Goal: Information Seeking & Learning: Learn about a topic

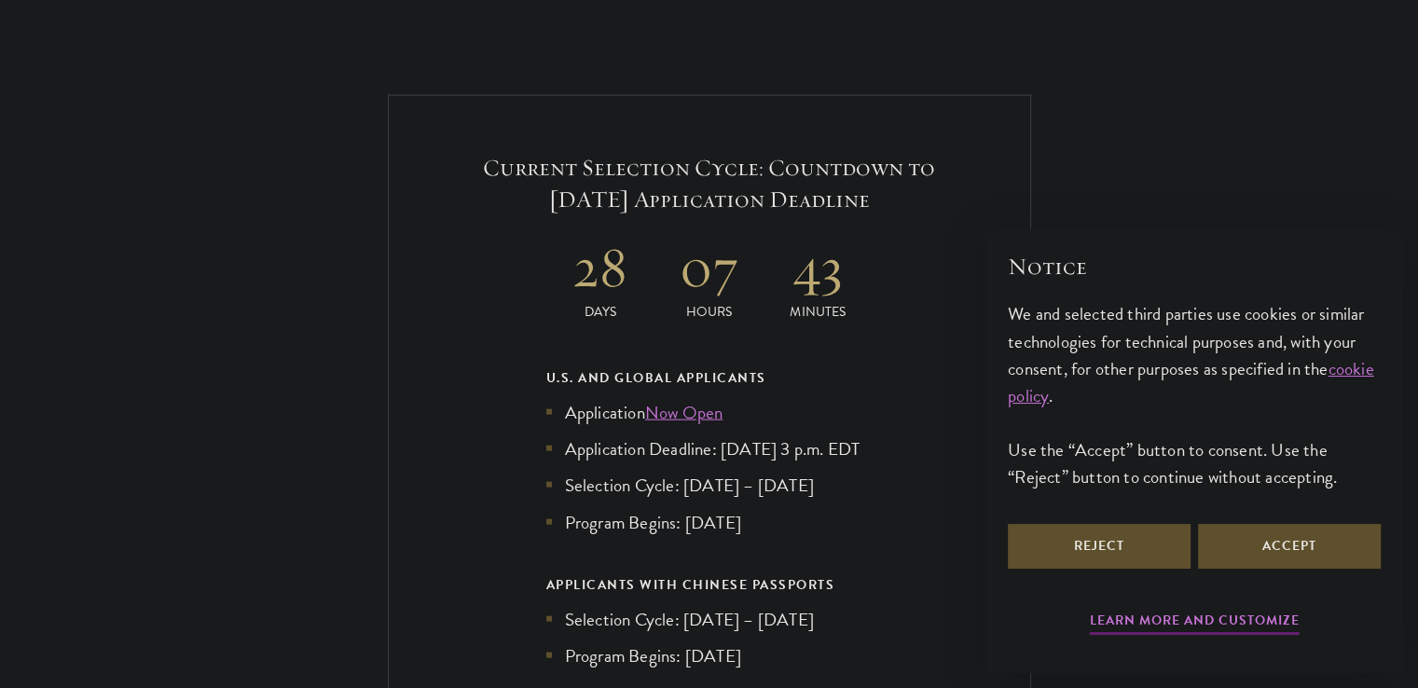
scroll to position [3959, 0]
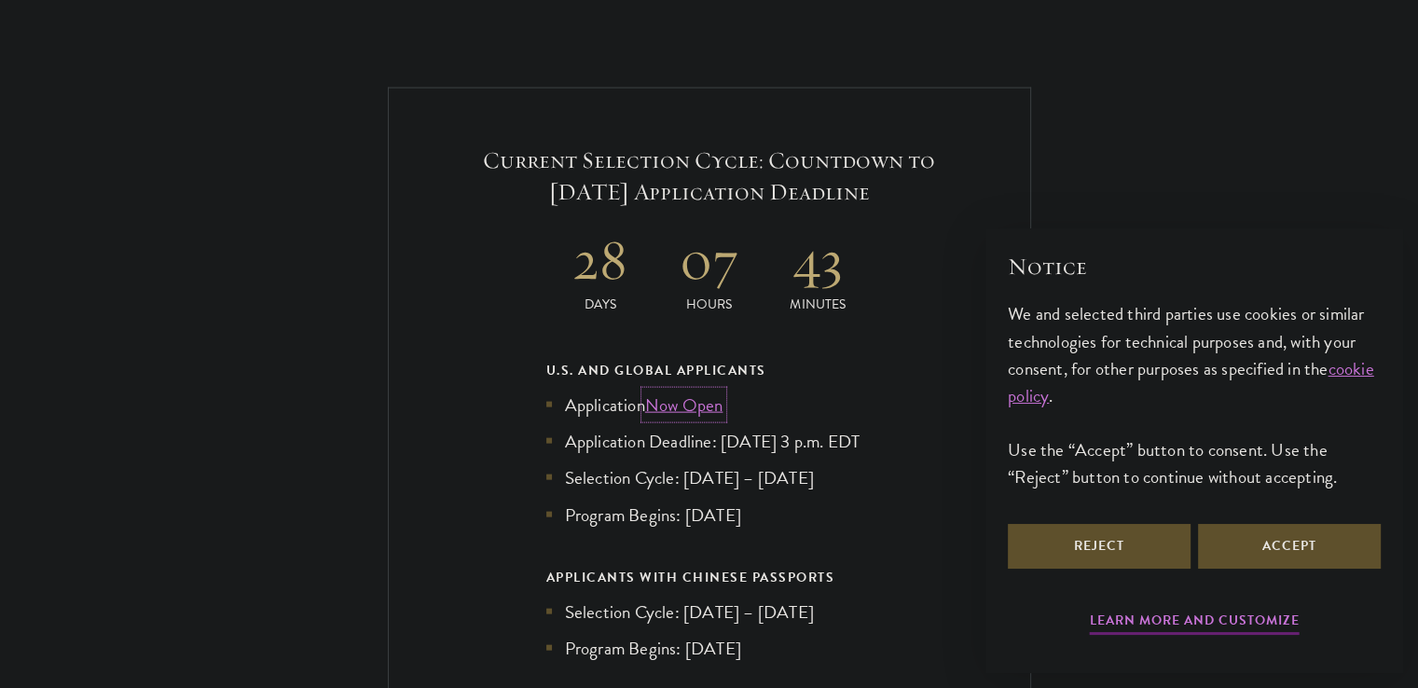
click at [685, 392] on link "Now Open" at bounding box center [684, 405] width 78 height 27
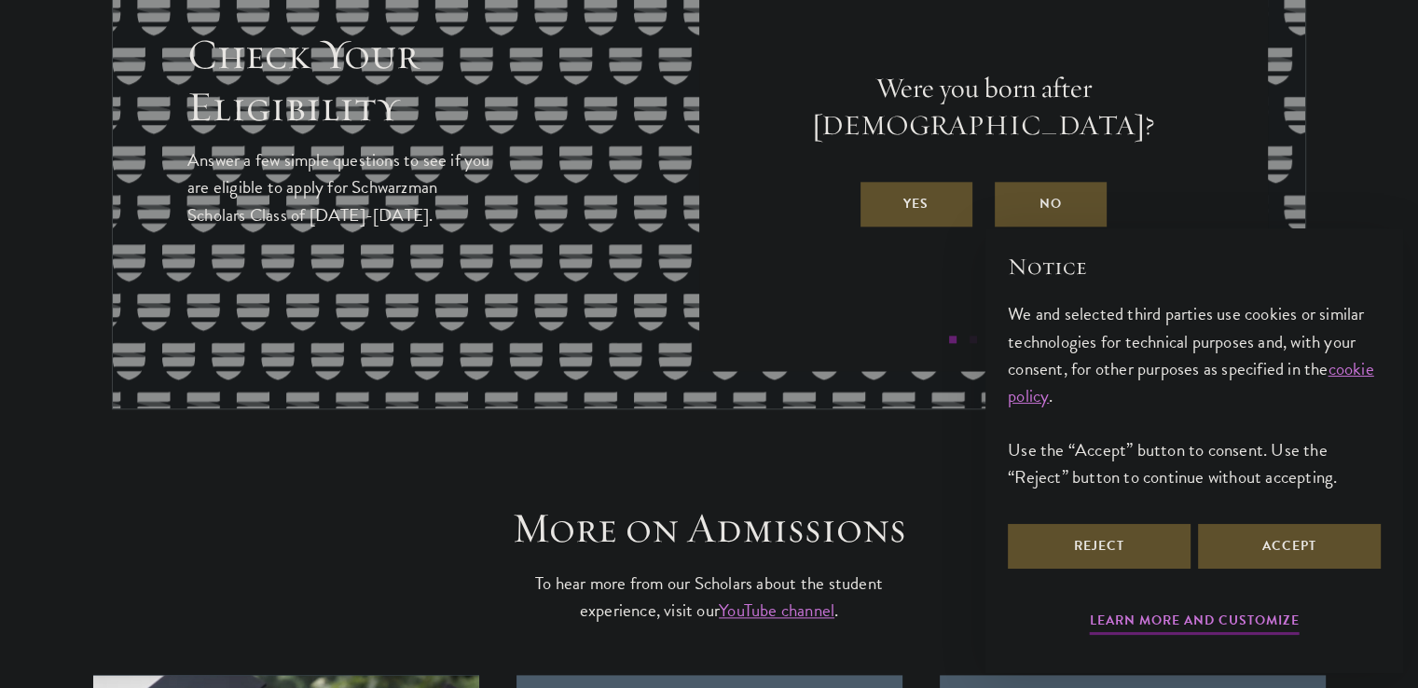
scroll to position [2126, 0]
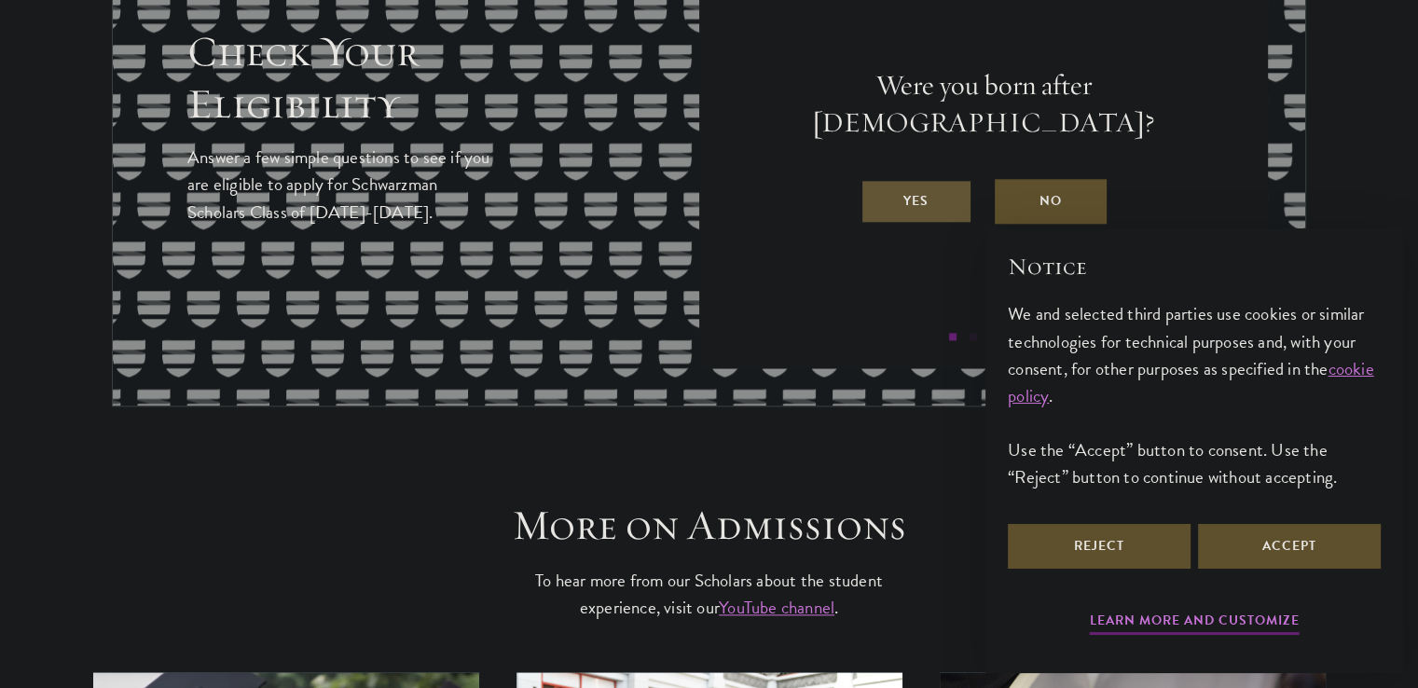
click at [928, 193] on label "Yes" at bounding box center [917, 201] width 112 height 45
click at [878, 193] on input "Yes" at bounding box center [869, 189] width 17 height 17
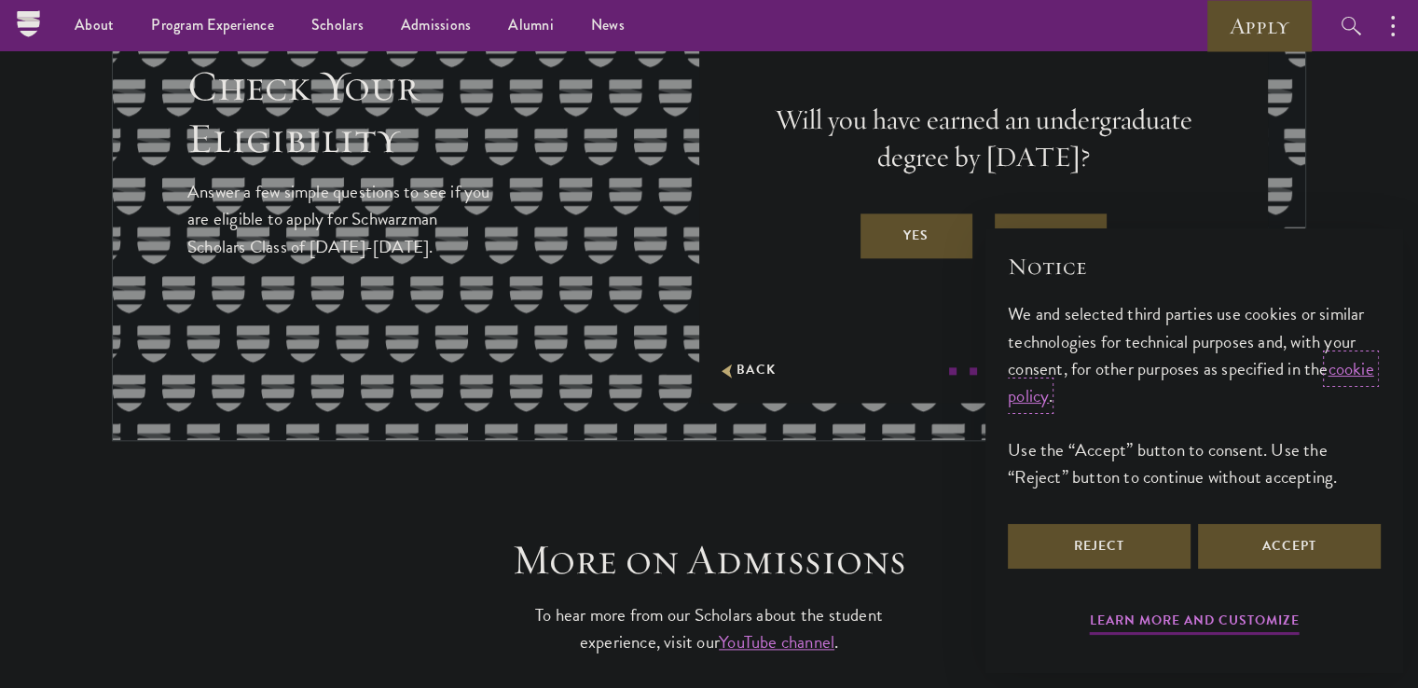
scroll to position [2076, 0]
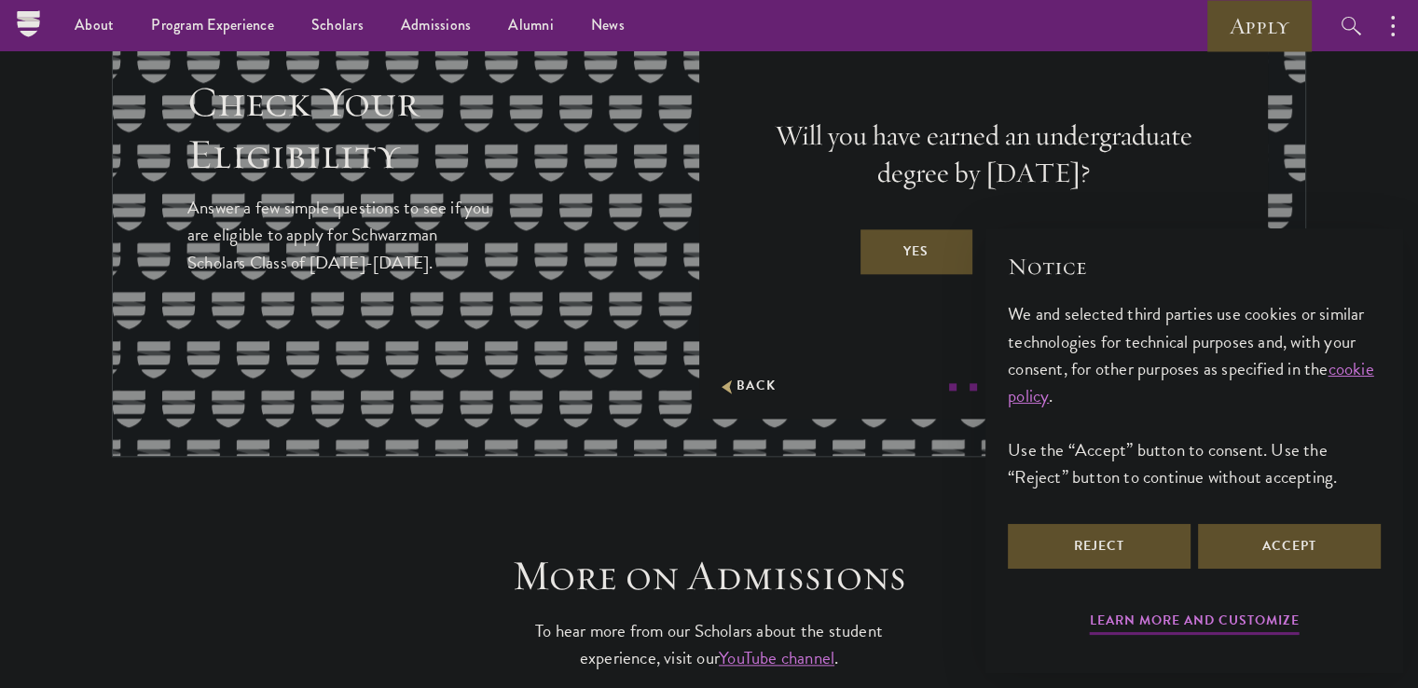
click at [906, 233] on label "Yes" at bounding box center [917, 251] width 112 height 45
click at [878, 233] on input "Yes" at bounding box center [869, 239] width 17 height 17
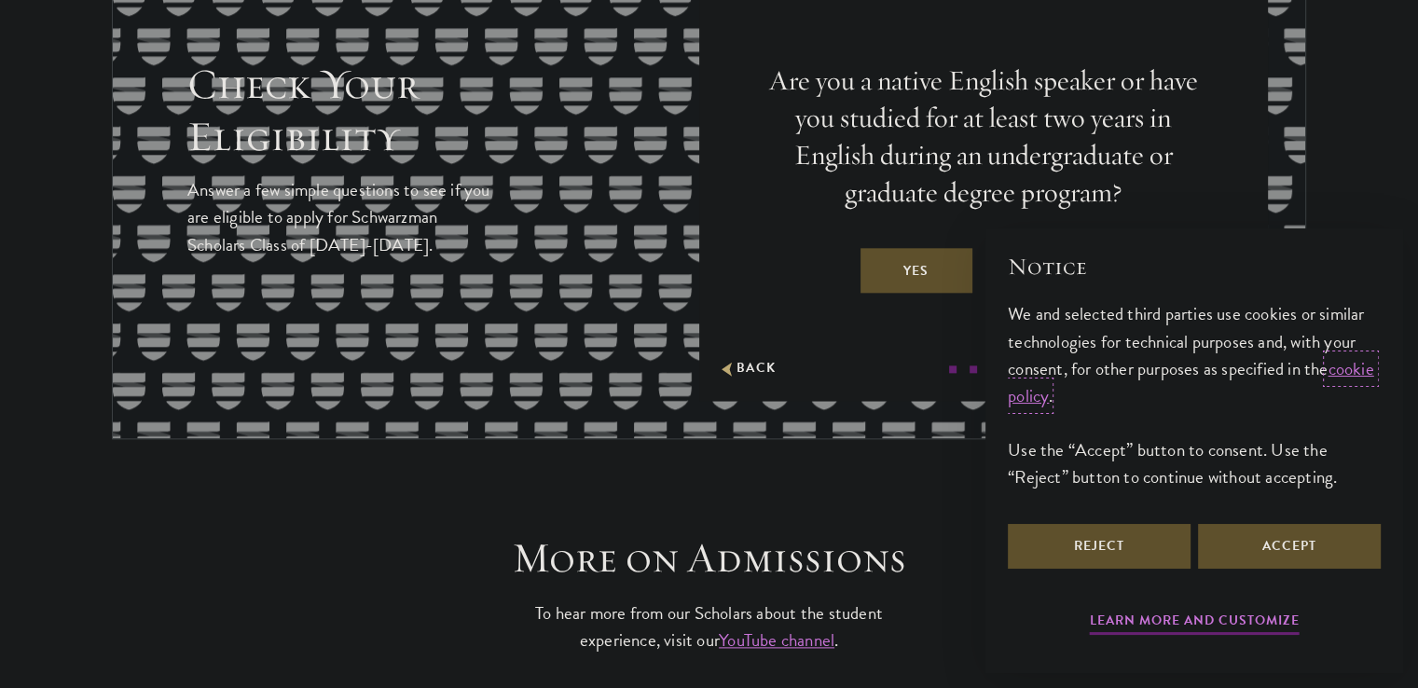
scroll to position [2101, 0]
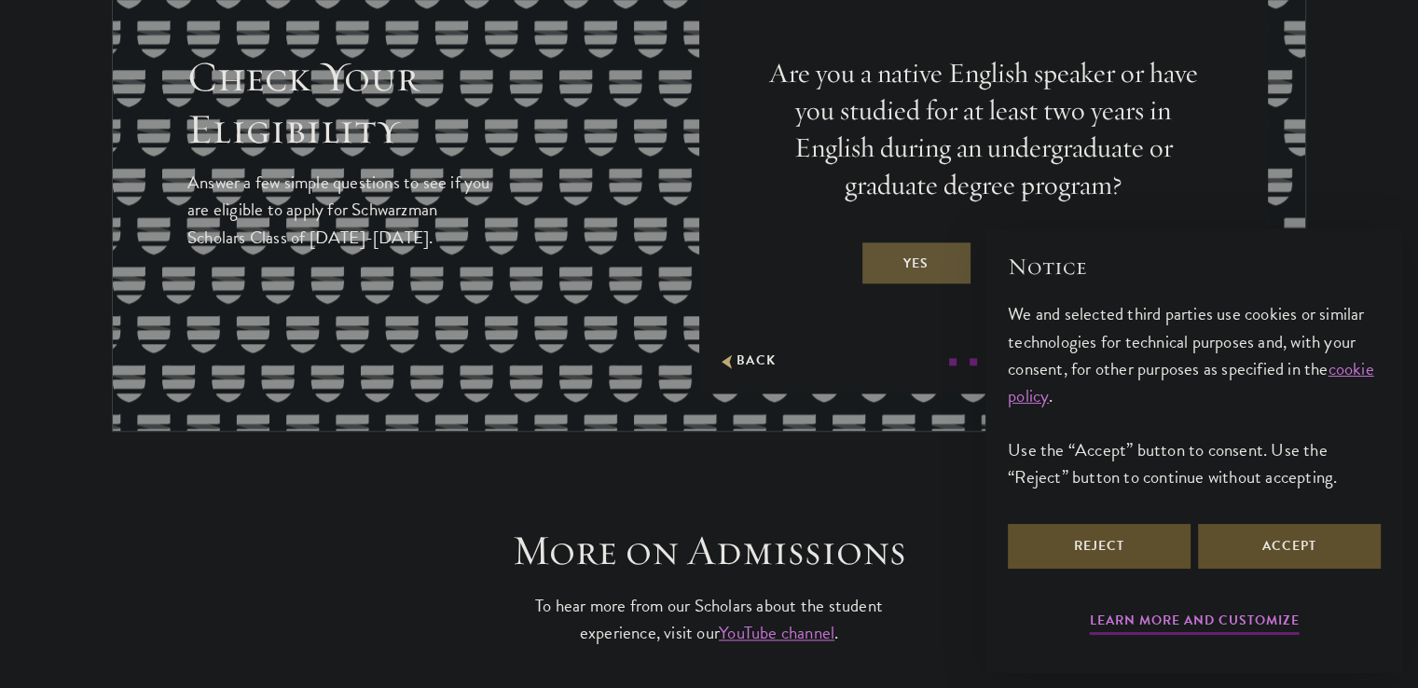
click at [906, 253] on label "Yes" at bounding box center [917, 263] width 112 height 45
click at [878, 253] on input "Yes" at bounding box center [869, 251] width 17 height 17
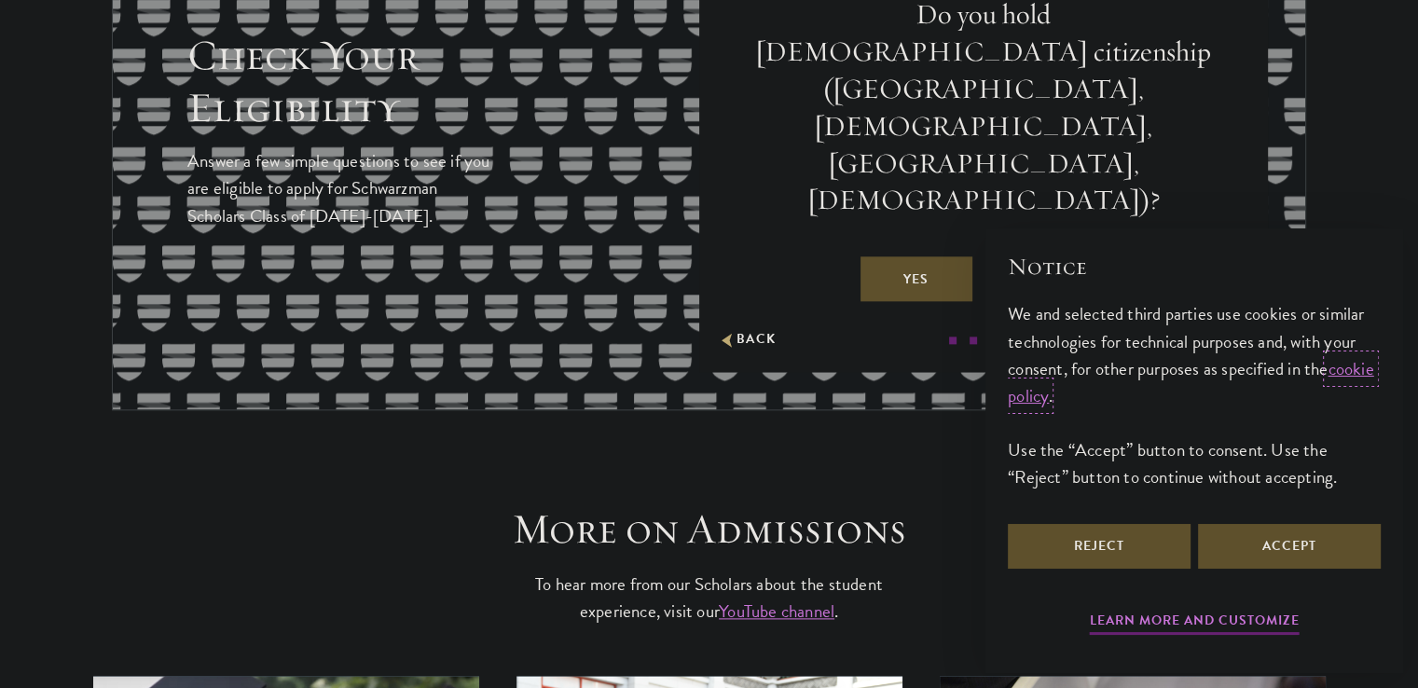
scroll to position [2123, 0]
click at [1058, 256] on label "No" at bounding box center [1051, 278] width 112 height 45
click at [1012, 258] on input "No" at bounding box center [1003, 266] width 17 height 17
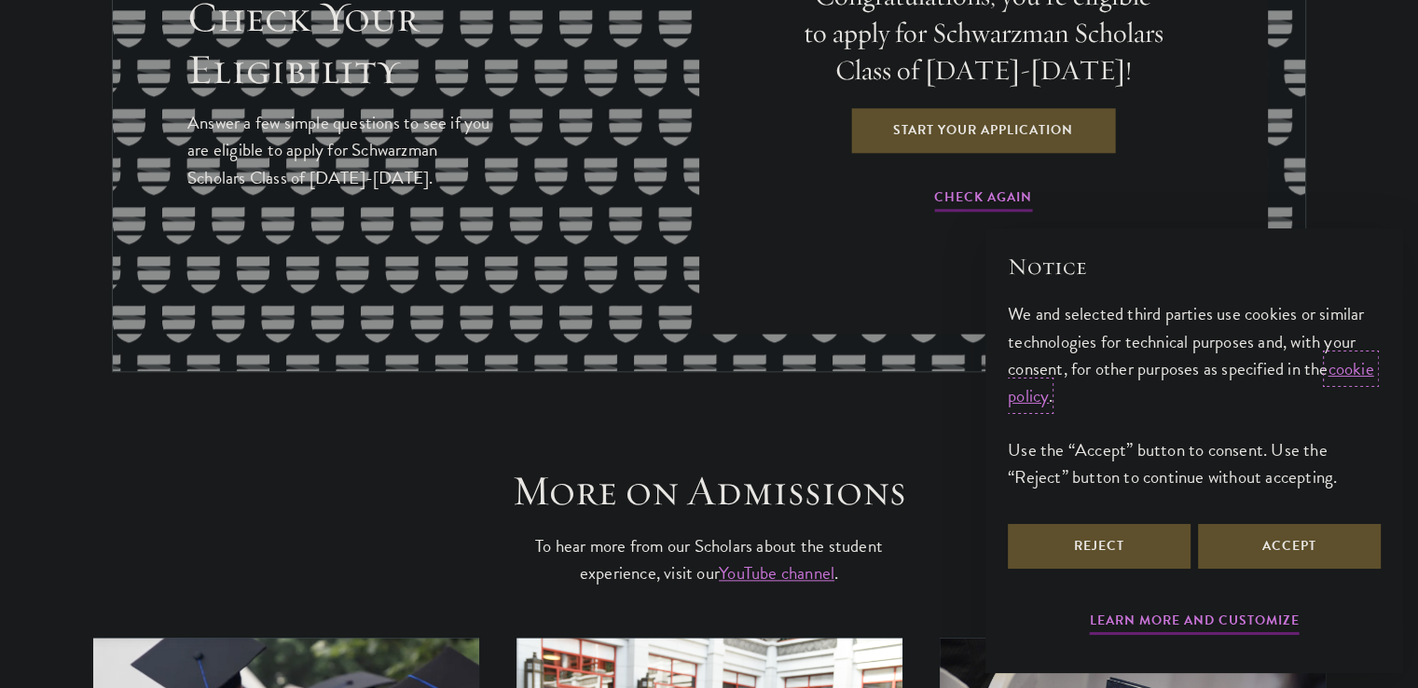
scroll to position [2163, 0]
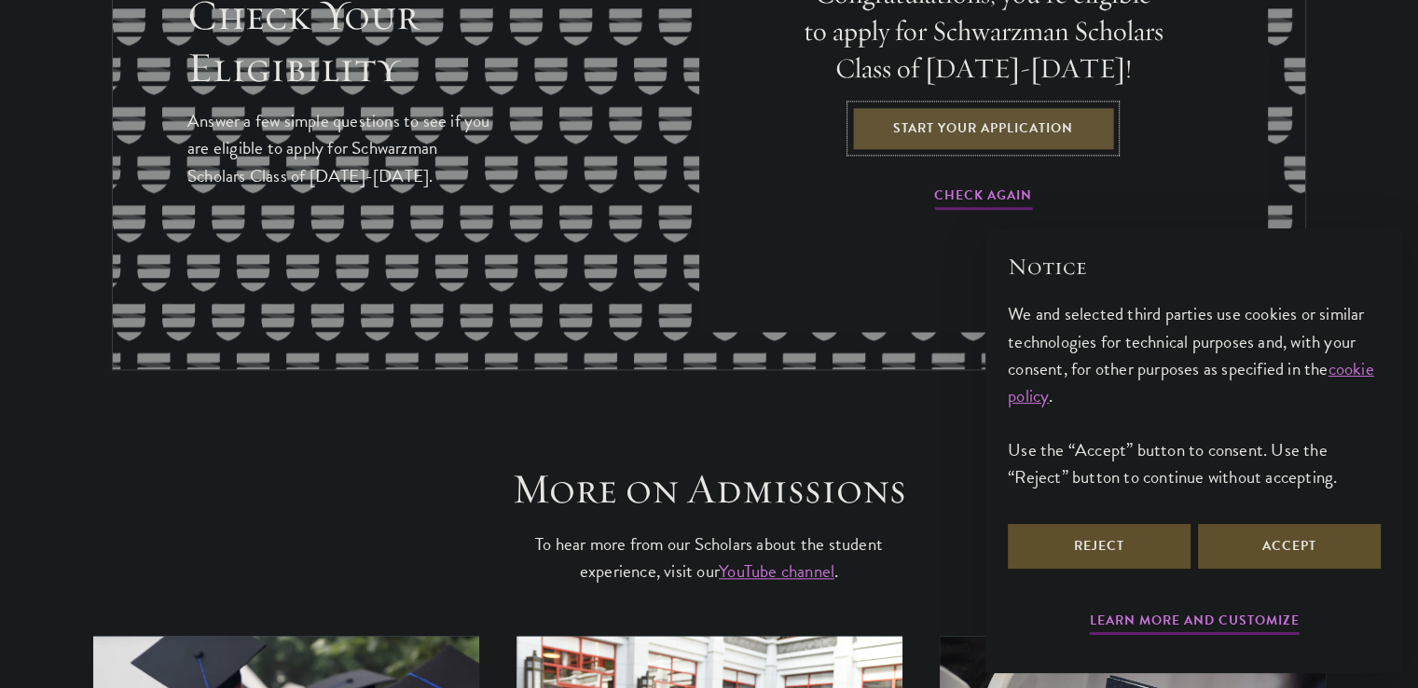
click at [924, 128] on link "Start Your Application" at bounding box center [983, 127] width 264 height 45
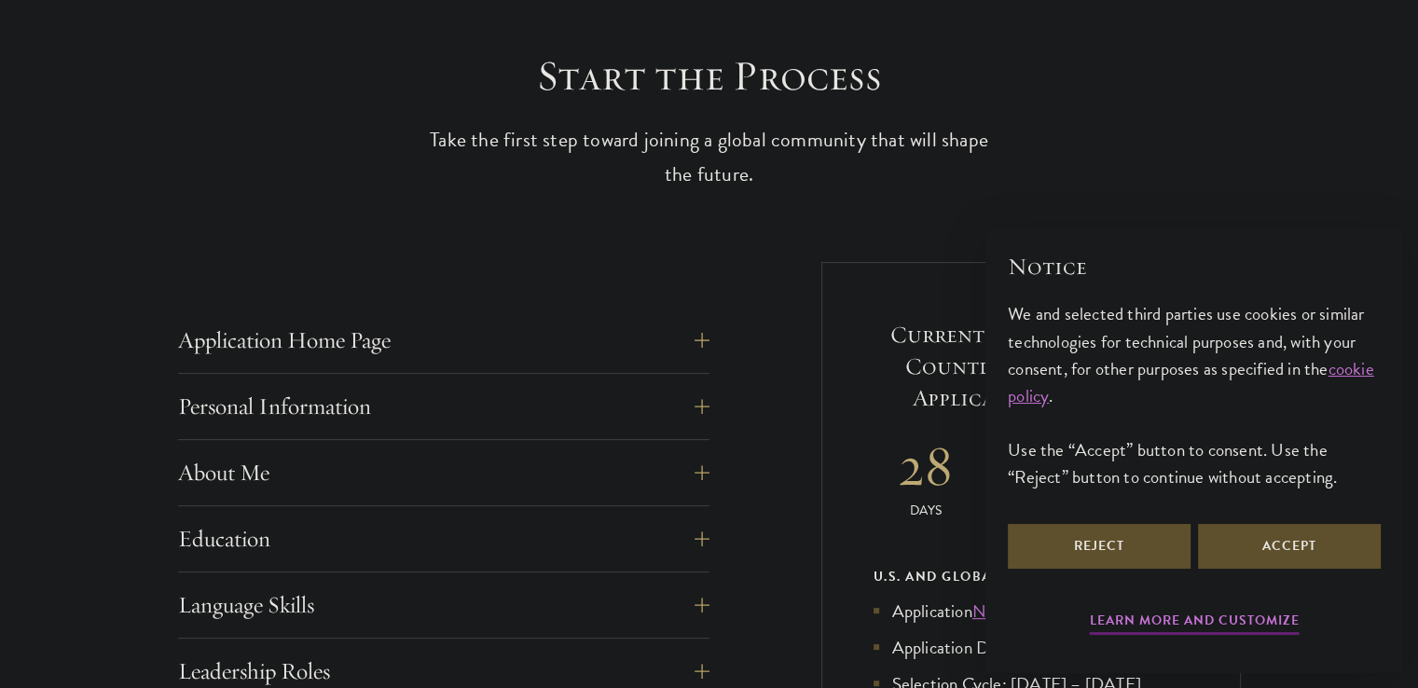
scroll to position [537, 0]
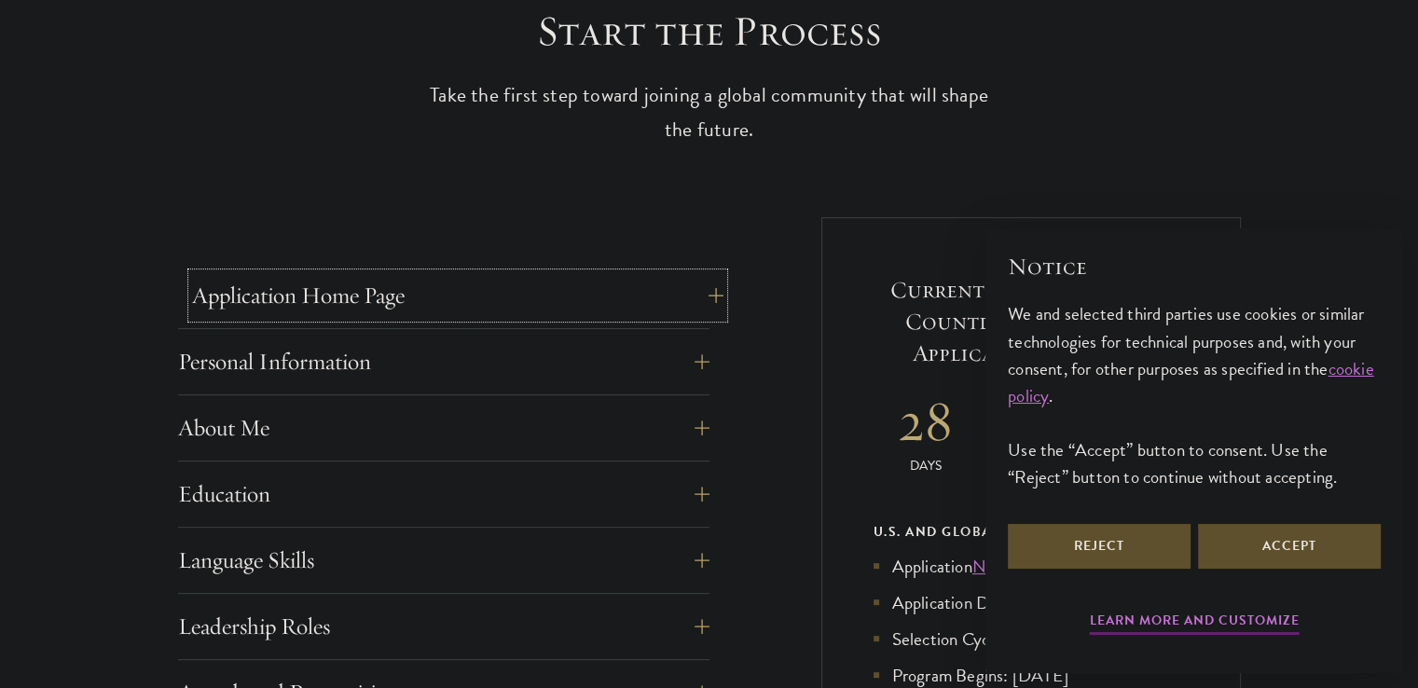
click at [422, 281] on button "Application Home Page" at bounding box center [458, 295] width 532 height 45
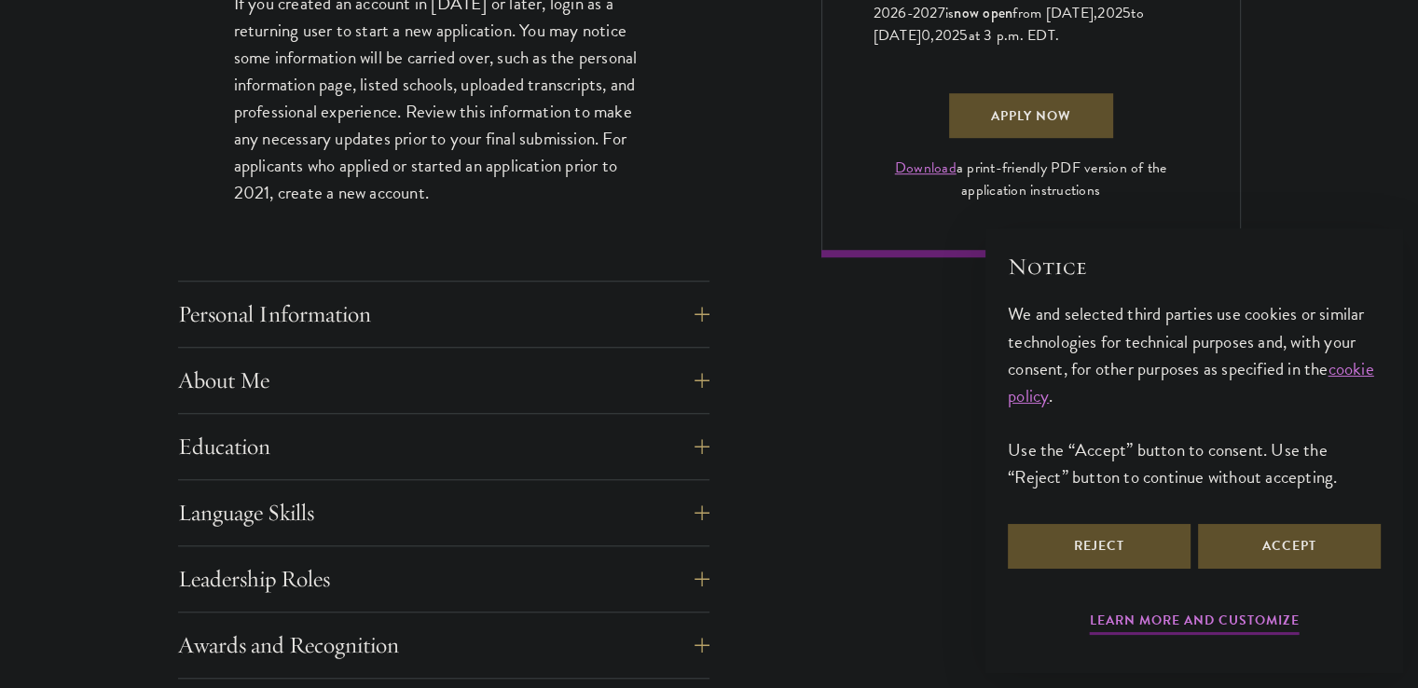
scroll to position [1456, 0]
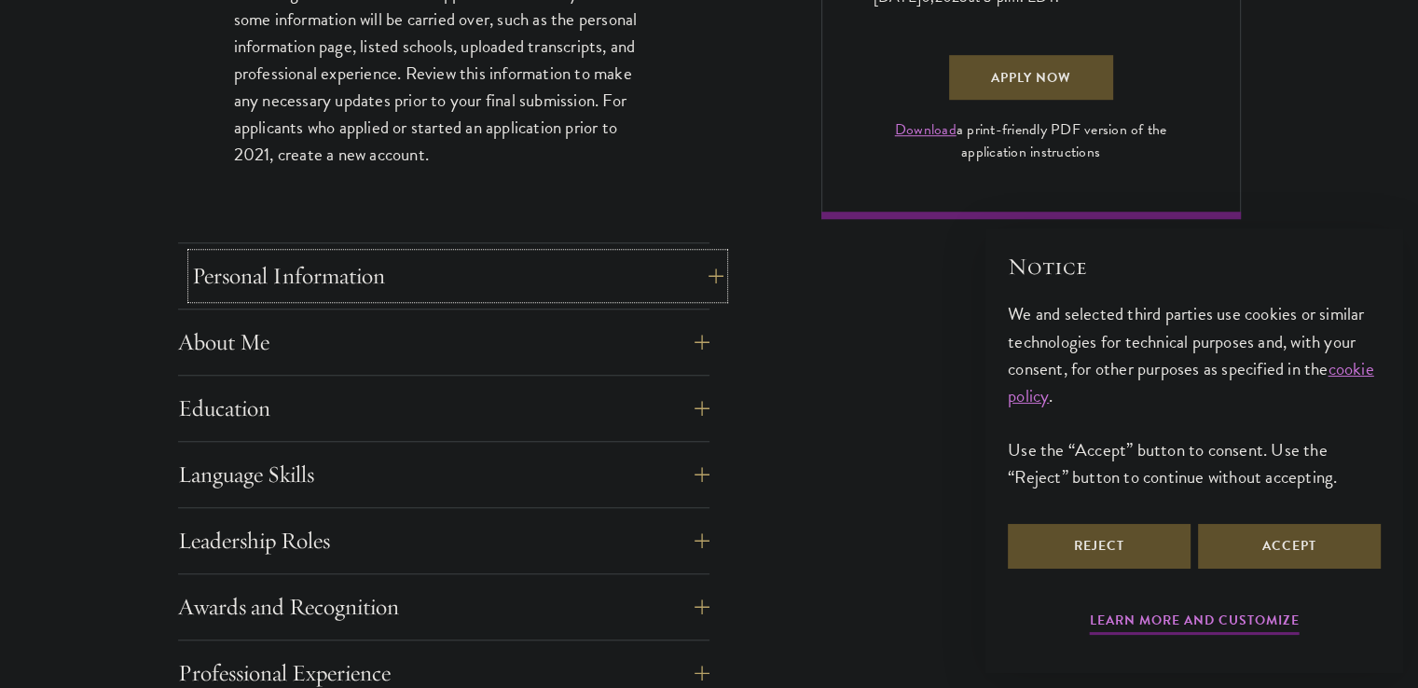
click at [398, 257] on button "Personal Information" at bounding box center [458, 276] width 532 height 45
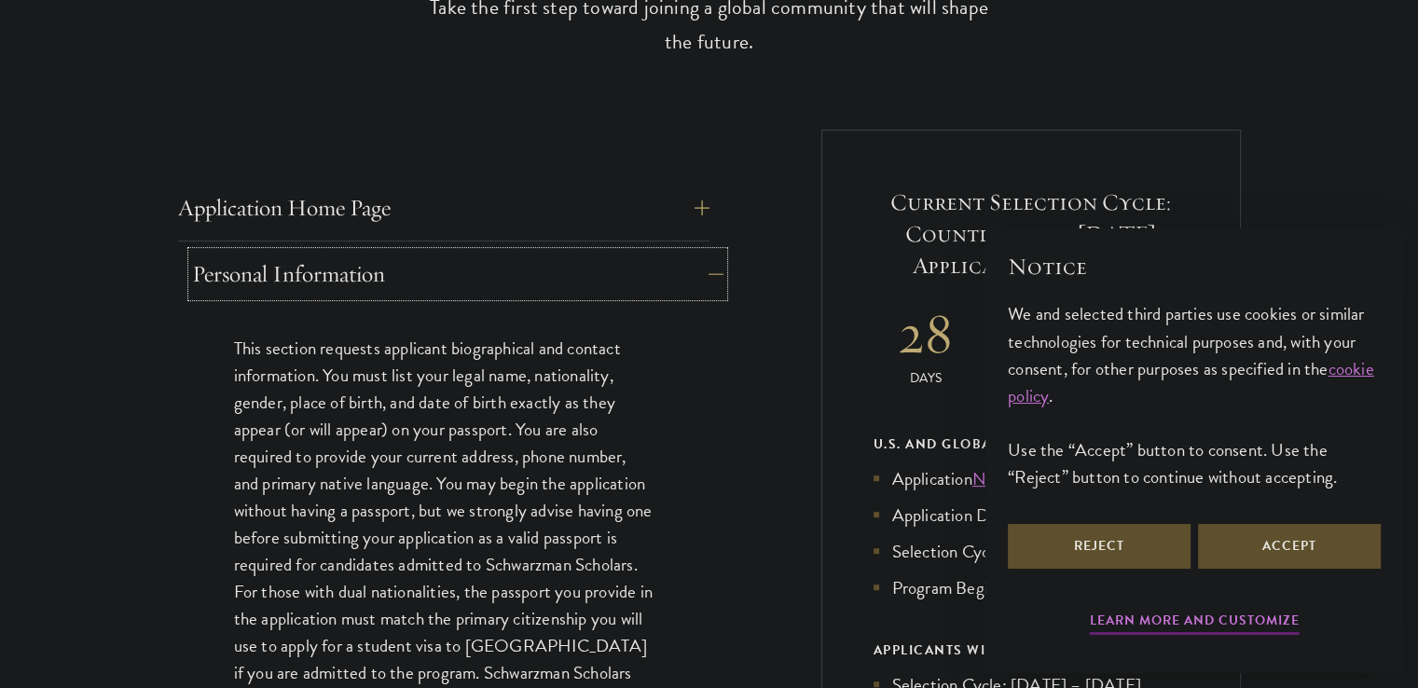
scroll to position [630, 0]
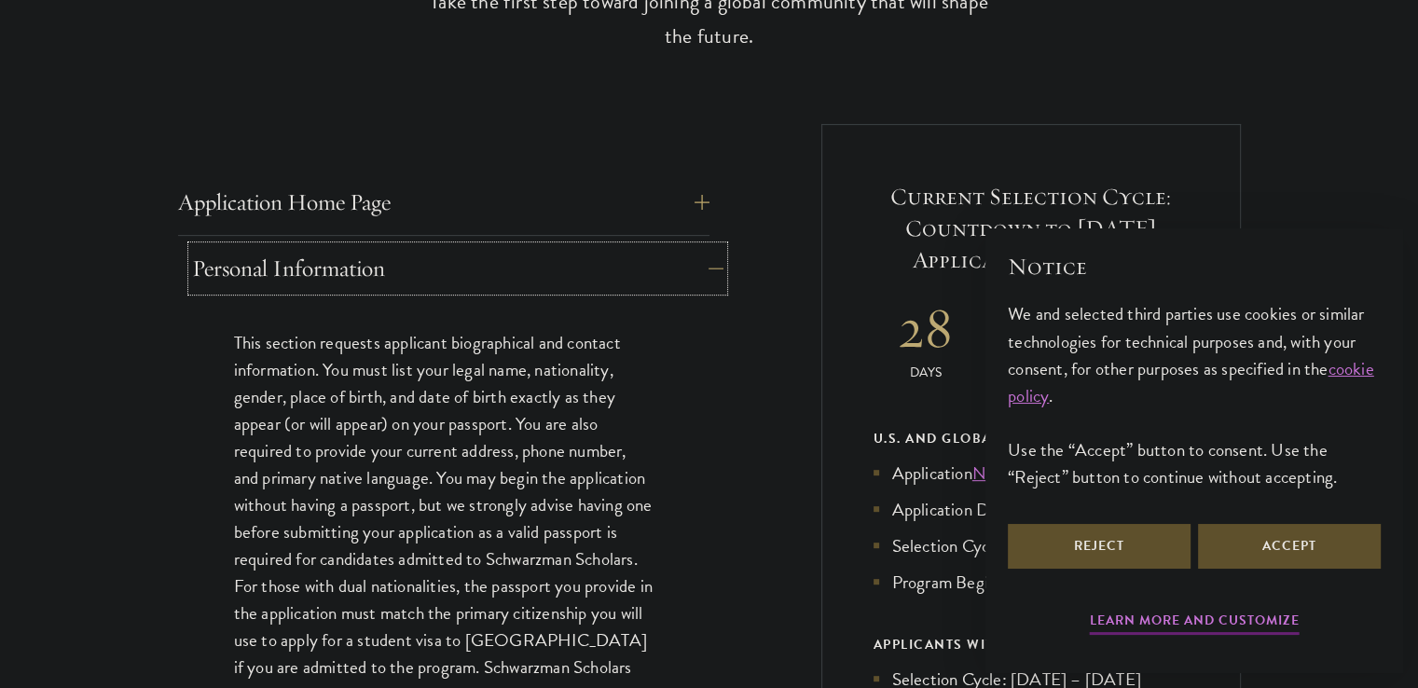
click at [398, 257] on button "Personal Information" at bounding box center [458, 268] width 532 height 45
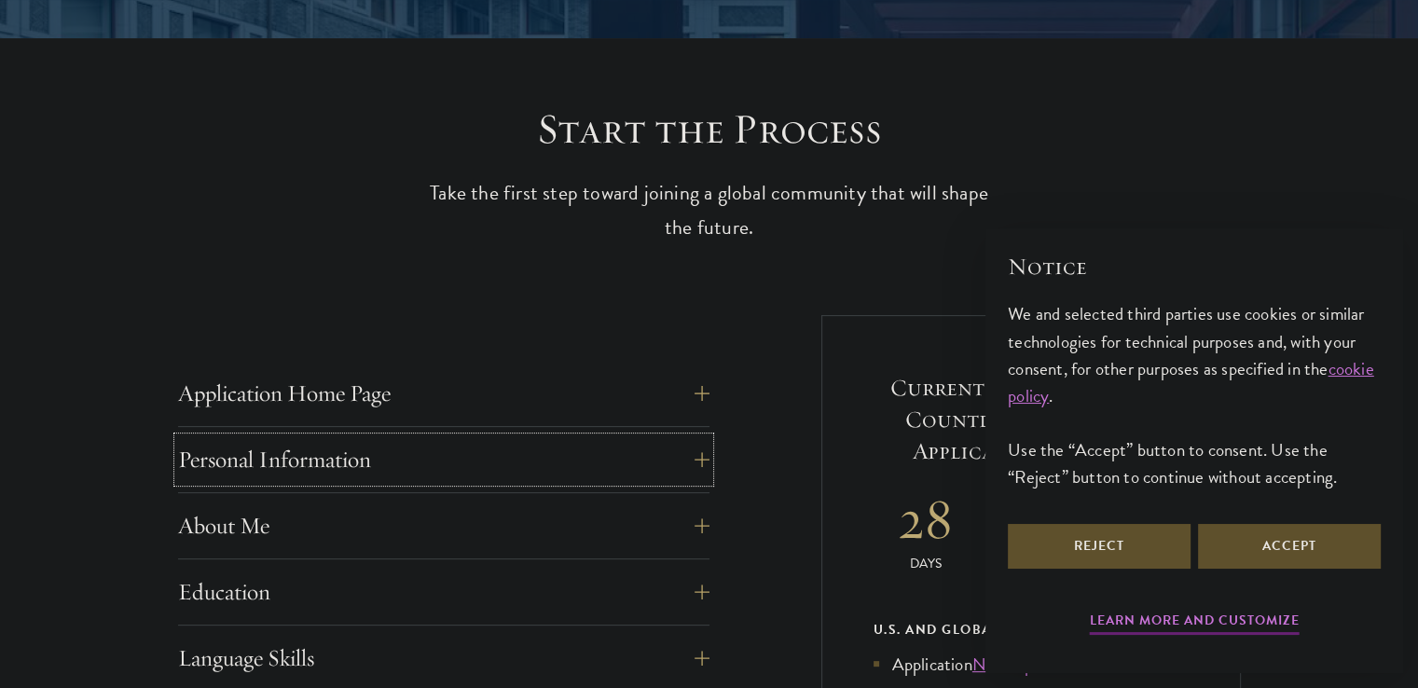
scroll to position [484, 0]
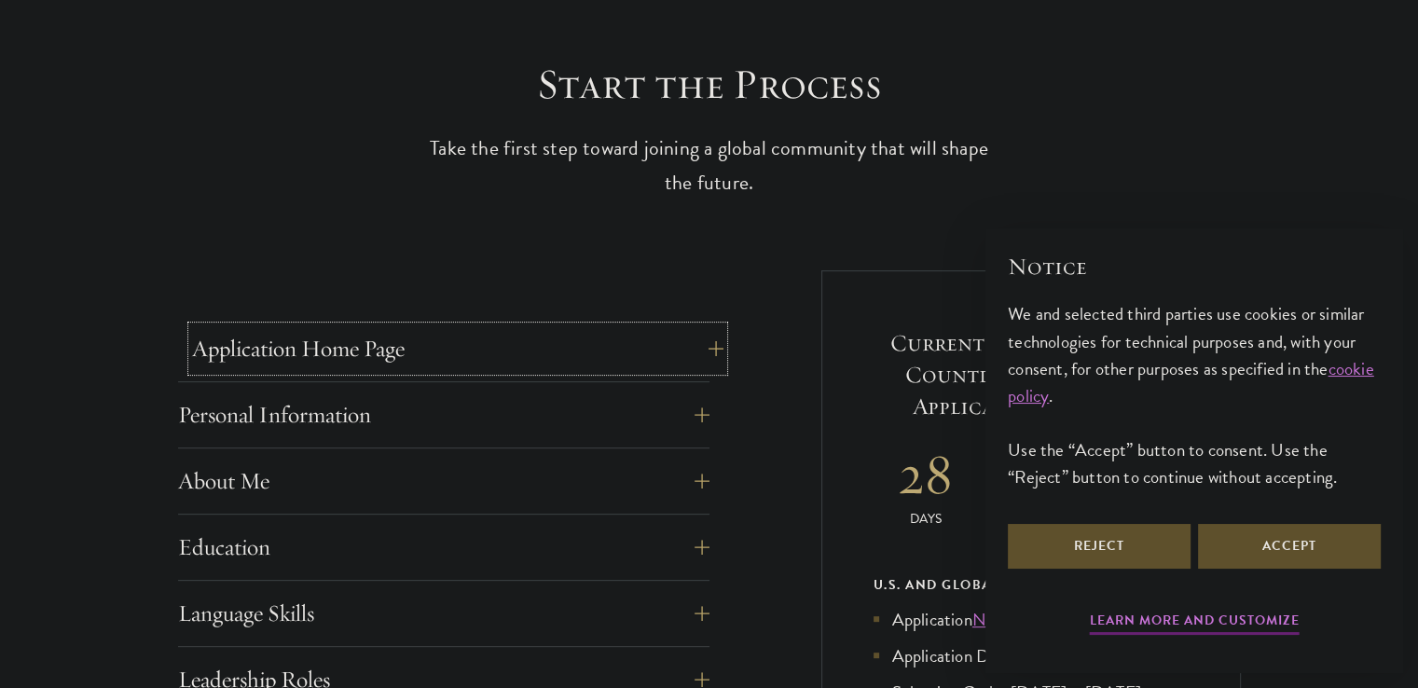
click at [238, 365] on button "Application Home Page" at bounding box center [458, 348] width 532 height 45
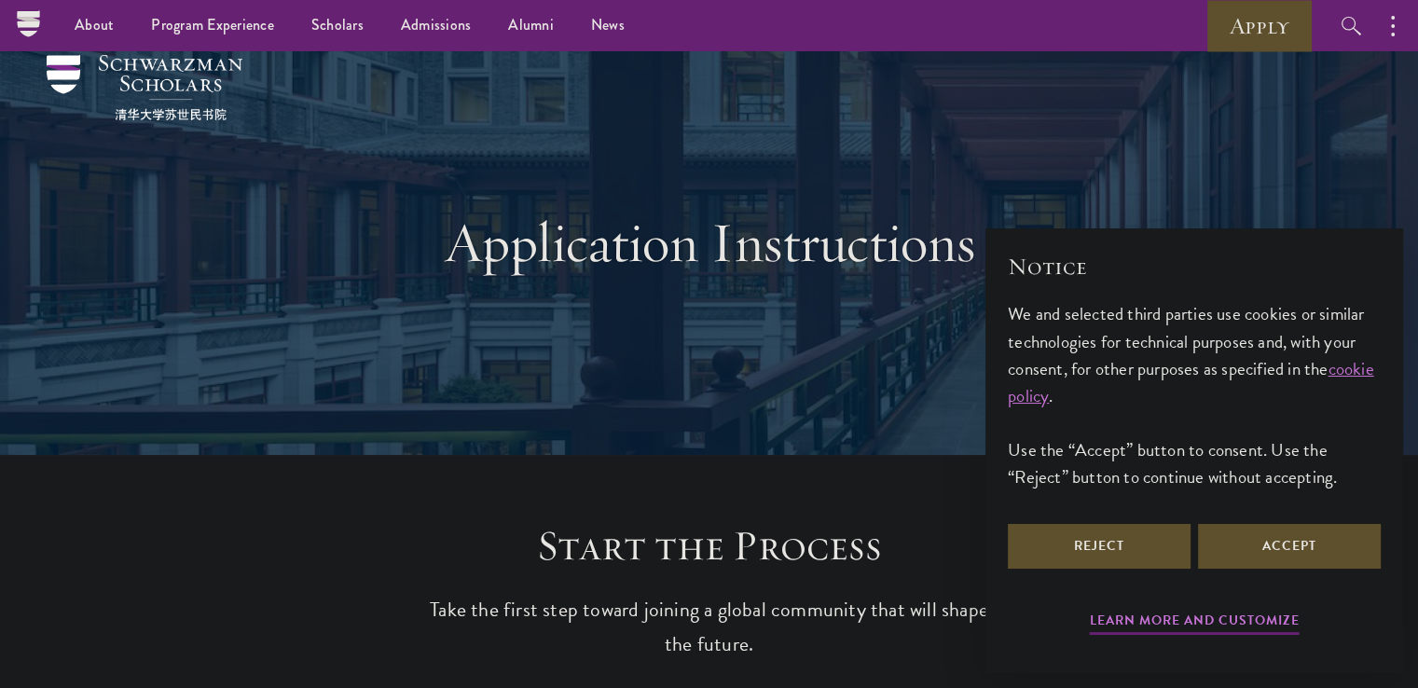
scroll to position [0, 0]
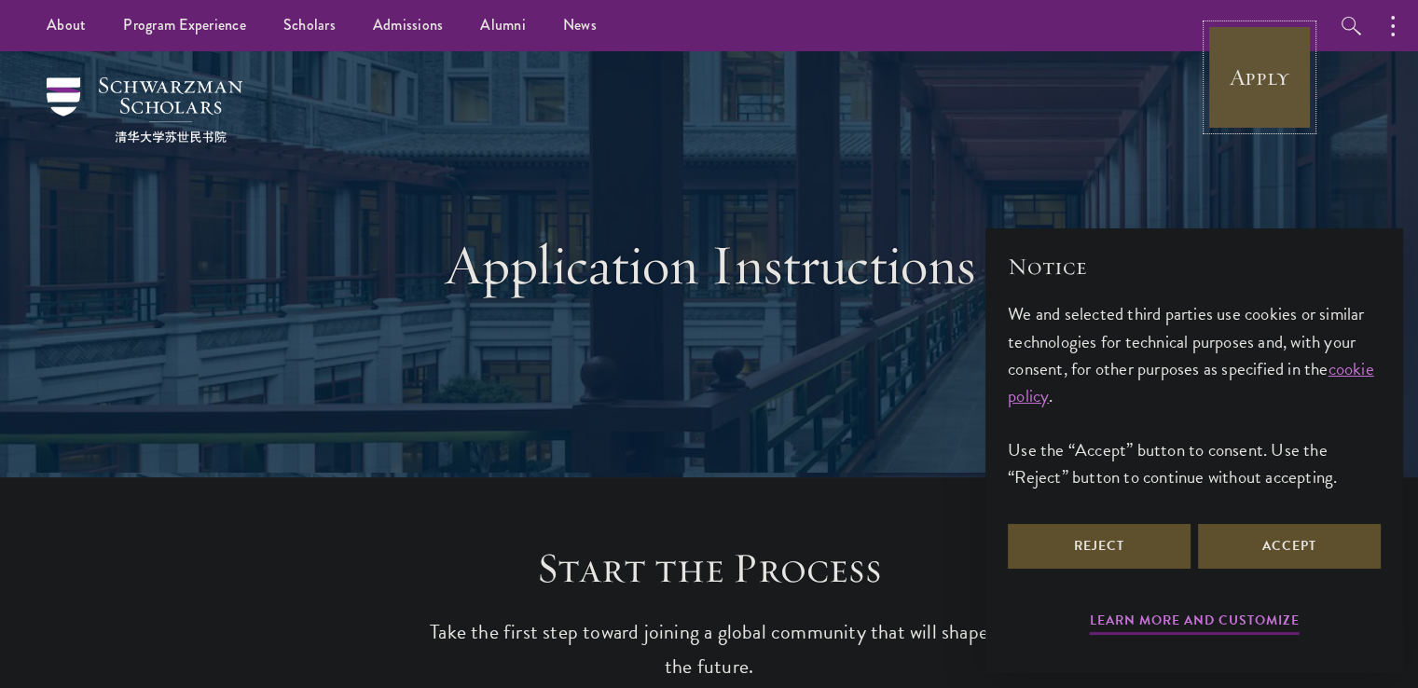
click at [1250, 62] on link "Apply" at bounding box center [1260, 77] width 104 height 104
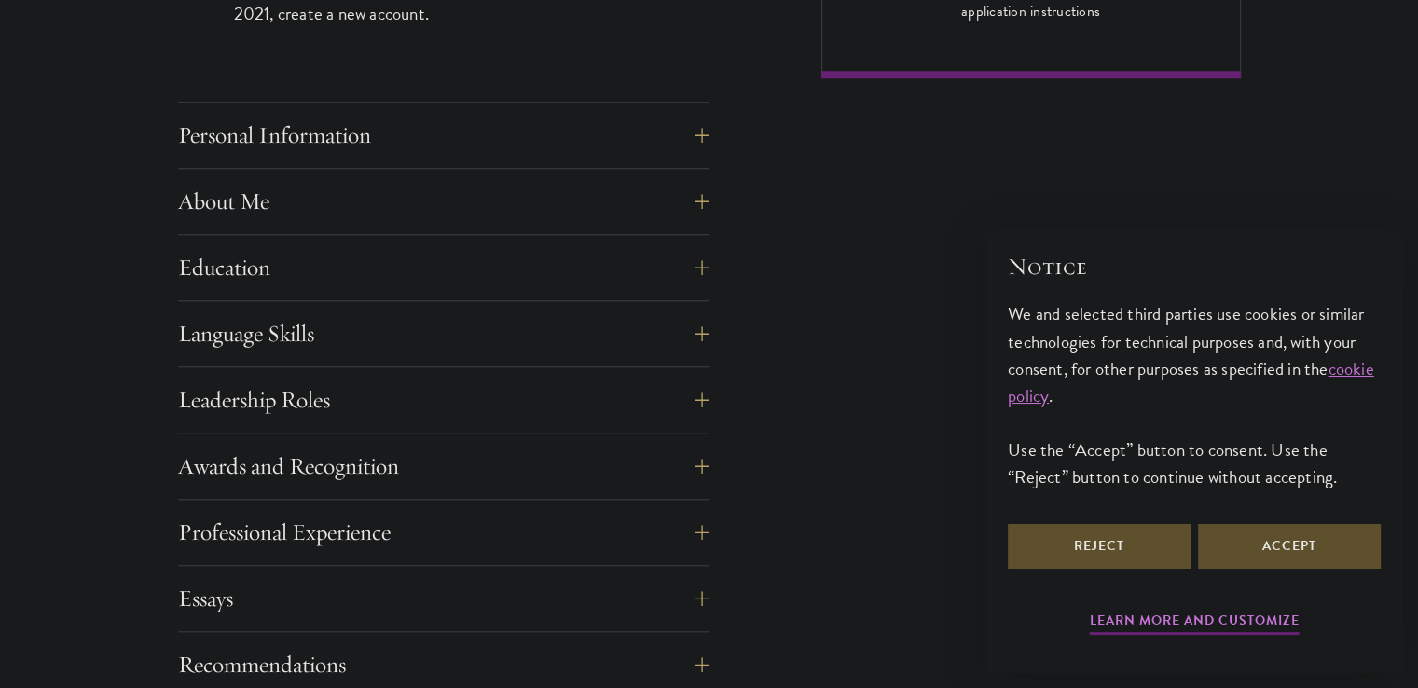
scroll to position [1597, 0]
click at [249, 227] on div "About Me Biographical Profile: Provide a biographical profile of up to 100 word…" at bounding box center [444, 206] width 532 height 56
click at [251, 251] on button "Education" at bounding box center [458, 266] width 532 height 45
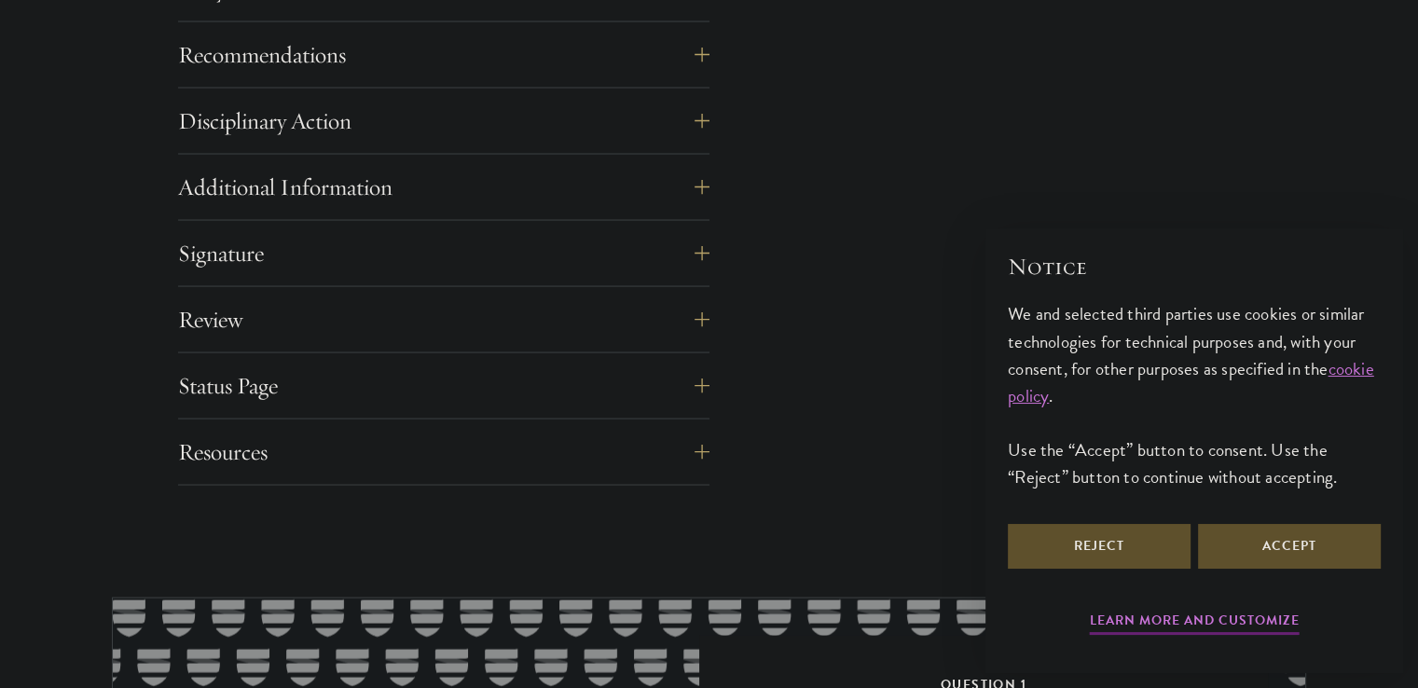
scroll to position [3656, 0]
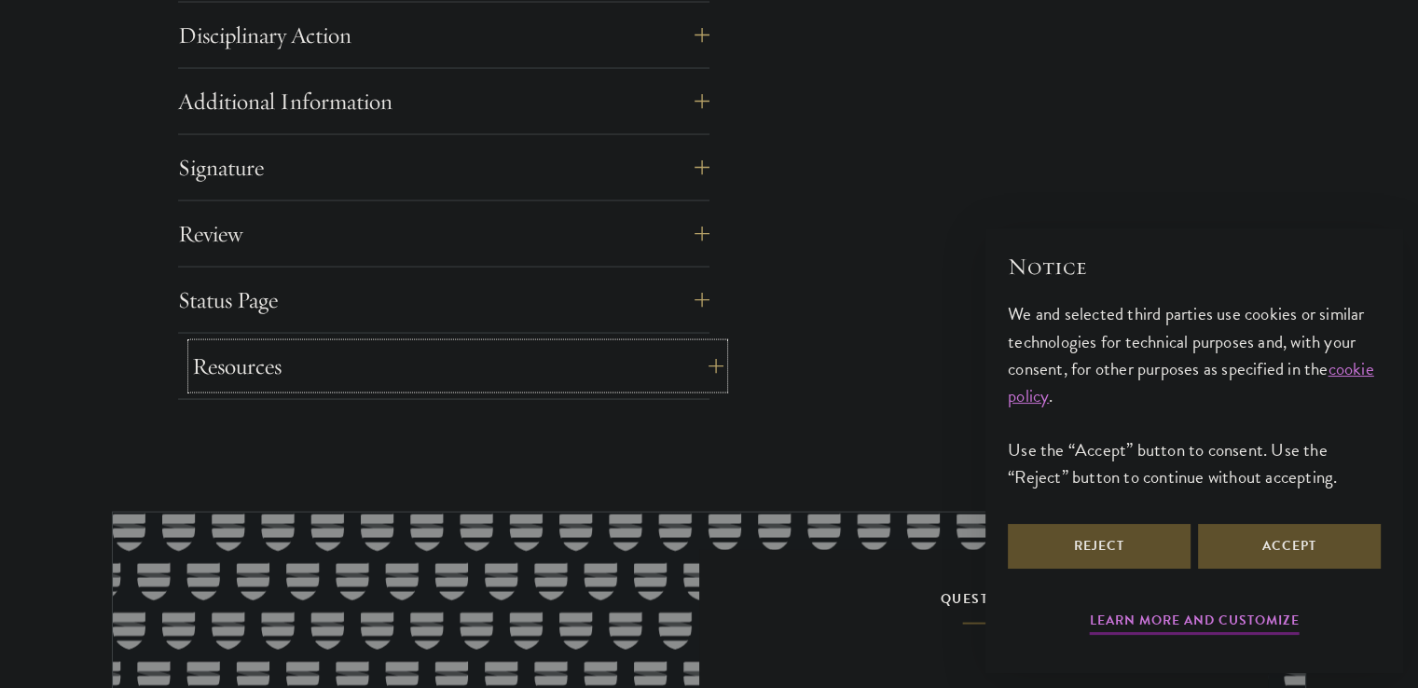
click at [249, 355] on button "Resources" at bounding box center [458, 366] width 532 height 45
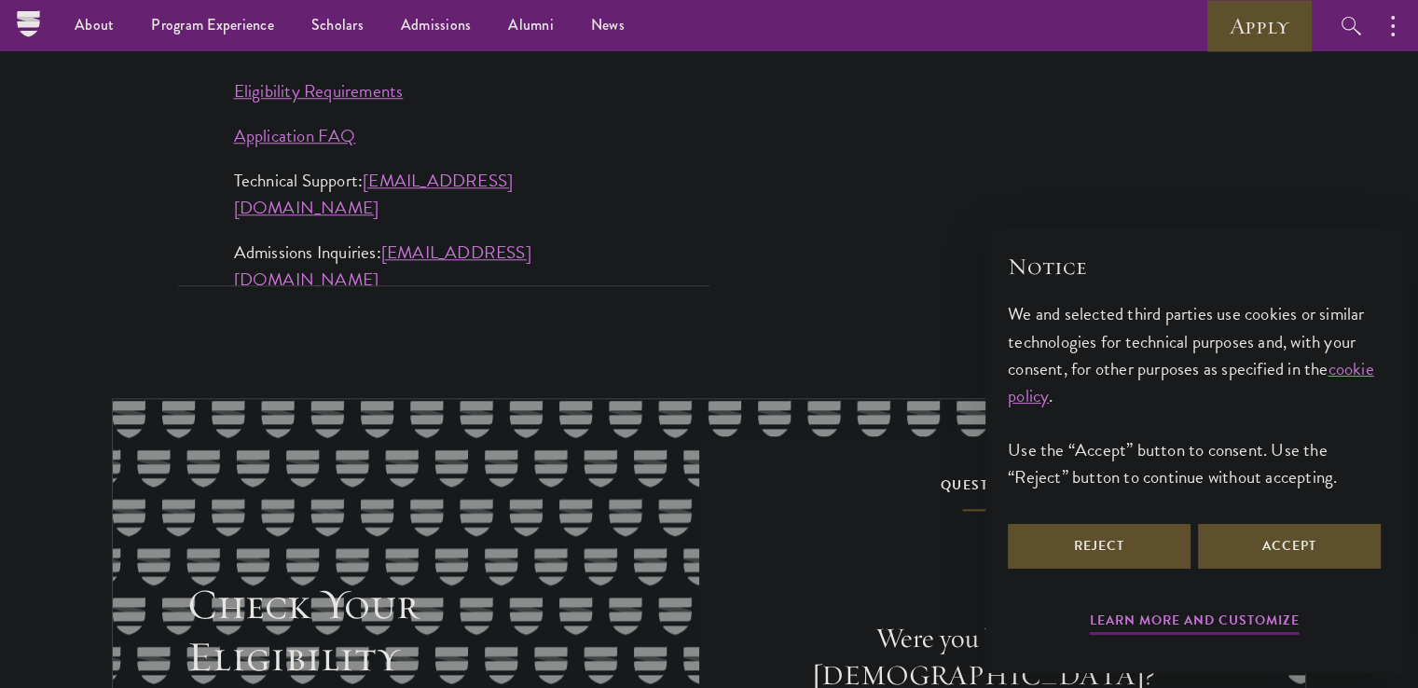
scroll to position [1459, 0]
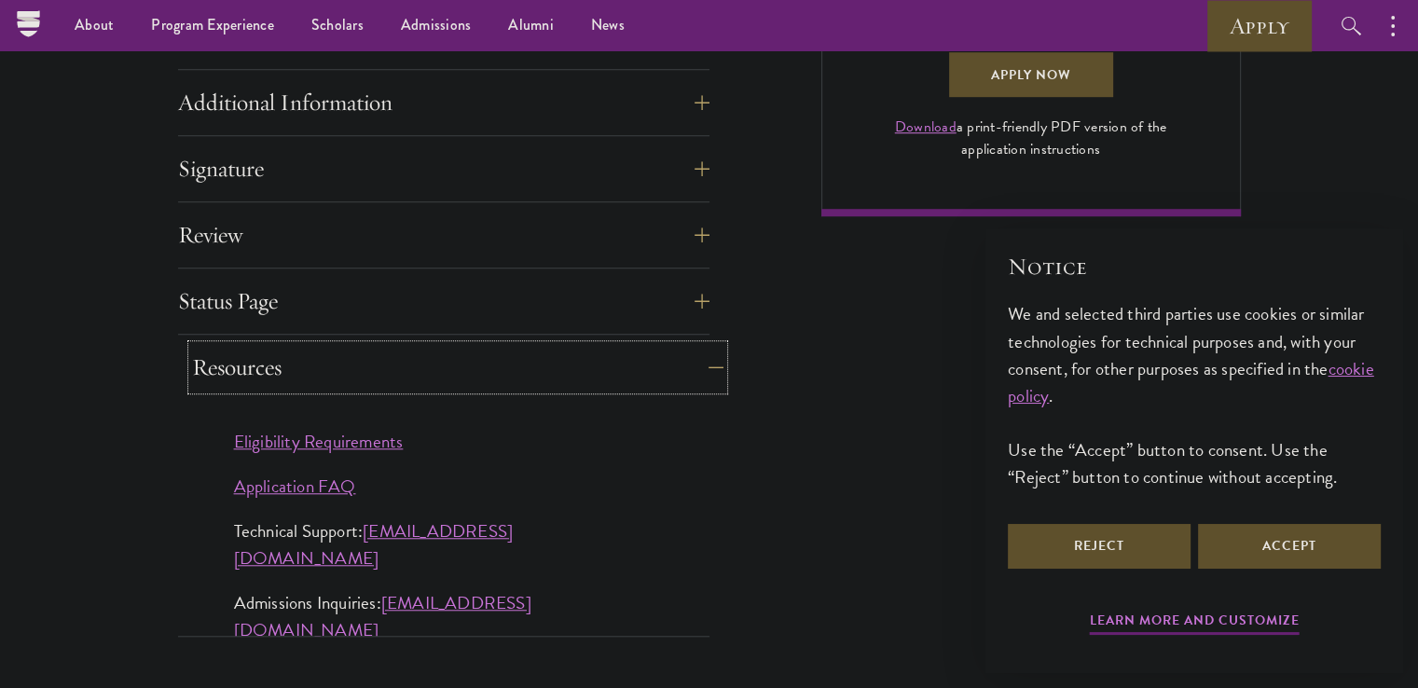
click at [269, 352] on button "Resources" at bounding box center [458, 367] width 532 height 45
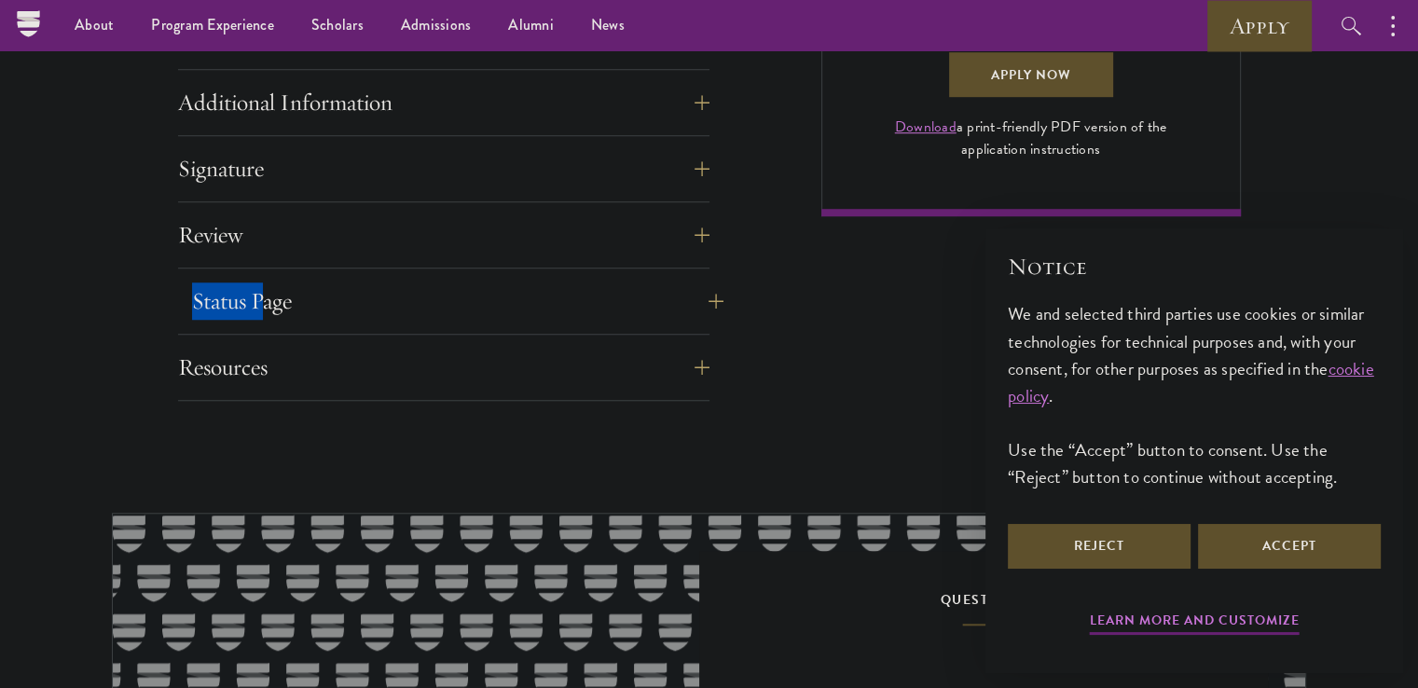
drag, startPoint x: 269, startPoint y: 263, endPoint x: 261, endPoint y: 294, distance: 31.7
click at [261, 294] on button "Status Page" at bounding box center [458, 301] width 532 height 45
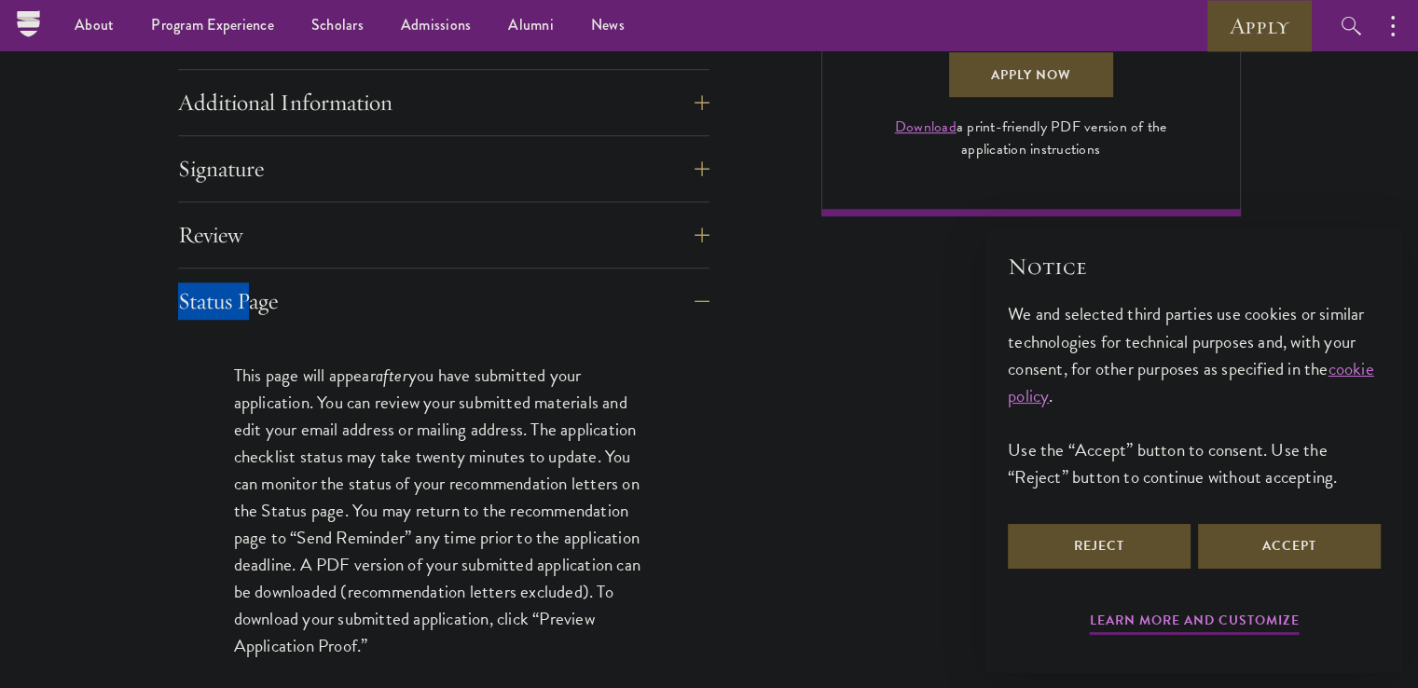
click at [313, 257] on div "Review Application submission requirements and warnings will be displayed on th…" at bounding box center [444, 241] width 532 height 56
click at [317, 237] on button "Review" at bounding box center [458, 235] width 532 height 45
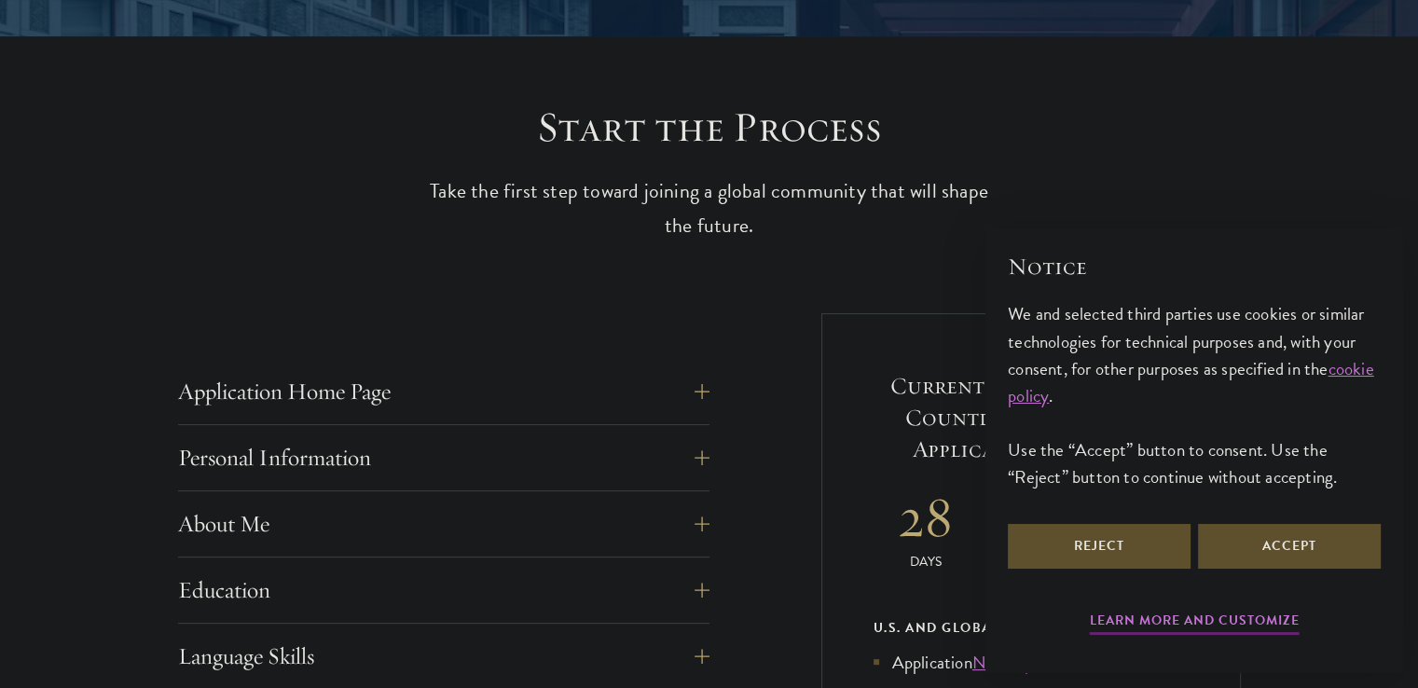
scroll to position [442, 0]
click at [319, 385] on button "Application Home Page" at bounding box center [458, 390] width 532 height 45
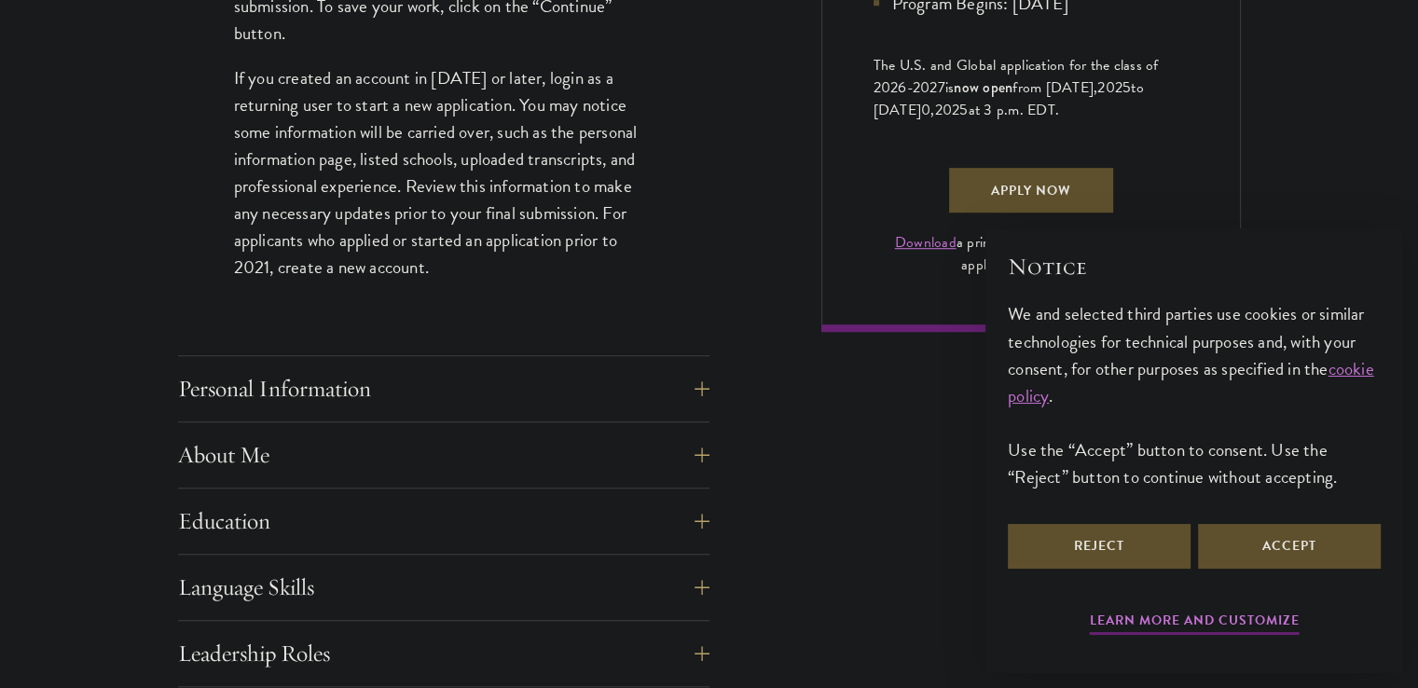
scroll to position [1347, 0]
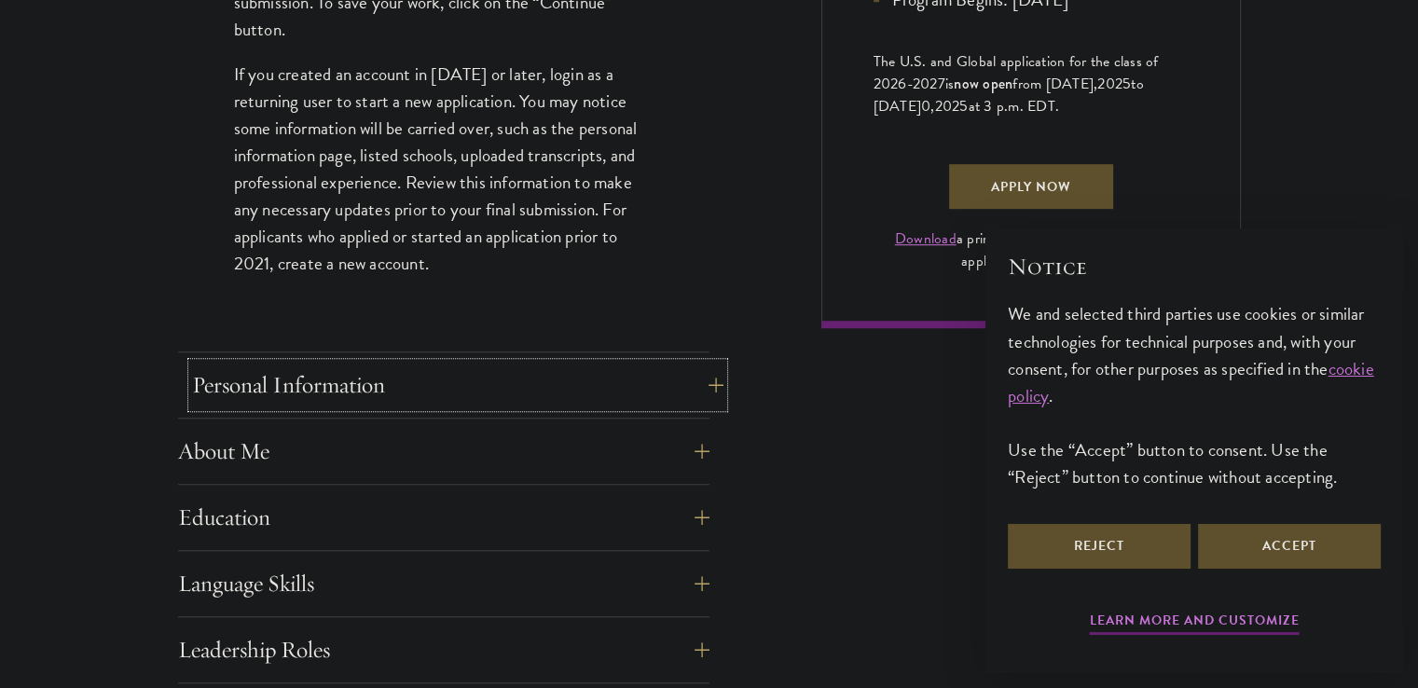
click at [297, 404] on button "Personal Information" at bounding box center [458, 385] width 532 height 45
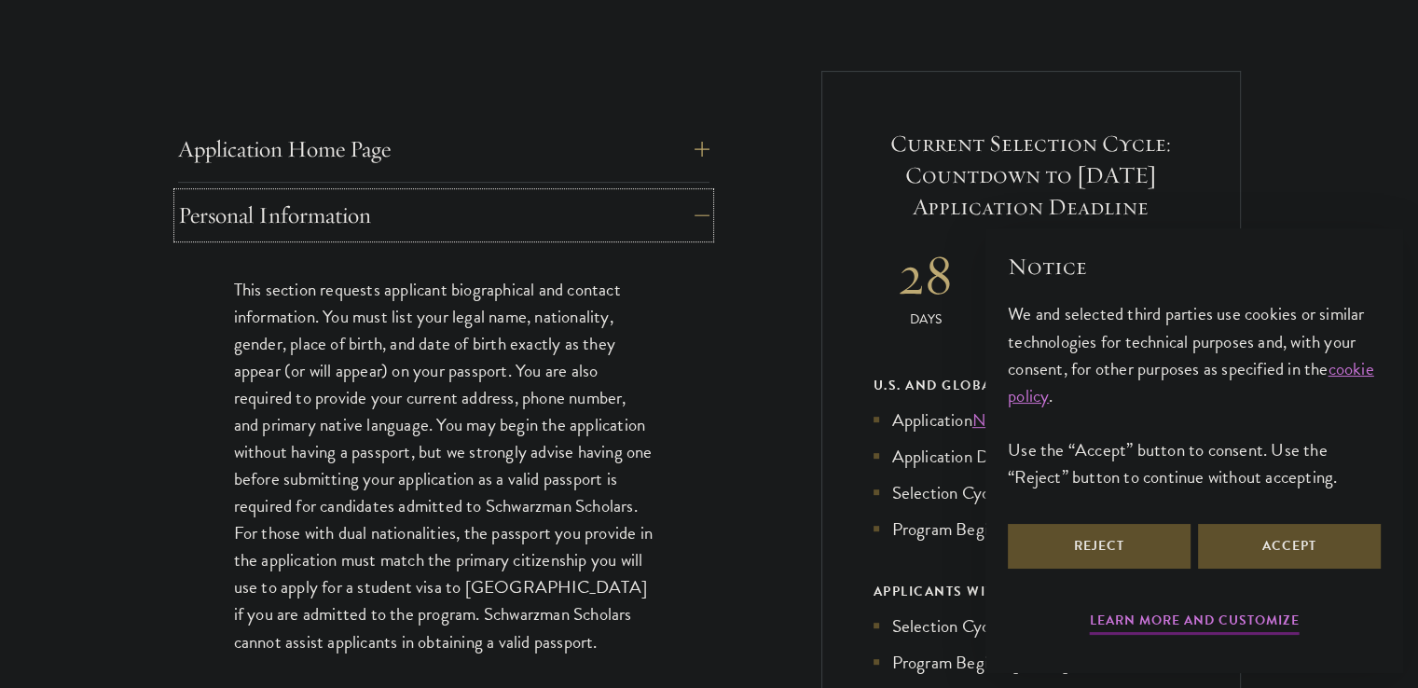
scroll to position [732, 0]
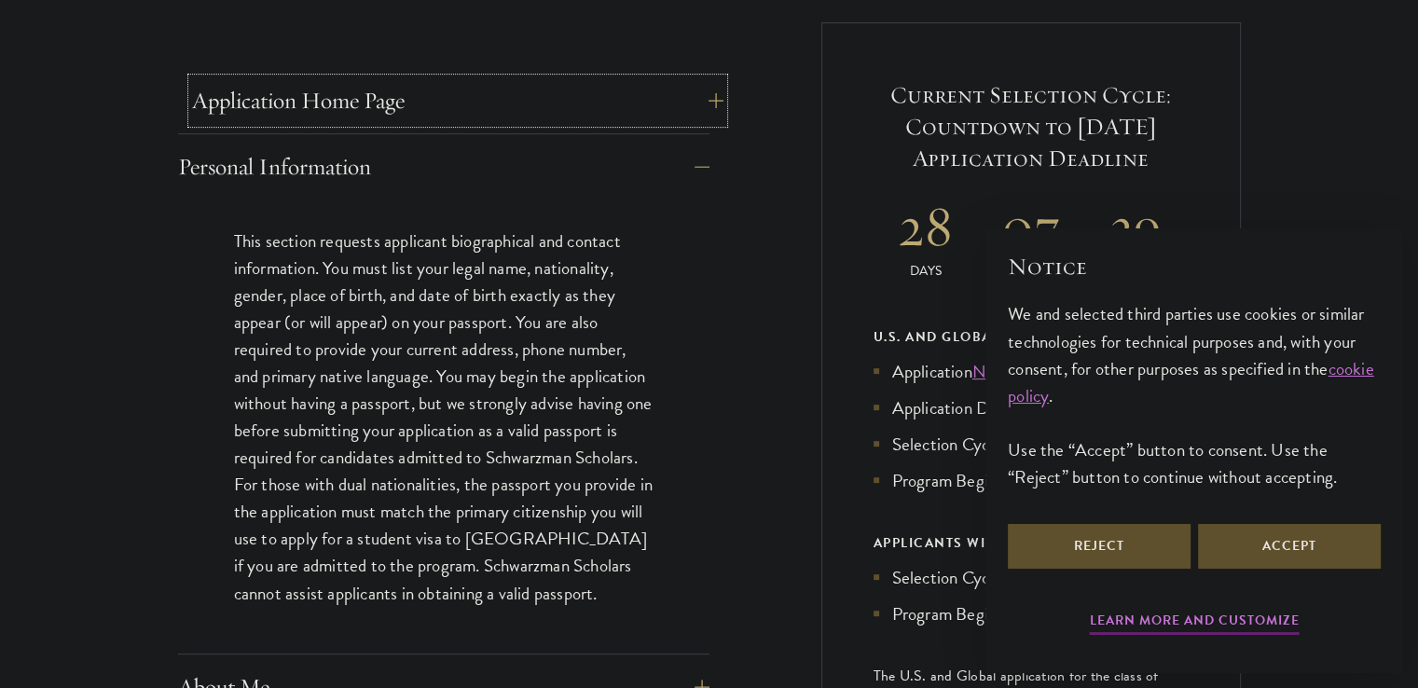
click at [644, 104] on button "Application Home Page" at bounding box center [458, 100] width 532 height 45
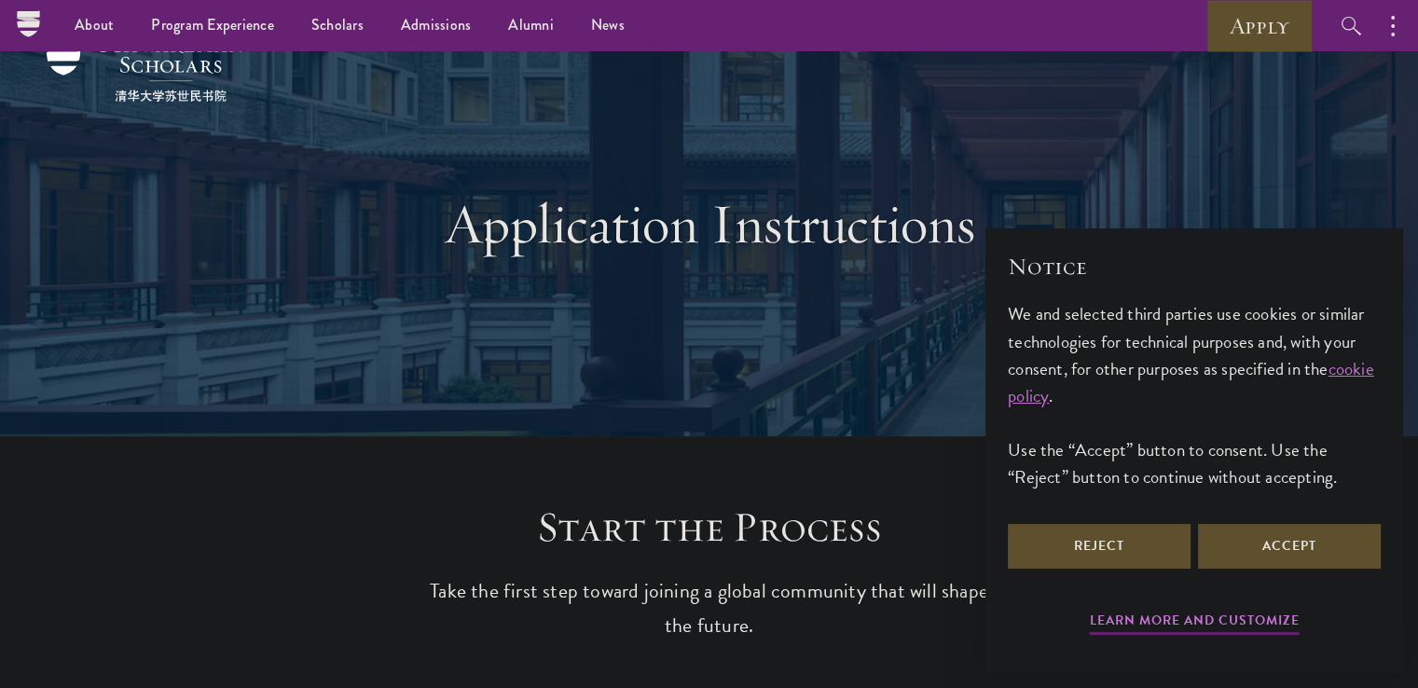
scroll to position [0, 0]
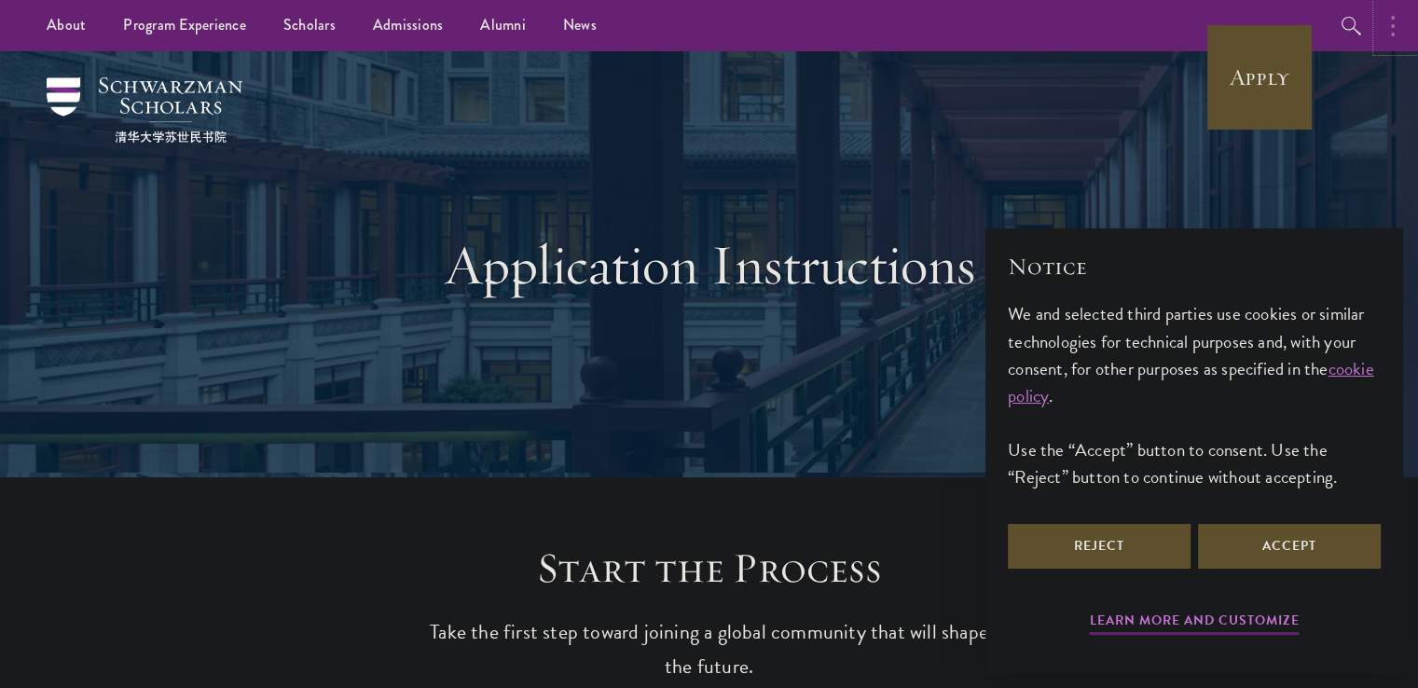
click at [1389, 27] on button "button" at bounding box center [1397, 25] width 41 height 51
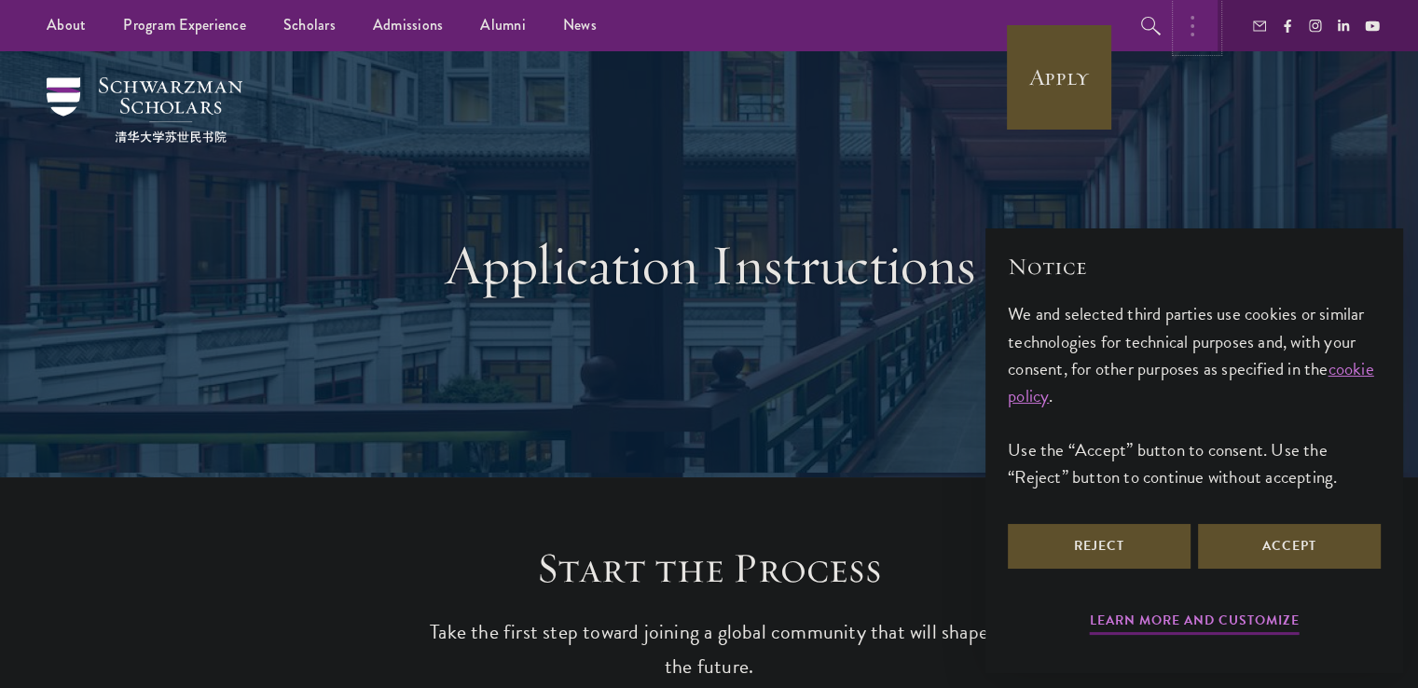
click at [1210, 42] on button "button" at bounding box center [1197, 25] width 41 height 51
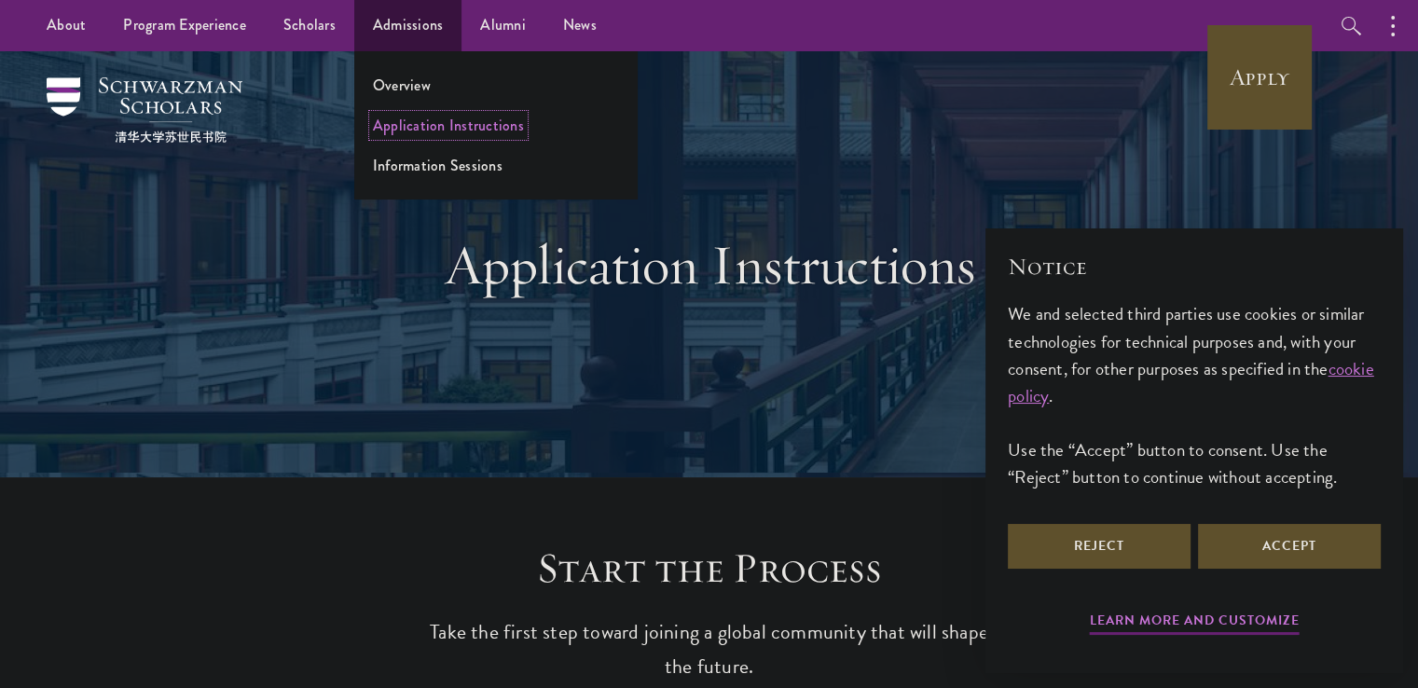
click at [404, 123] on link "Application Instructions" at bounding box center [448, 125] width 151 height 21
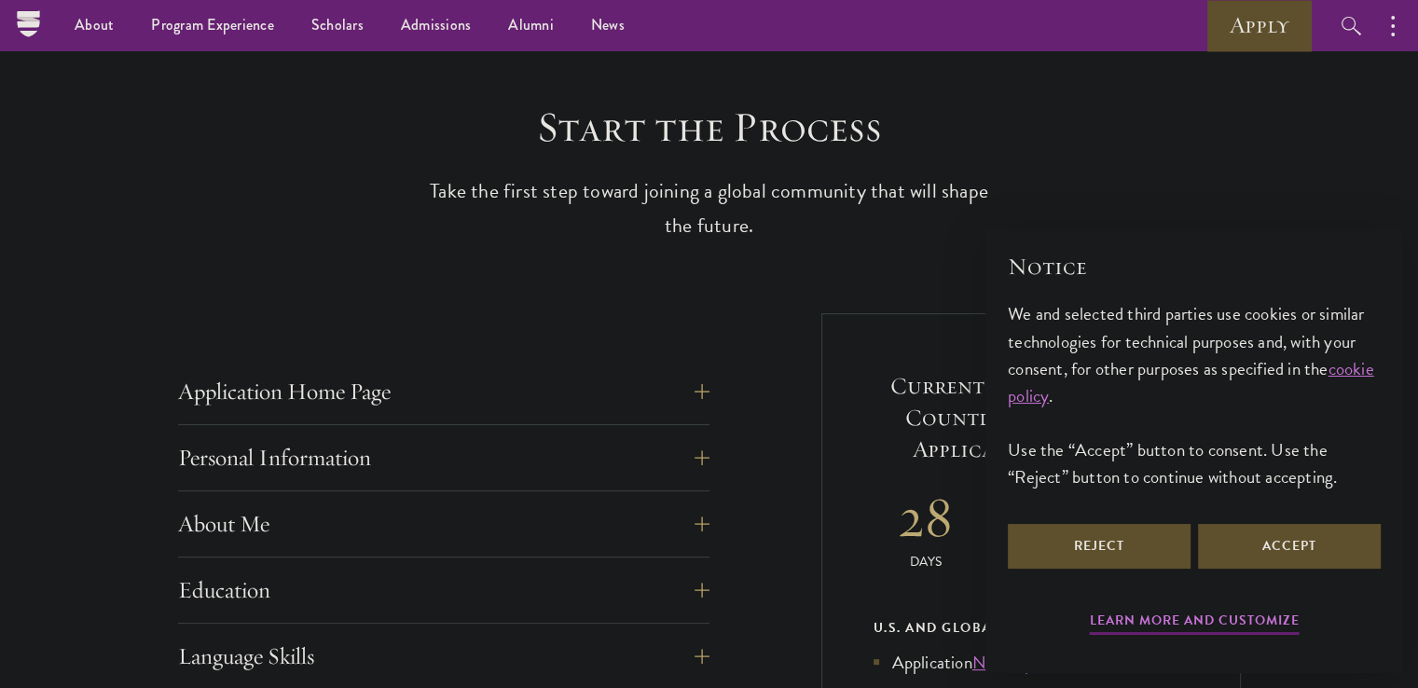
scroll to position [422, 0]
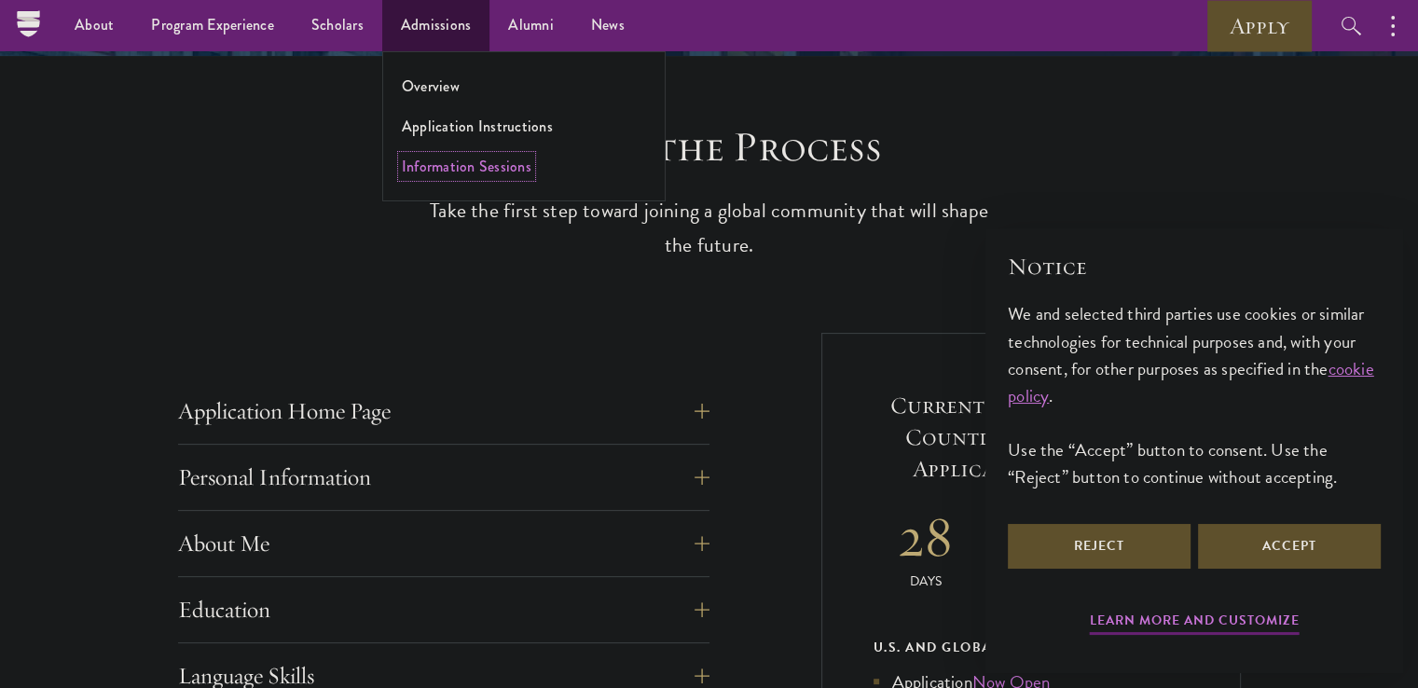
click at [433, 166] on link "Information Sessions" at bounding box center [467, 166] width 130 height 21
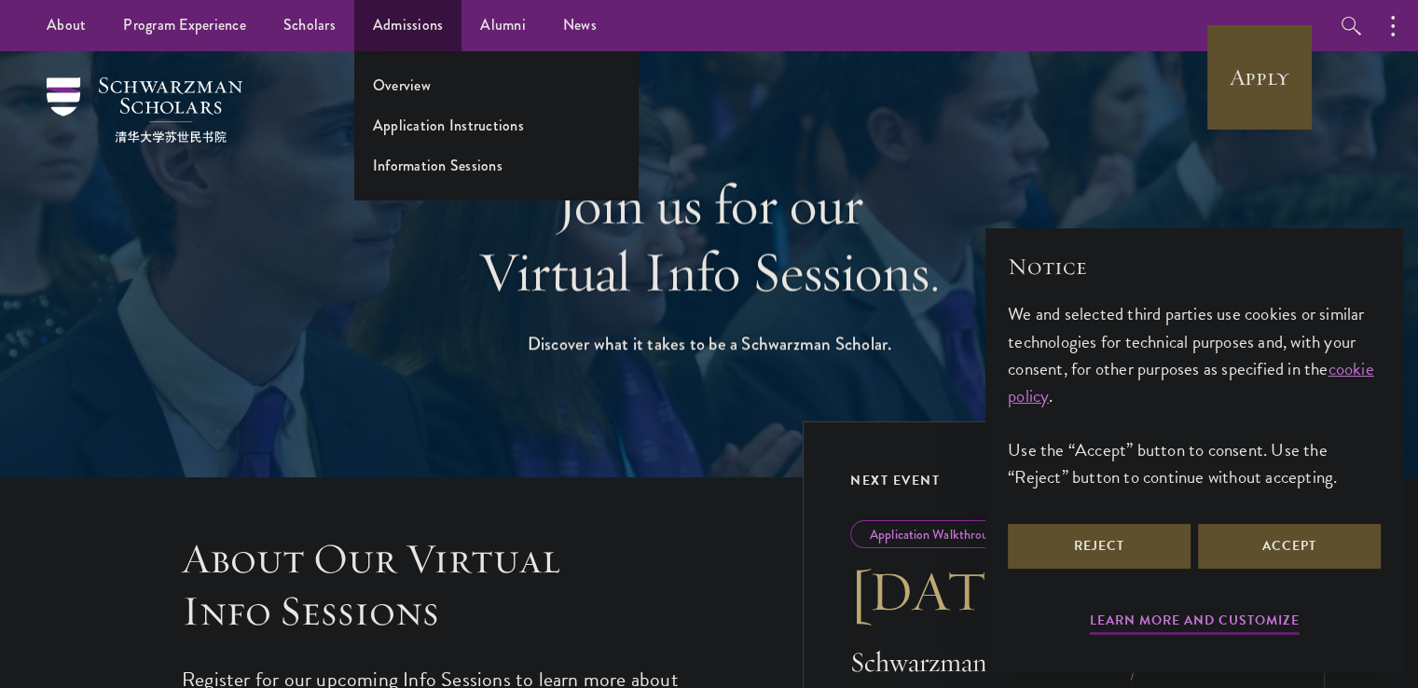
click at [410, 139] on ul "Overview Application Instructions Information Sessions" at bounding box center [495, 125] width 283 height 148
click at [410, 122] on link "Application Instructions" at bounding box center [448, 125] width 151 height 21
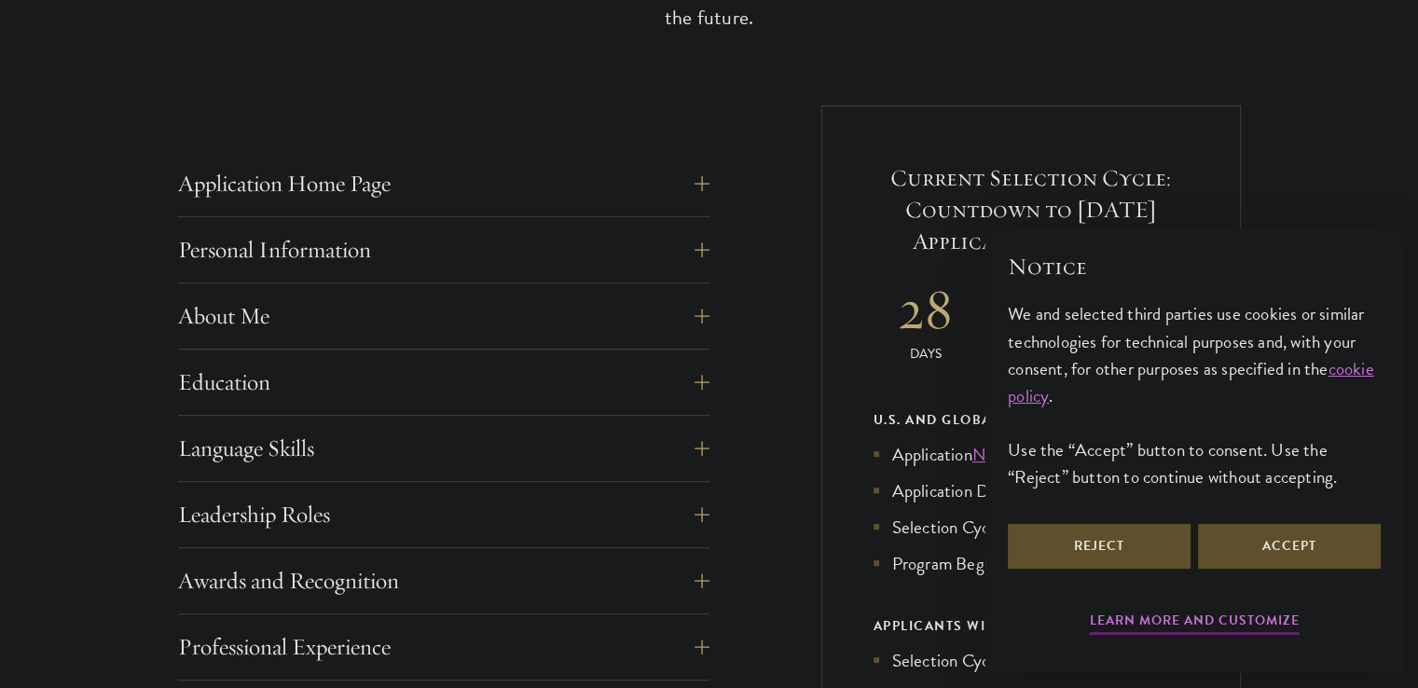
scroll to position [653, 0]
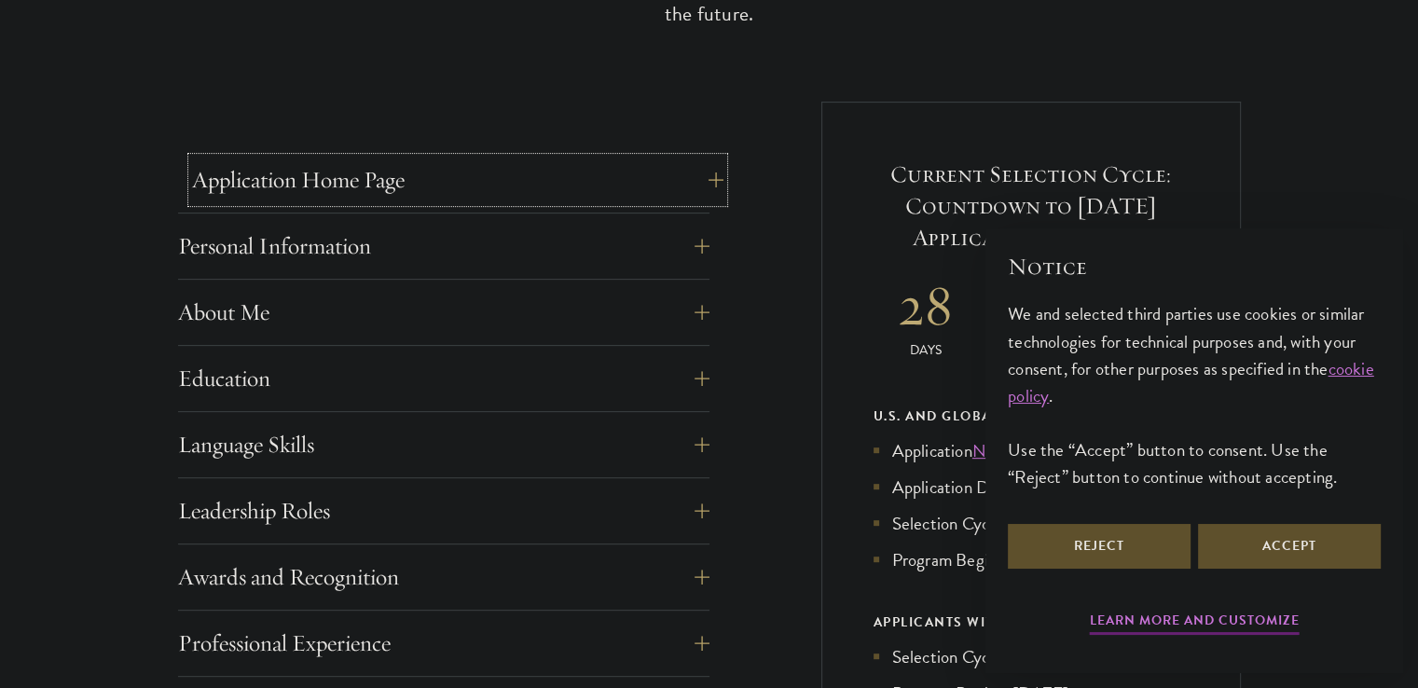
click at [302, 165] on button "Application Home Page" at bounding box center [458, 180] width 532 height 45
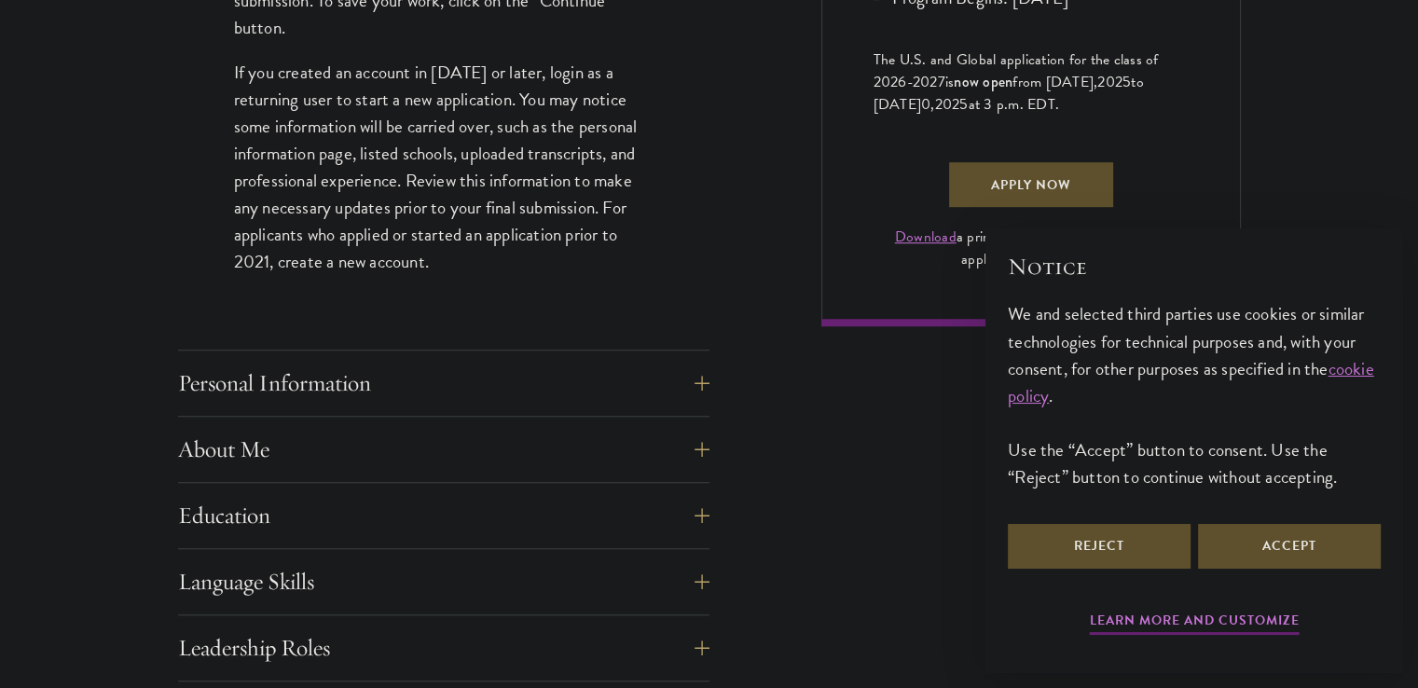
scroll to position [1376, 0]
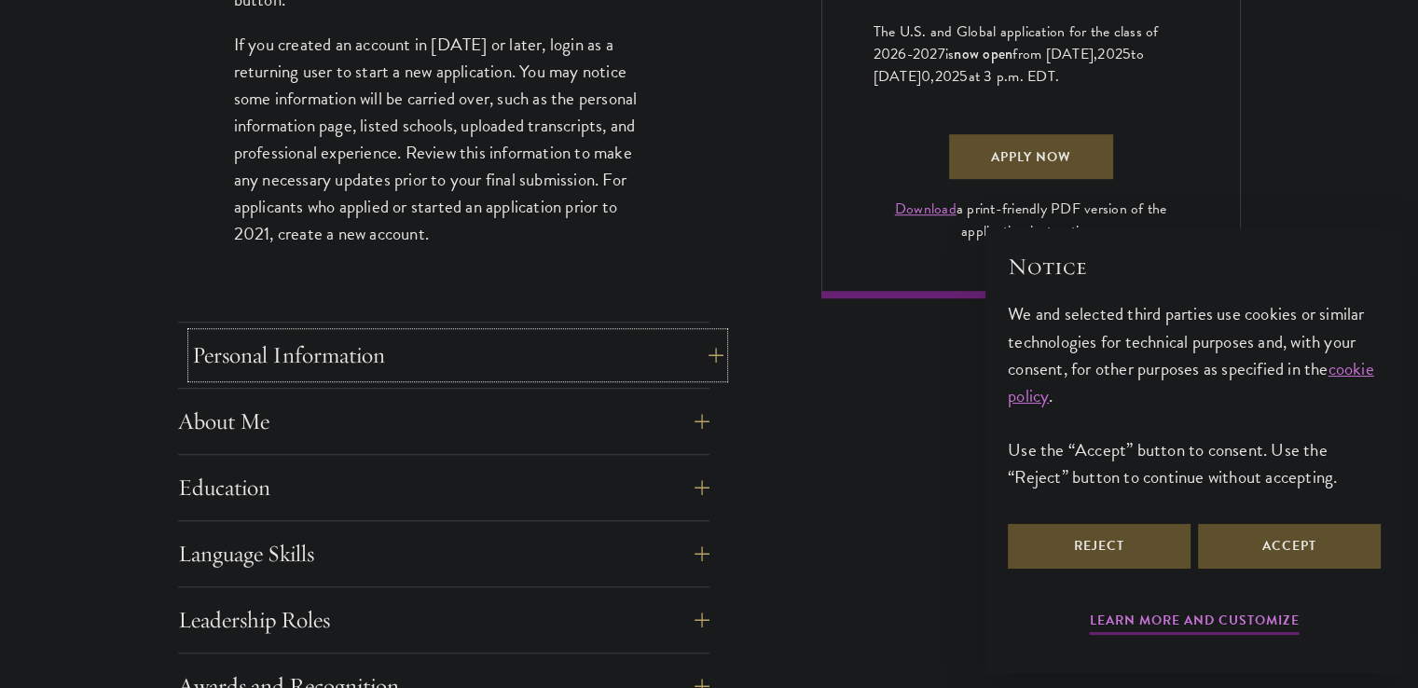
click at [249, 364] on button "Personal Information" at bounding box center [458, 355] width 532 height 45
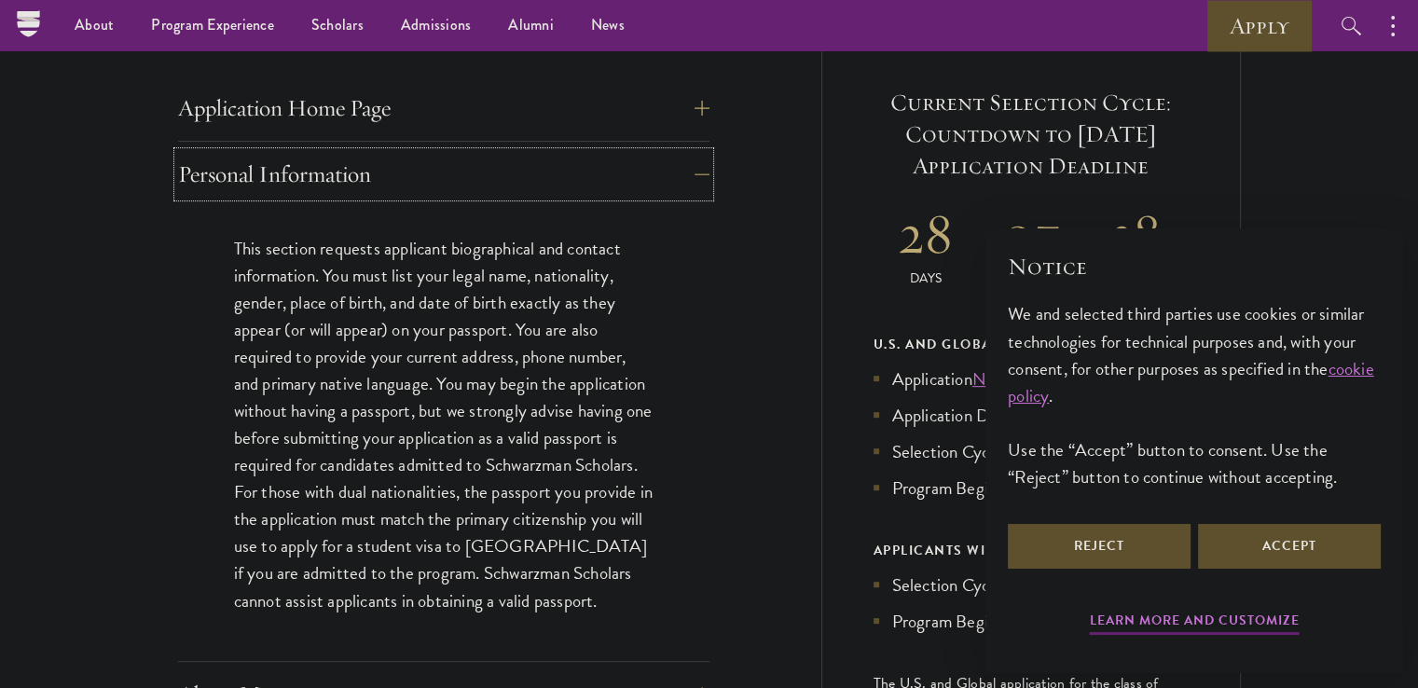
scroll to position [675, 0]
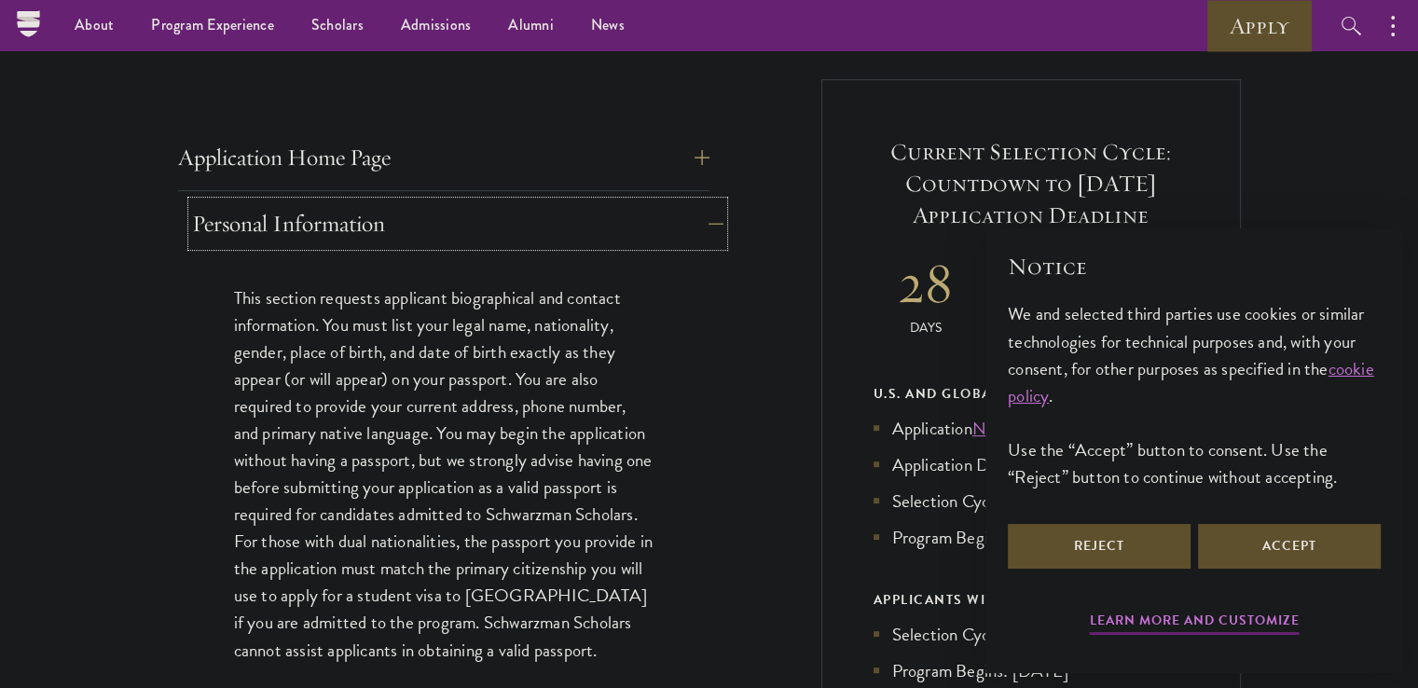
click at [235, 242] on button "Personal Information" at bounding box center [458, 223] width 532 height 45
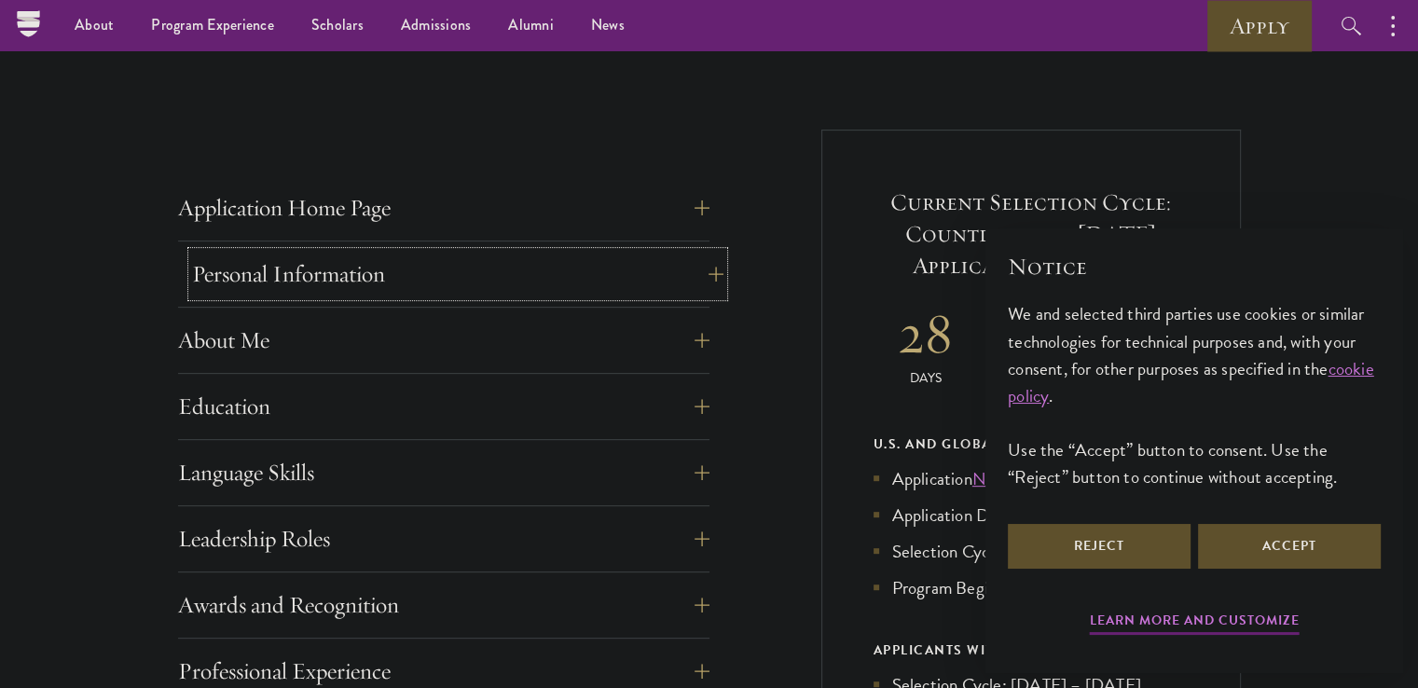
scroll to position [579, 0]
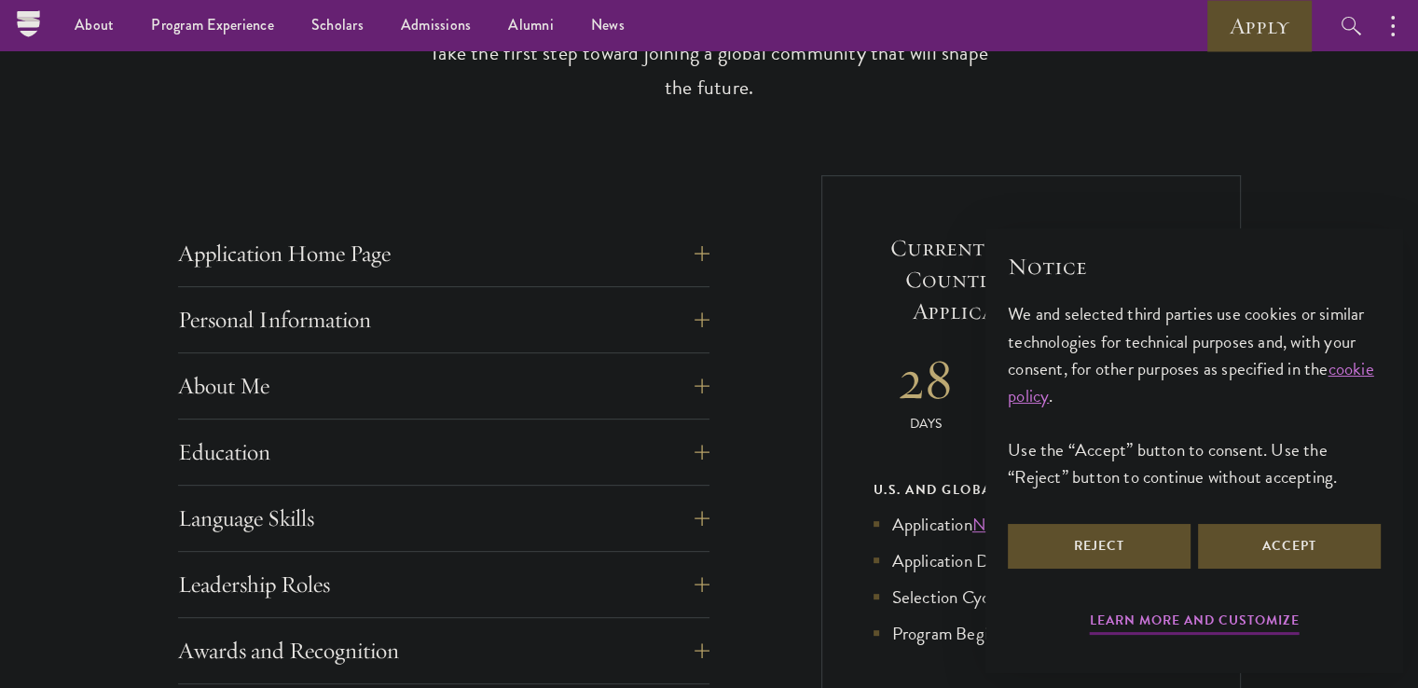
click at [275, 281] on div "Application Home Page The online application form must be completed in English.…" at bounding box center [444, 259] width 532 height 56
click at [282, 266] on button "Application Home Page" at bounding box center [458, 253] width 532 height 45
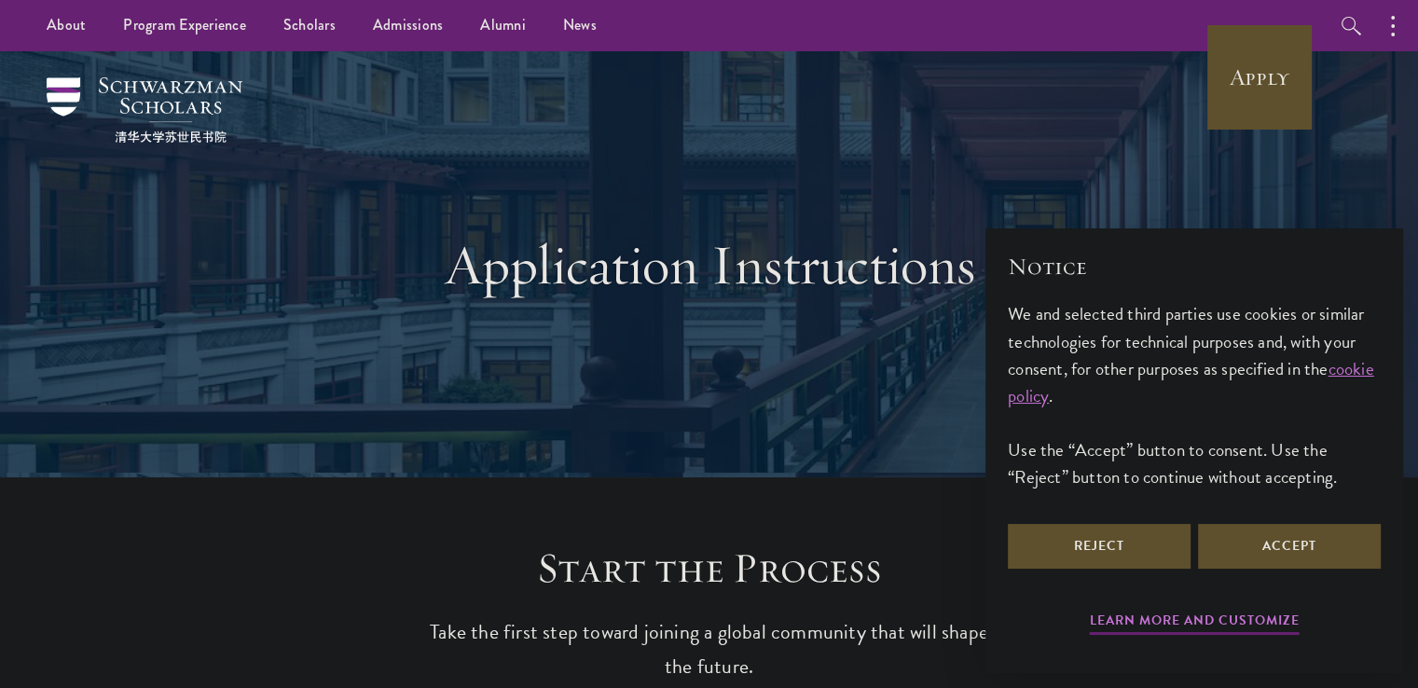
scroll to position [0, 0]
click at [298, 7] on link "Scholars" at bounding box center [310, 25] width 90 height 51
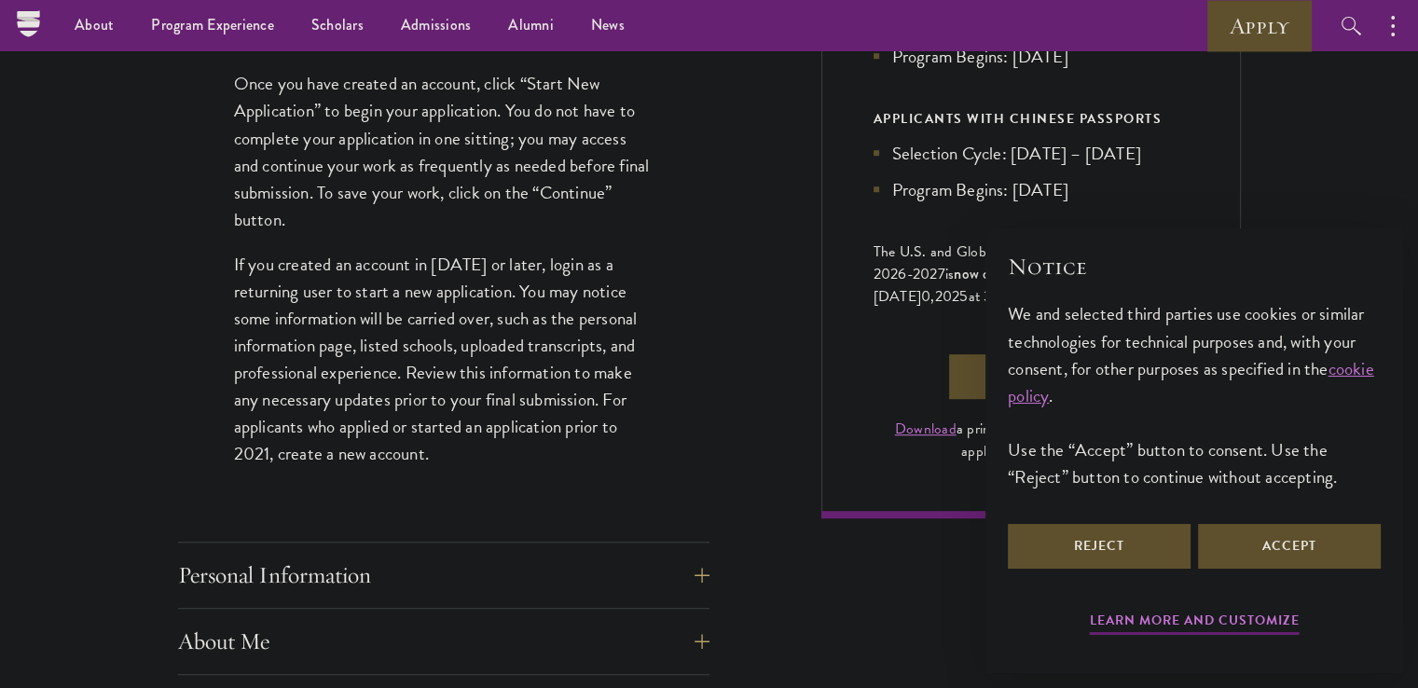
scroll to position [1135, 0]
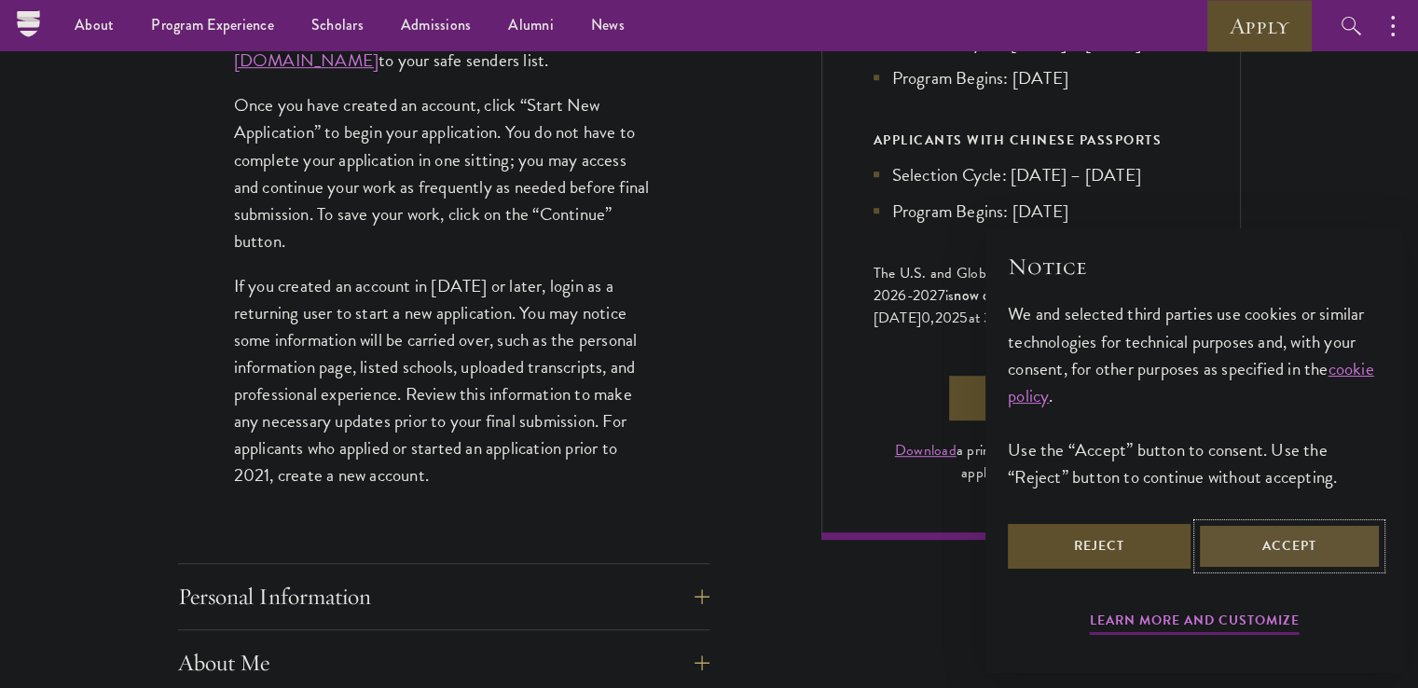
click at [1296, 536] on button "Accept" at bounding box center [1289, 546] width 183 height 45
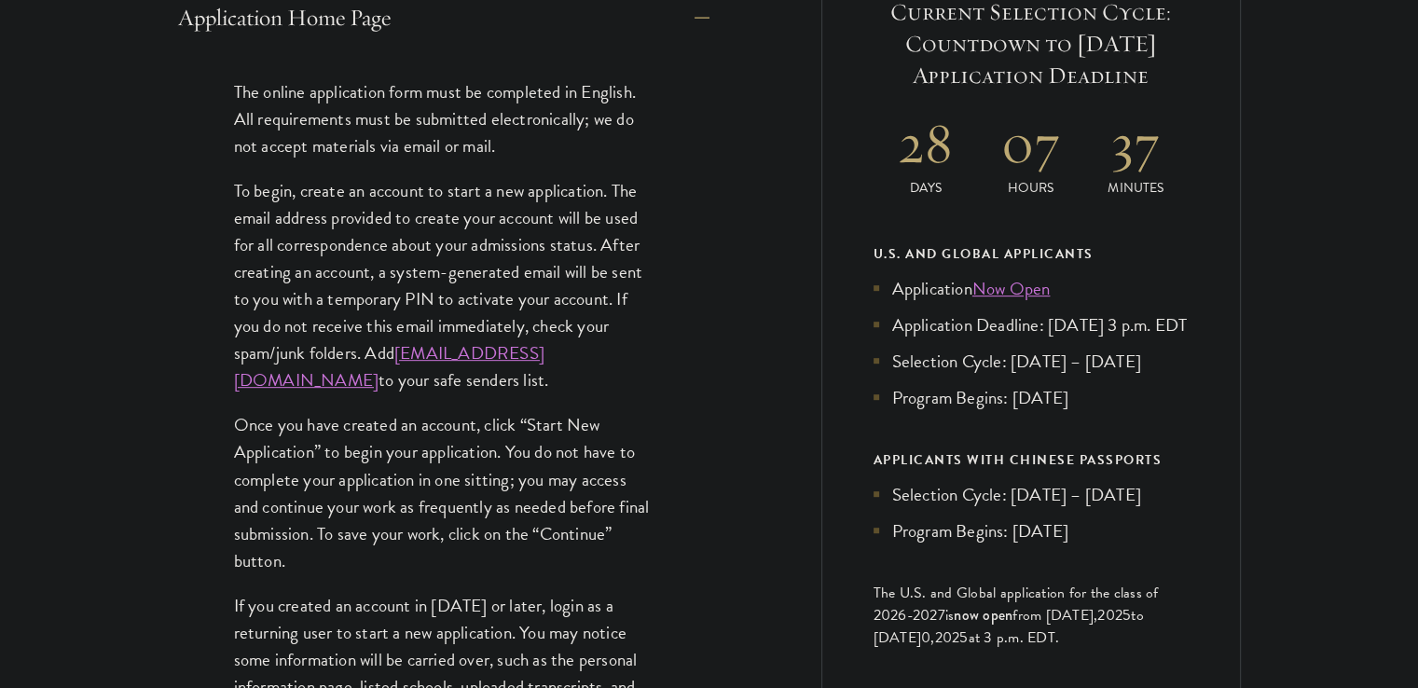
scroll to position [841, 0]
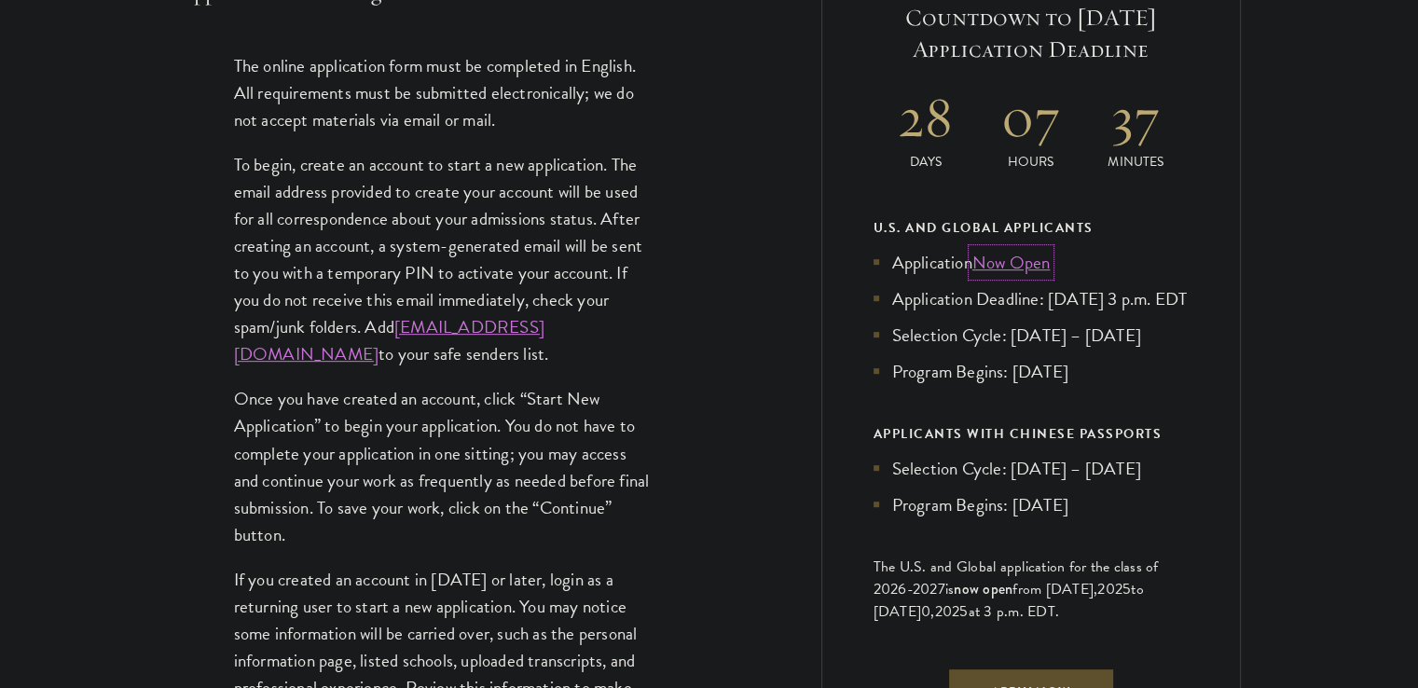
click at [1004, 267] on link "Now Open" at bounding box center [1012, 262] width 78 height 27
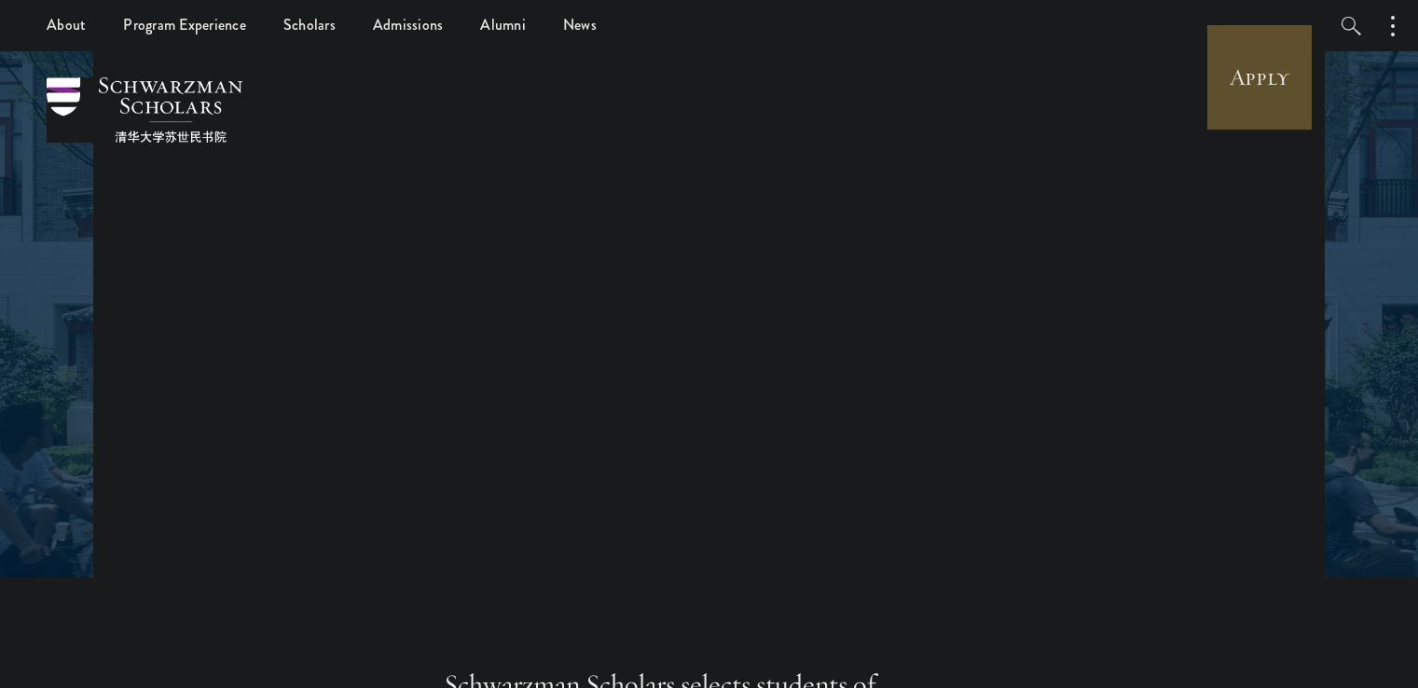
scroll to position [67, 0]
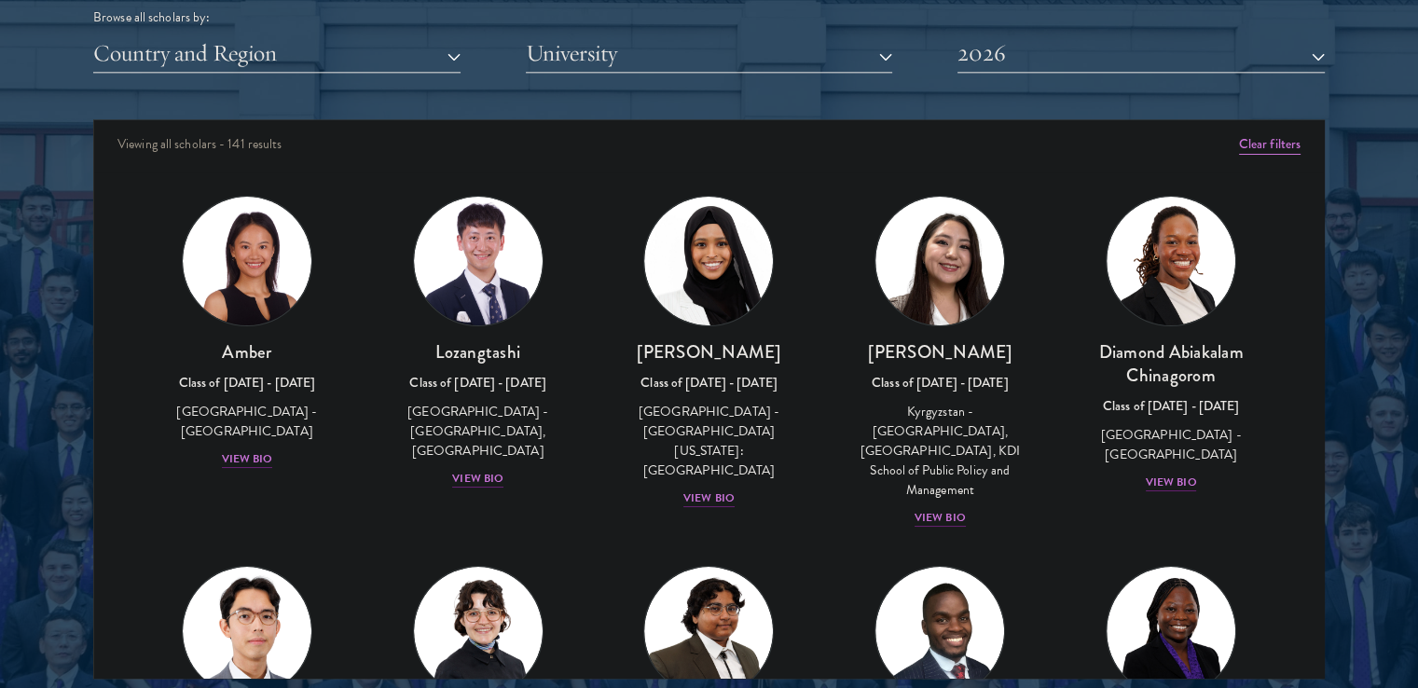
scroll to position [2416, 0]
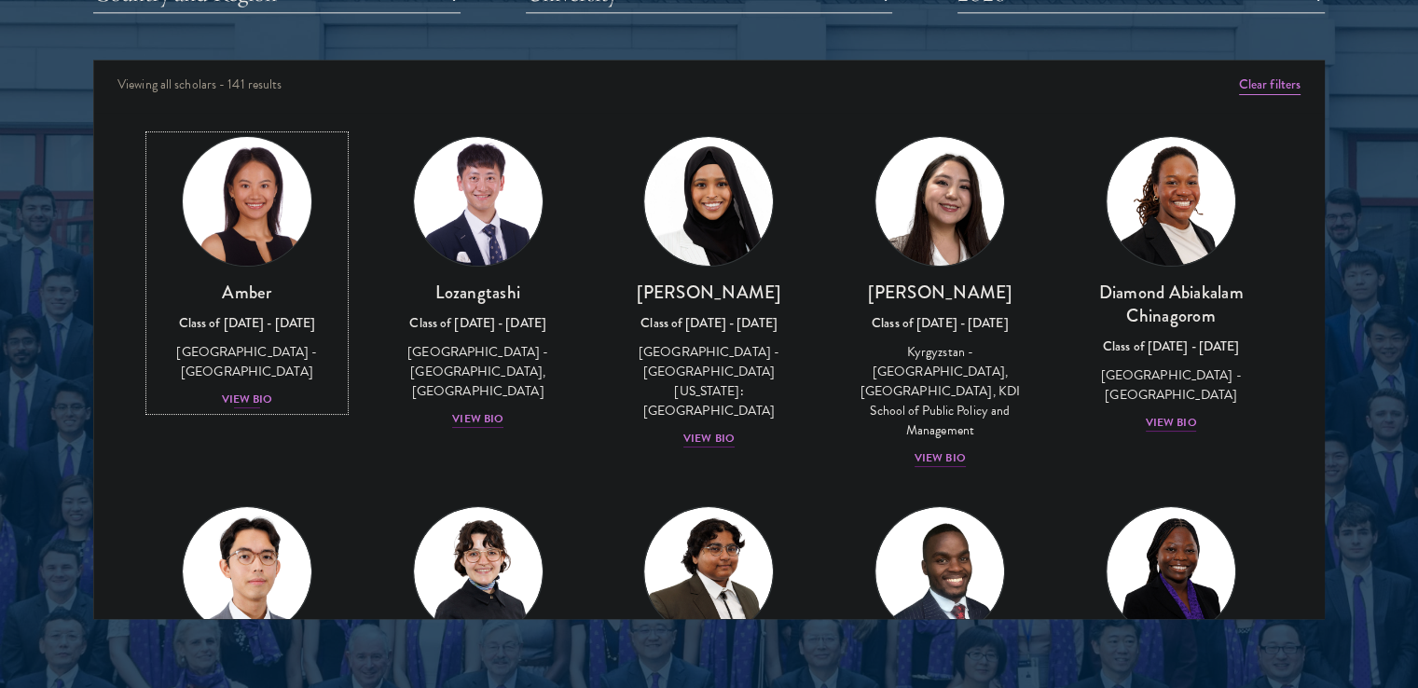
click at [246, 391] on div "View Bio" at bounding box center [247, 400] width 51 height 18
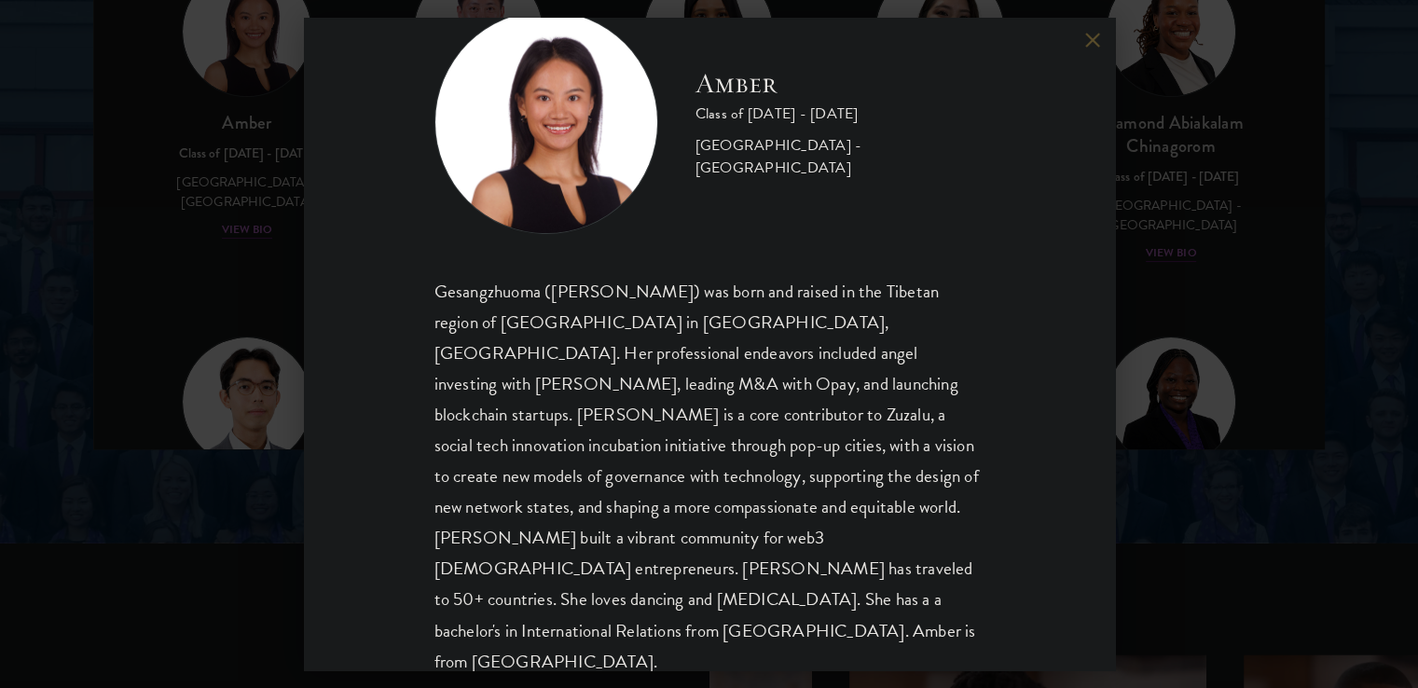
scroll to position [2615, 0]
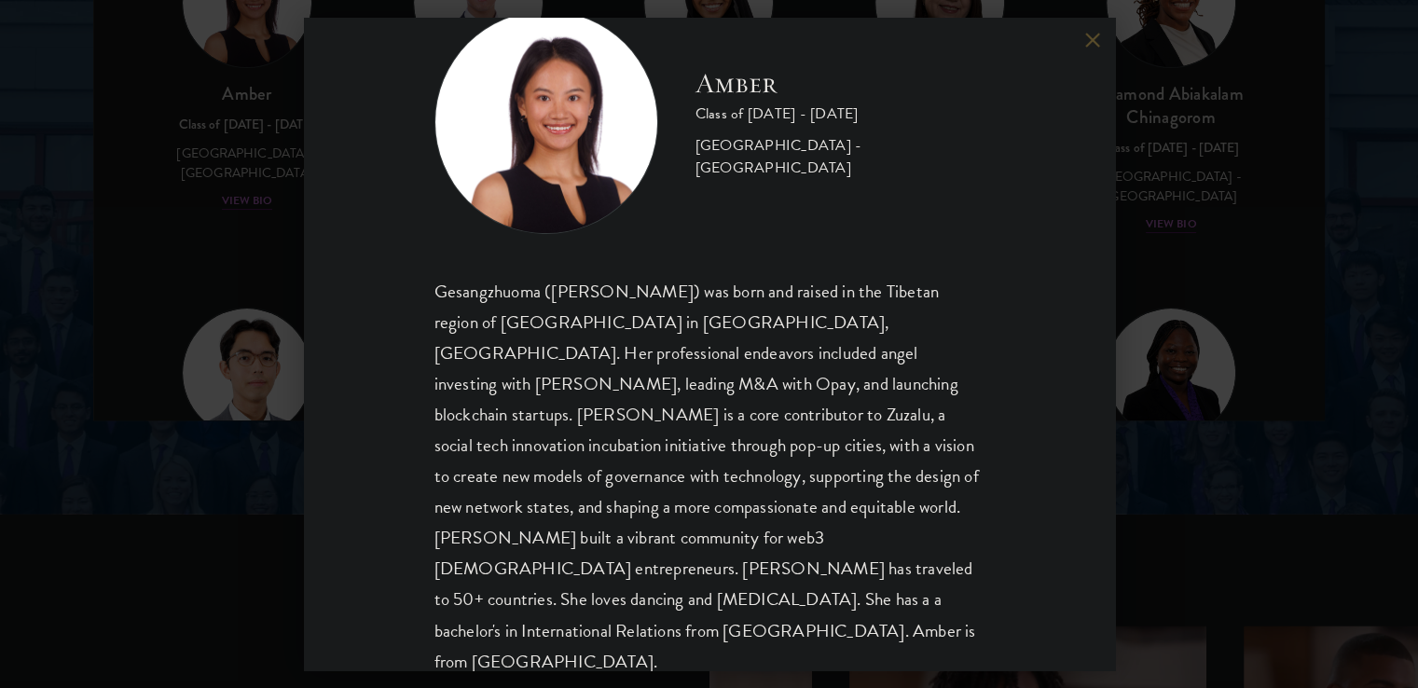
click at [321, 424] on div "Amber Class of [DATE] - [DATE] [GEOGRAPHIC_DATA] - [GEOGRAPHIC_DATA] Gesangzhuo…" at bounding box center [709, 344] width 811 height 653
click at [256, 431] on div "Amber Class of [DATE] - [DATE] [GEOGRAPHIC_DATA] - [GEOGRAPHIC_DATA] Gesangzhuo…" at bounding box center [709, 344] width 1418 height 688
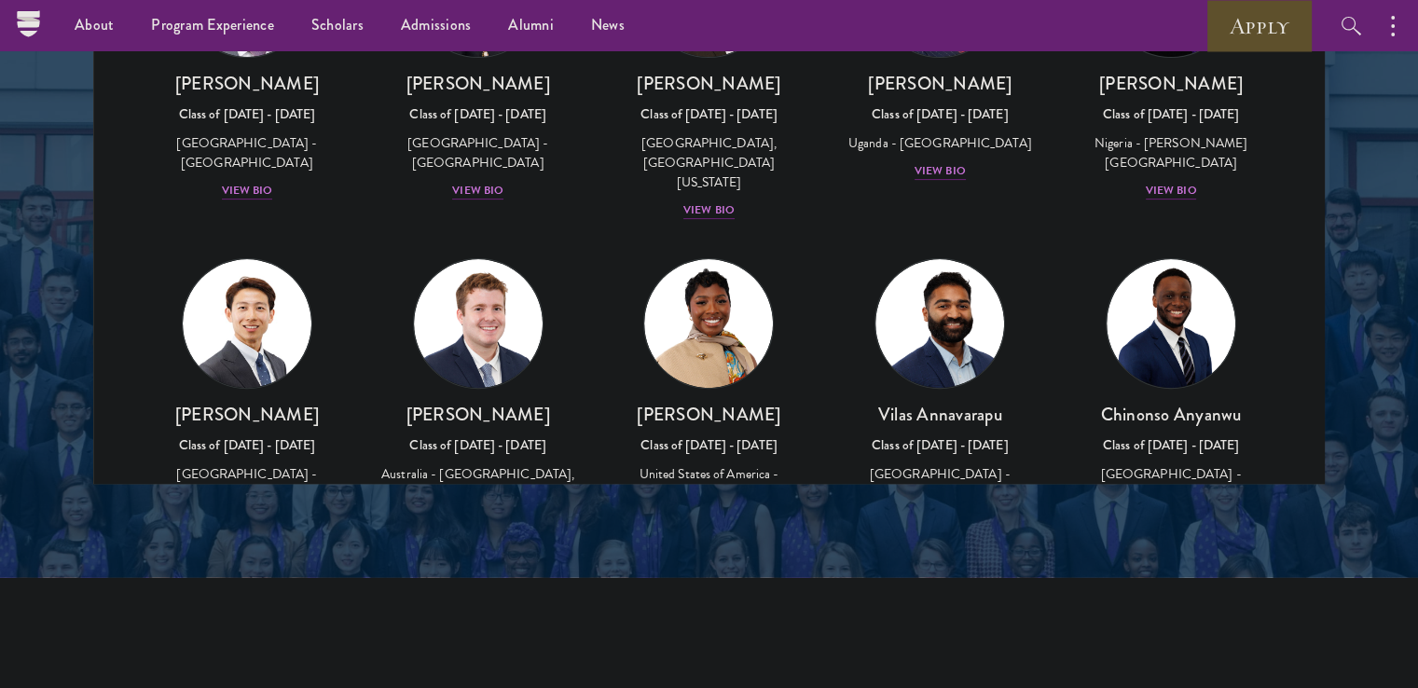
scroll to position [488, 0]
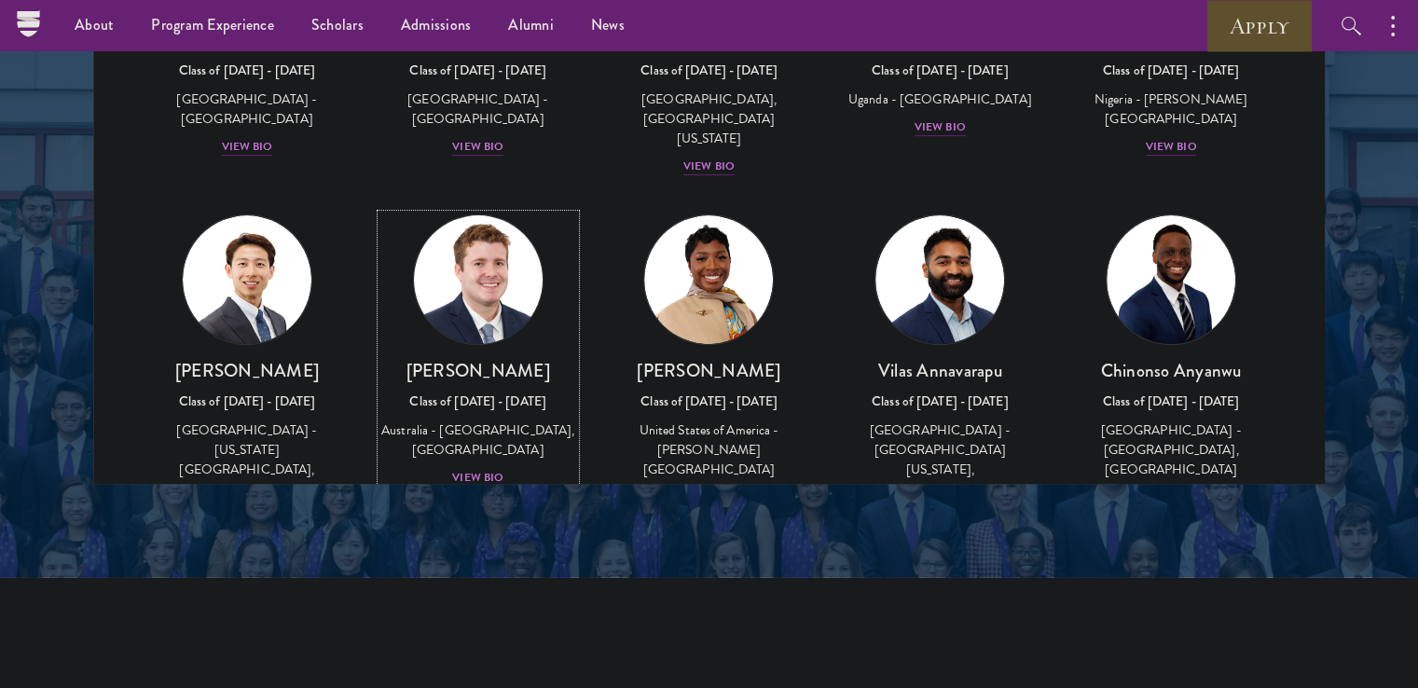
click at [505, 297] on img at bounding box center [479, 280] width 142 height 142
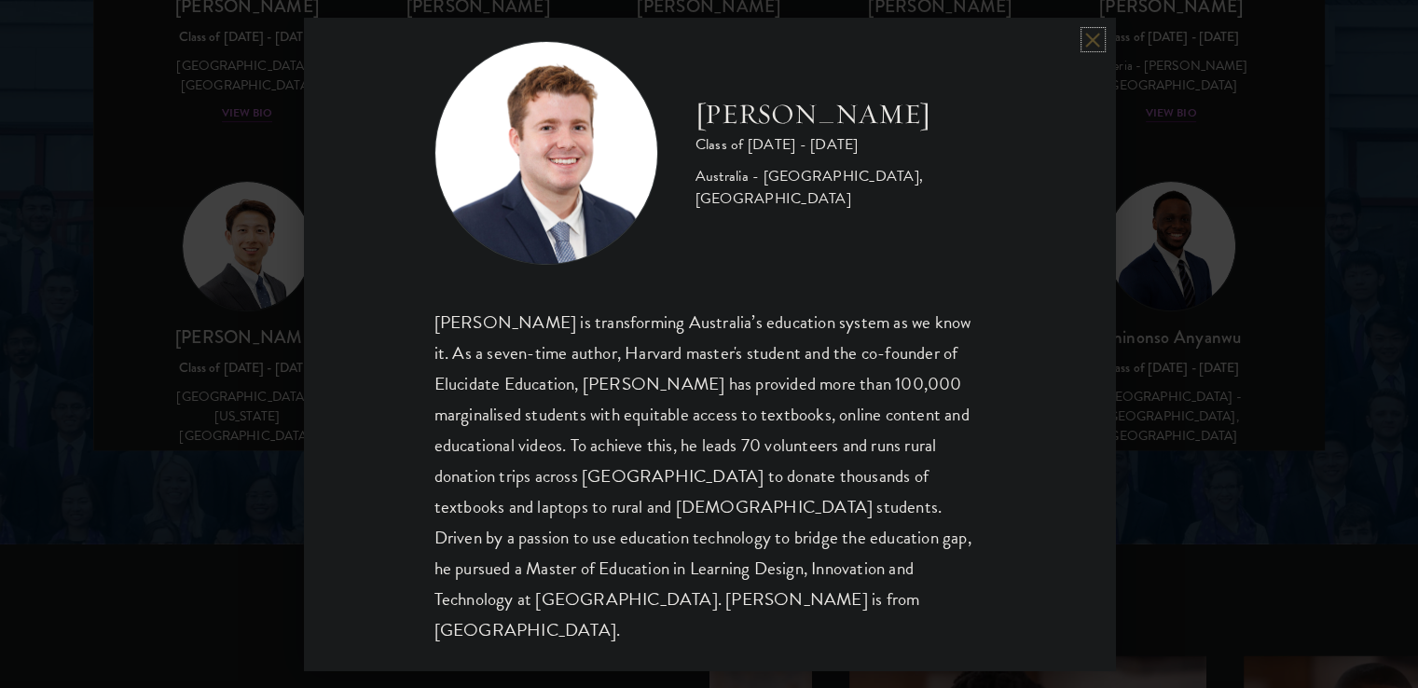
scroll to position [2609, 0]
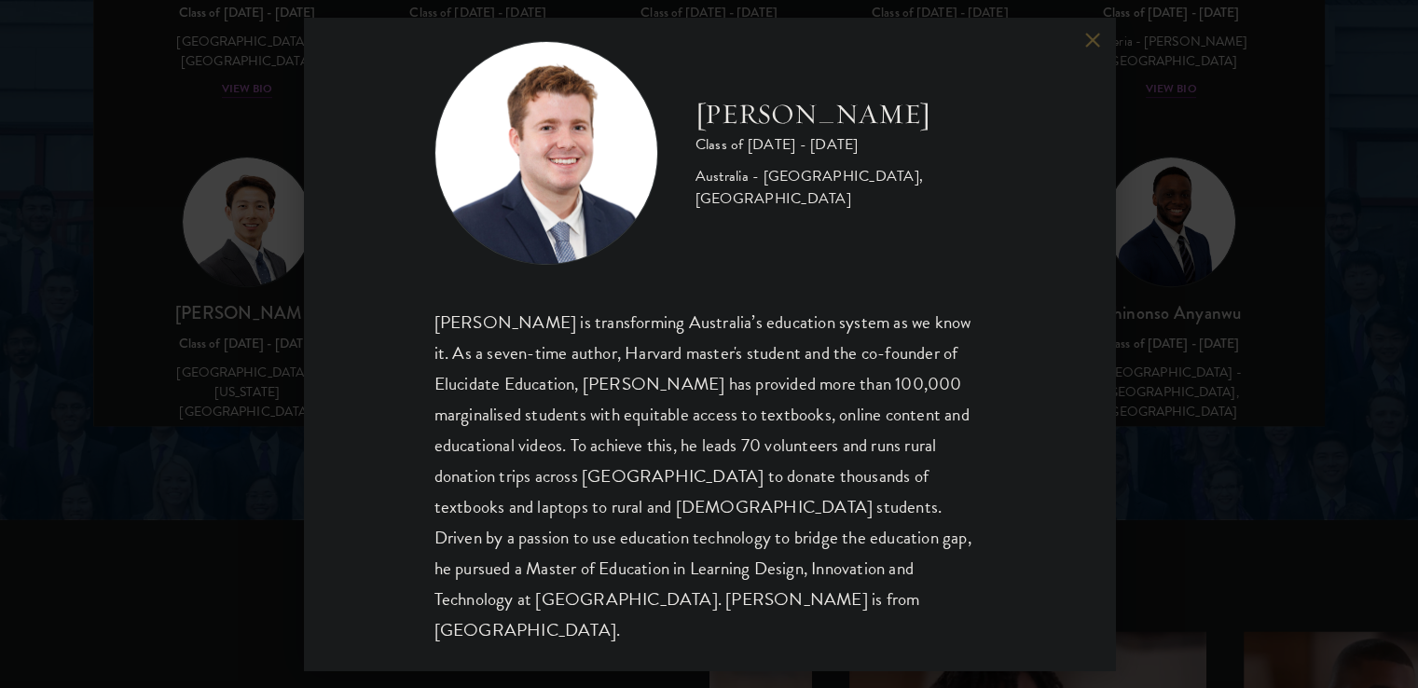
click at [281, 352] on div "[PERSON_NAME] Class of [DATE] - [DATE] [GEOGRAPHIC_DATA] - [GEOGRAPHIC_DATA], […" at bounding box center [709, 344] width 1418 height 688
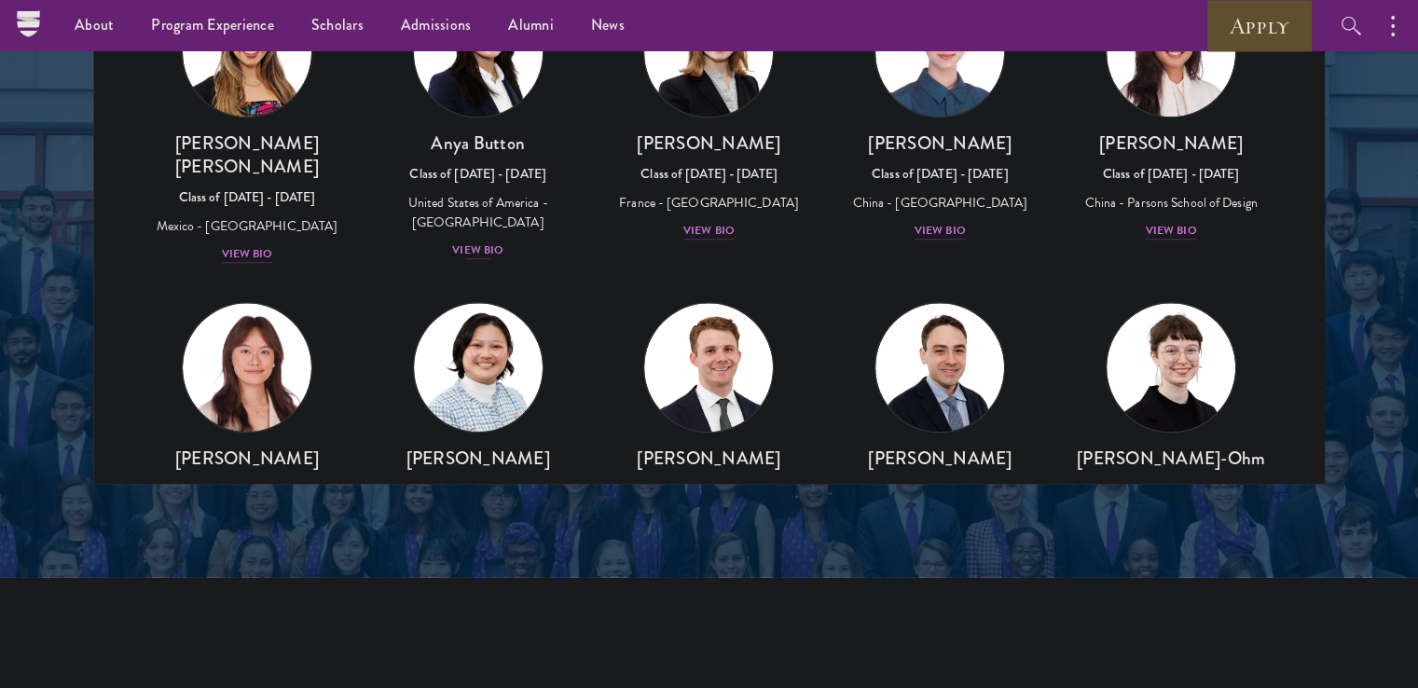
scroll to position [1464, 0]
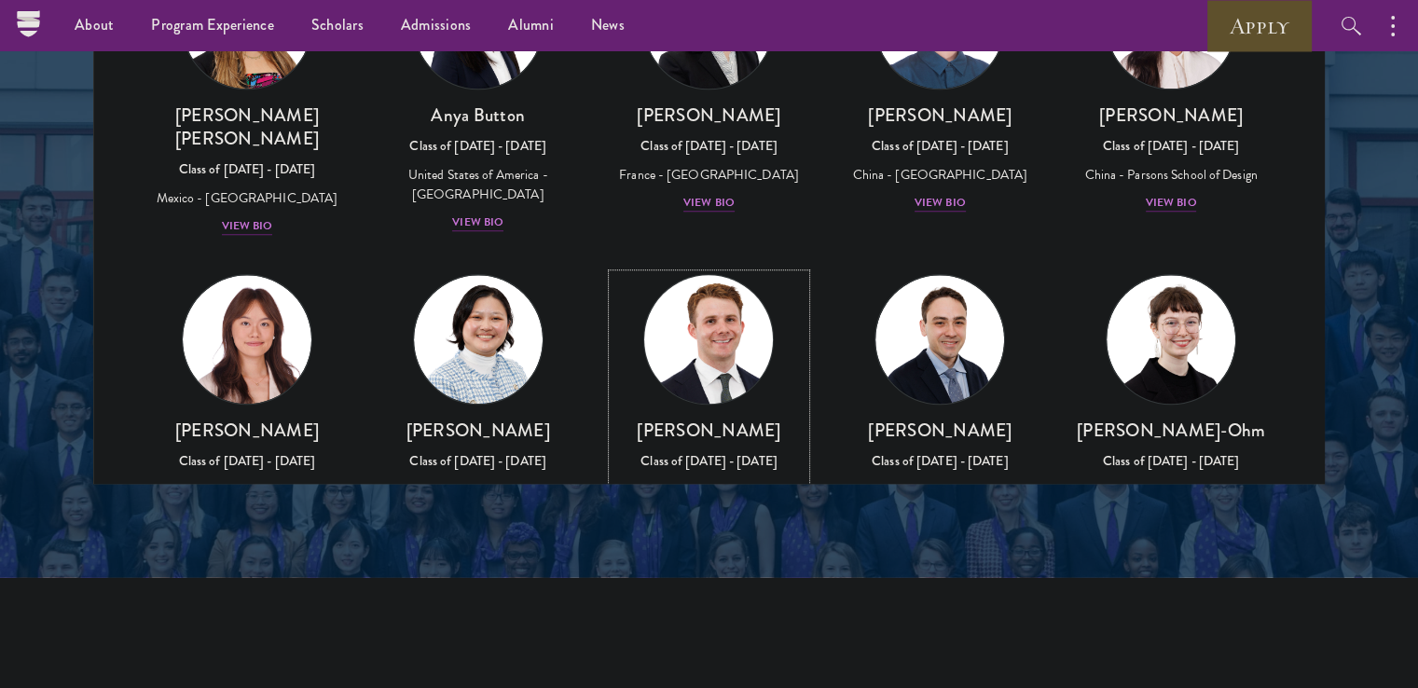
click at [697, 269] on img at bounding box center [710, 340] width 142 height 142
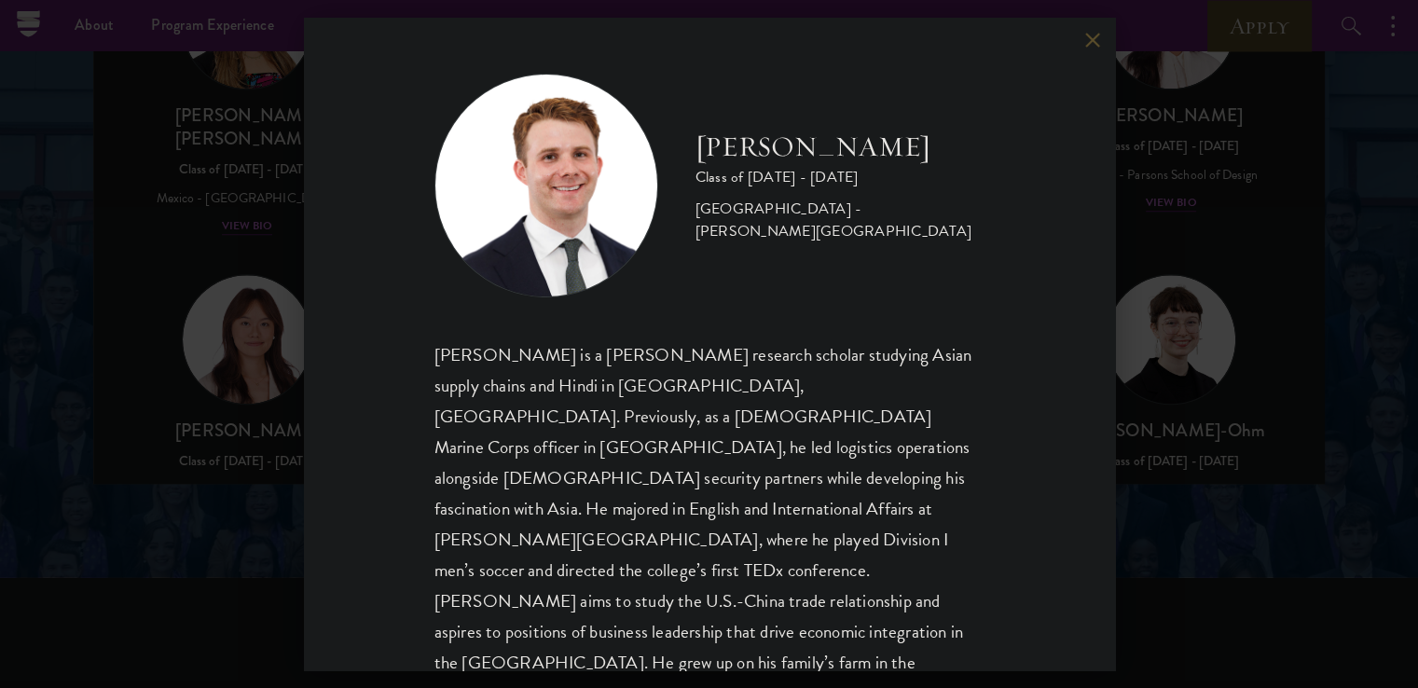
scroll to position [2, 0]
click at [246, 363] on div "[PERSON_NAME] Class of [DATE] - [DATE] [GEOGRAPHIC_DATA] - [PERSON_NAME][GEOGRA…" at bounding box center [709, 344] width 1418 height 688
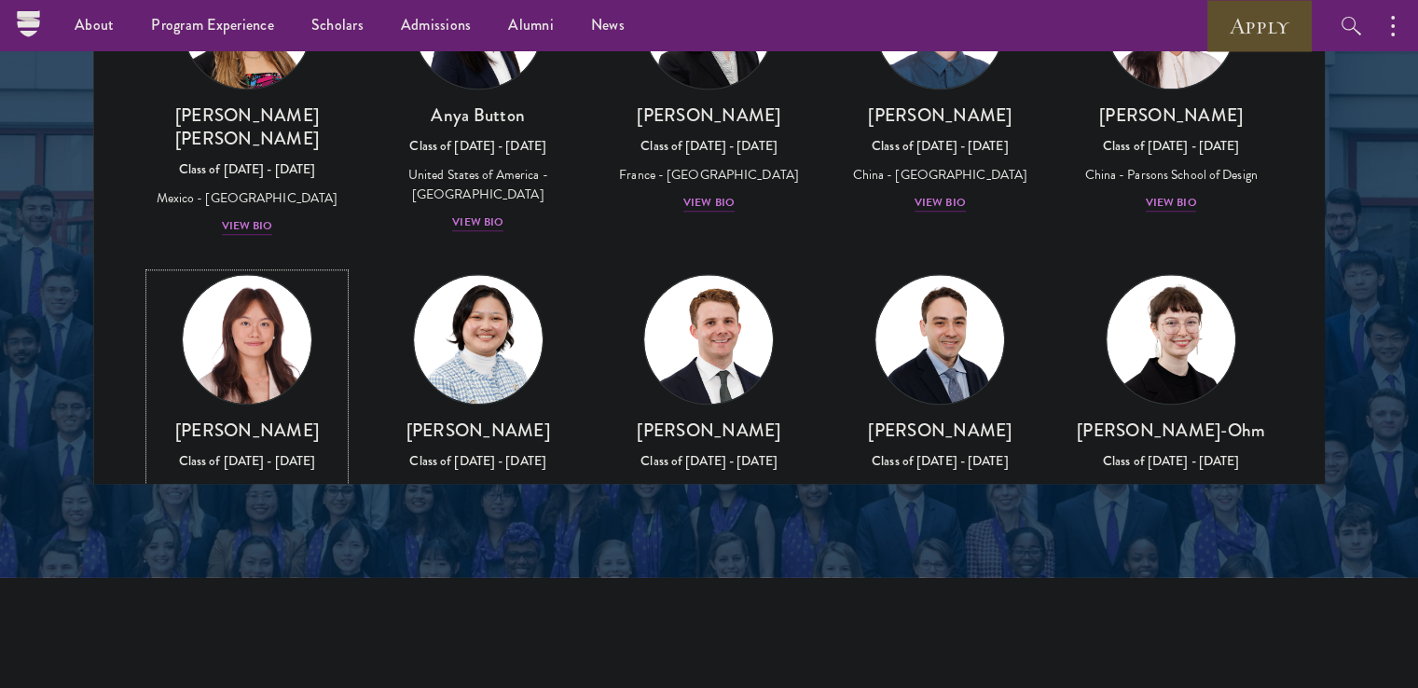
scroll to position [1569, 0]
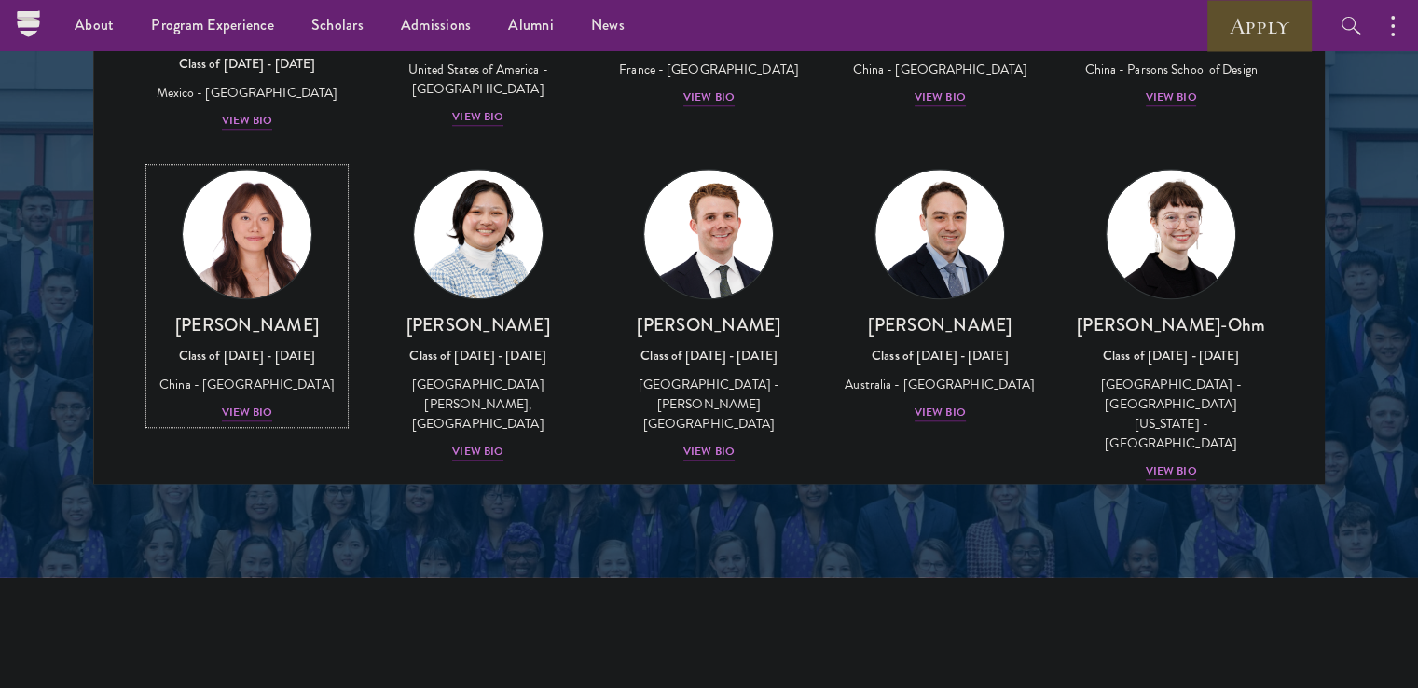
click at [208, 346] on div "Class of [DATE] - [DATE]" at bounding box center [247, 356] width 194 height 20
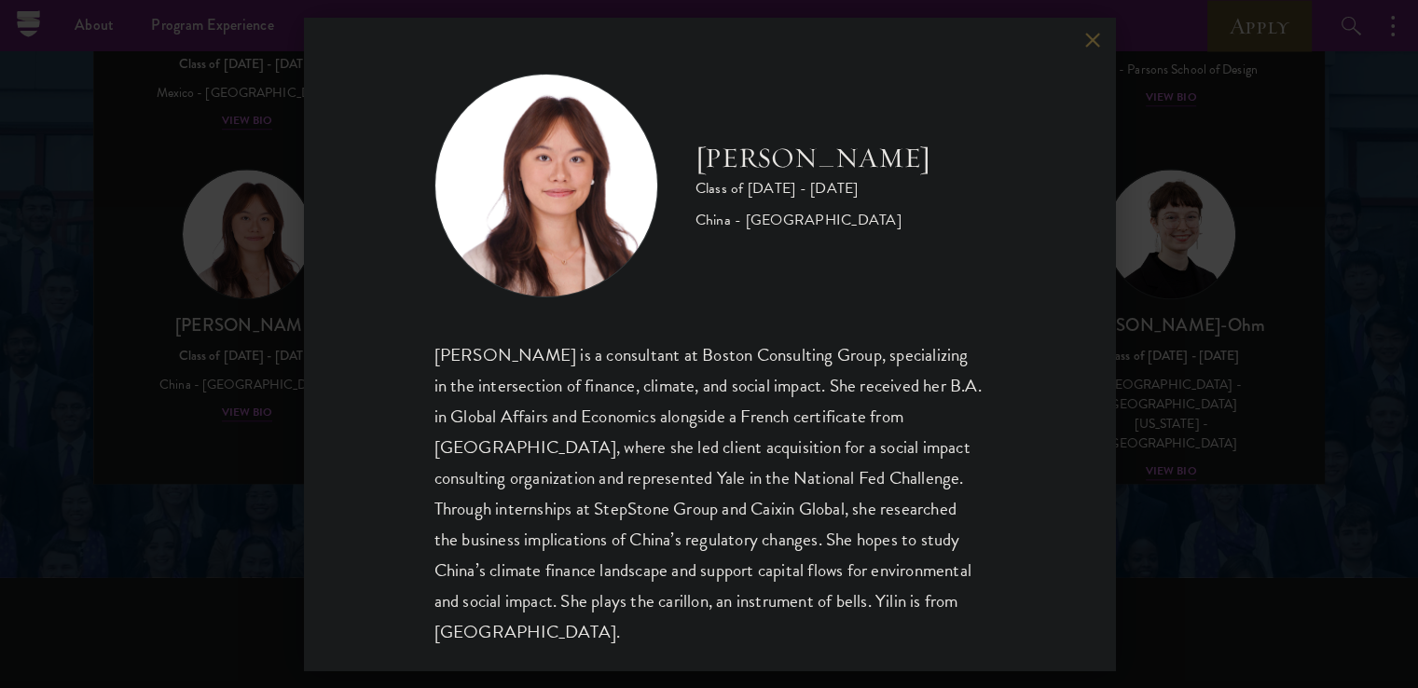
click at [216, 375] on div "[PERSON_NAME] Class of [DATE] - [DATE] [GEOGRAPHIC_DATA] - [GEOGRAPHIC_DATA] [P…" at bounding box center [709, 344] width 1418 height 688
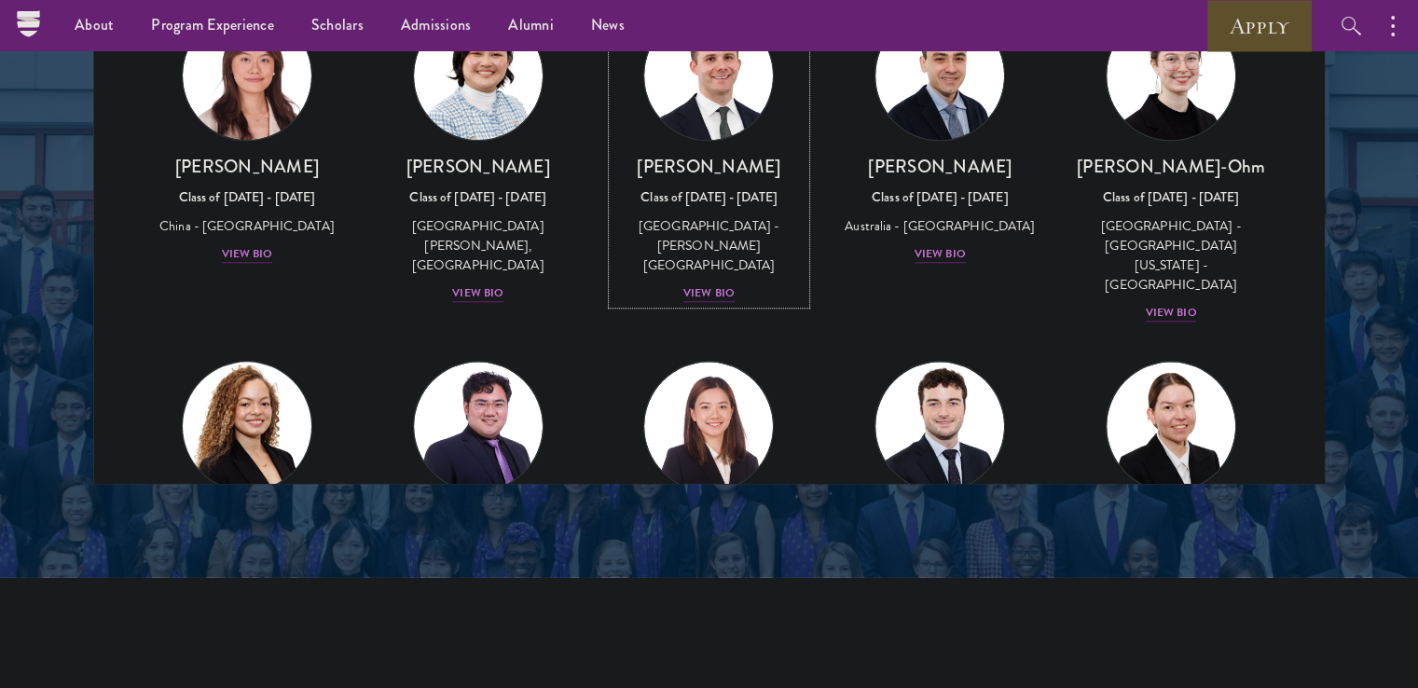
scroll to position [1772, 0]
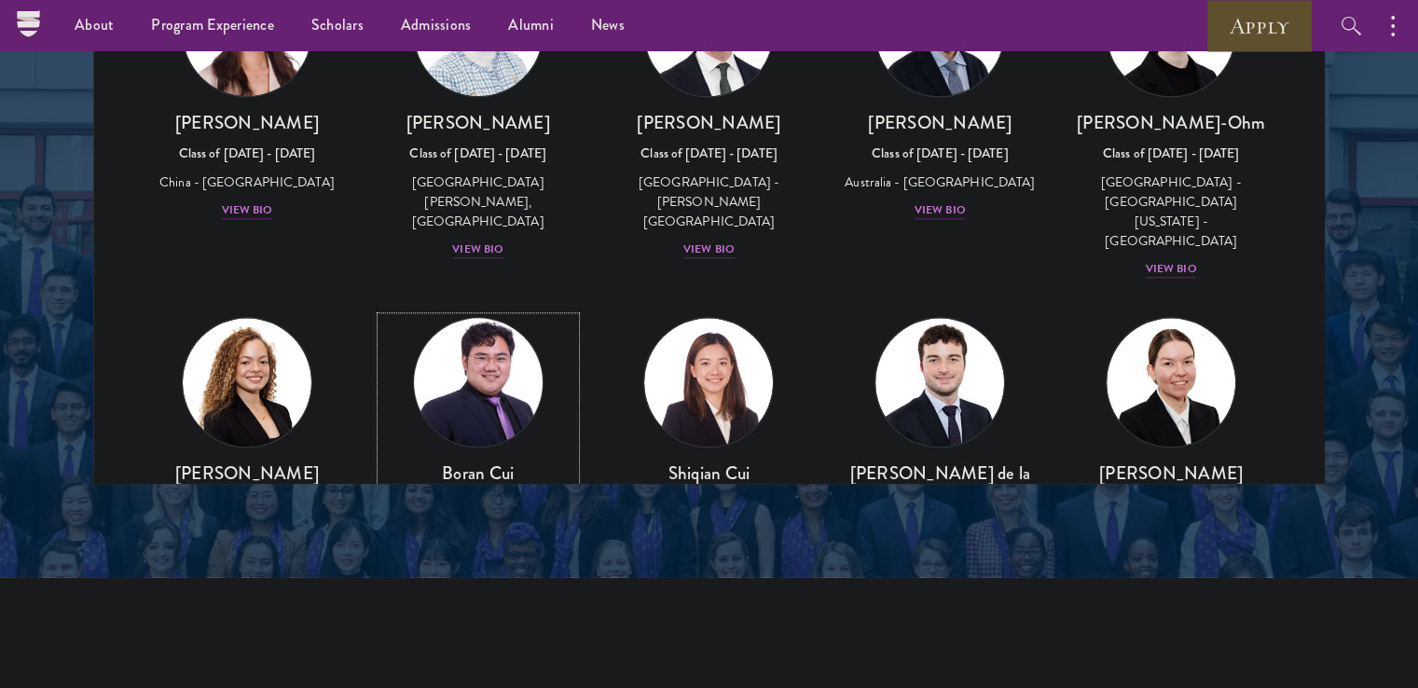
click at [477, 311] on img at bounding box center [479, 382] width 142 height 142
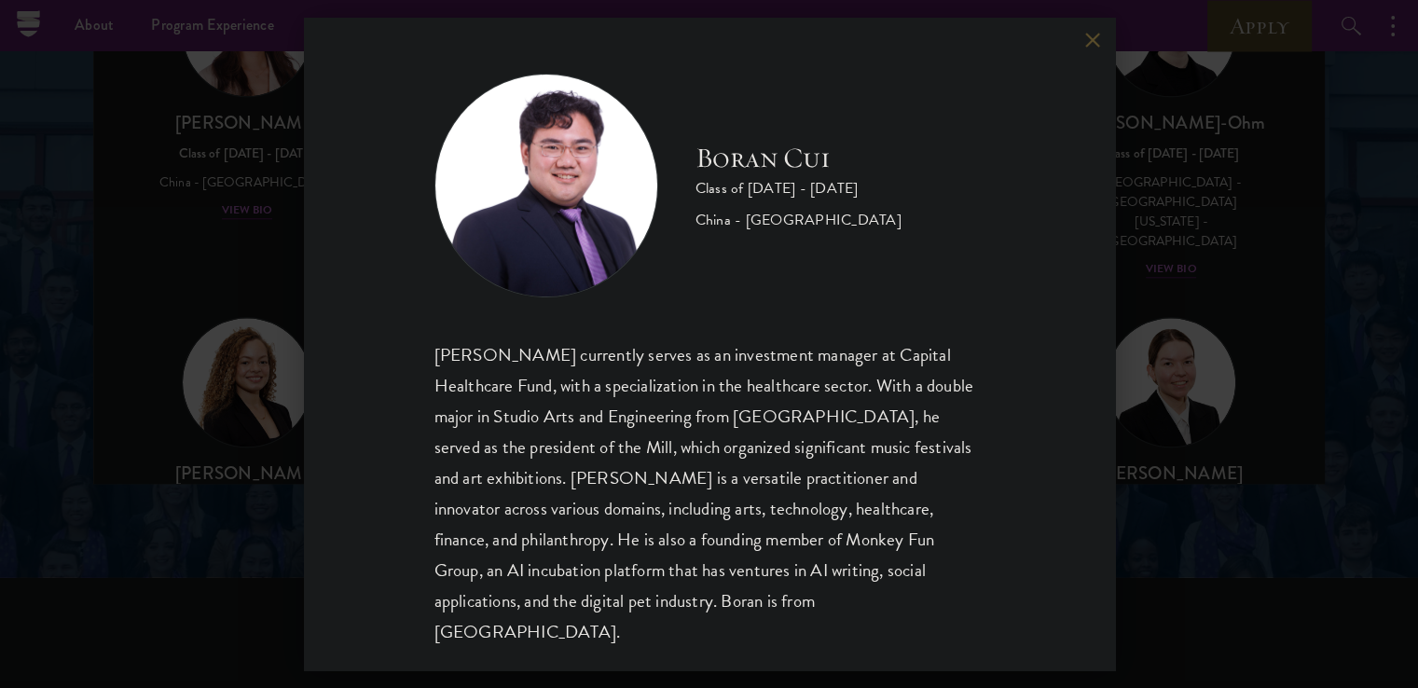
click at [270, 292] on div "[PERSON_NAME] Class of [DATE] - [DATE] [GEOGRAPHIC_DATA] - [GEOGRAPHIC_DATA] [P…" at bounding box center [709, 344] width 1418 height 688
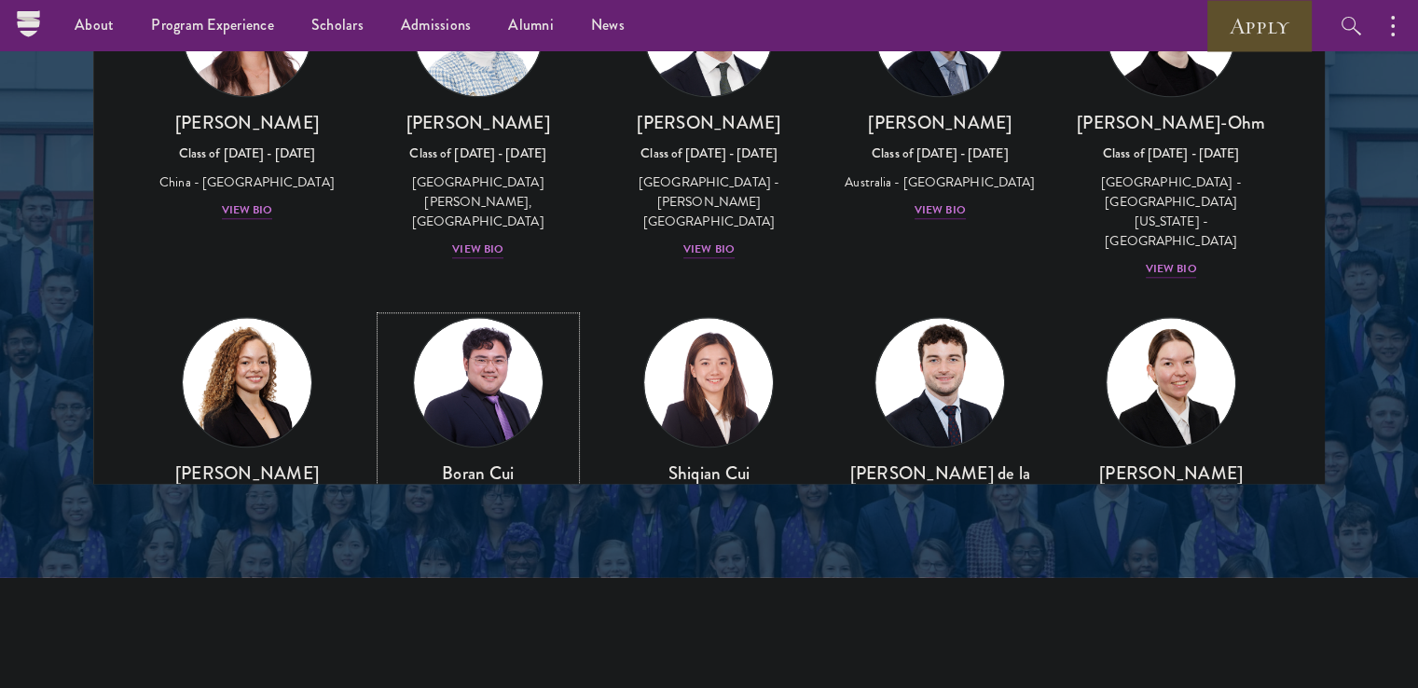
scroll to position [1720, 0]
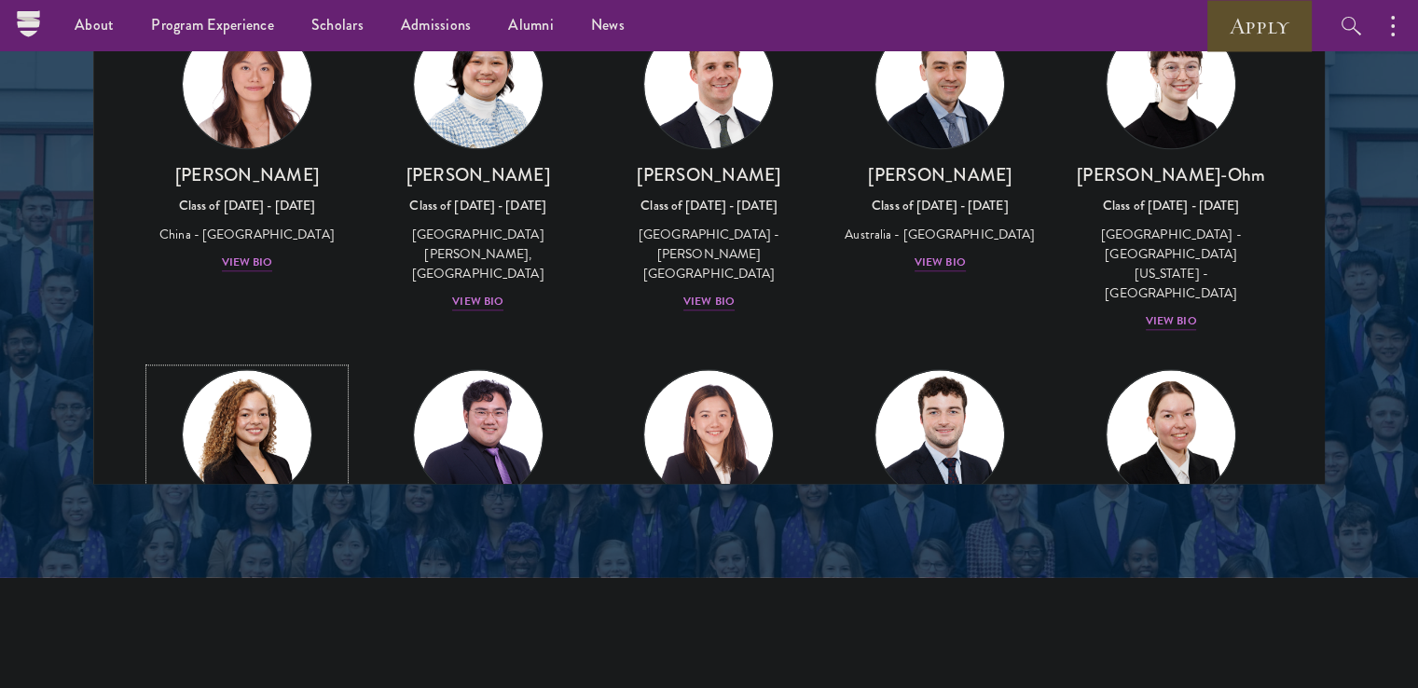
click at [270, 370] on img at bounding box center [247, 434] width 129 height 129
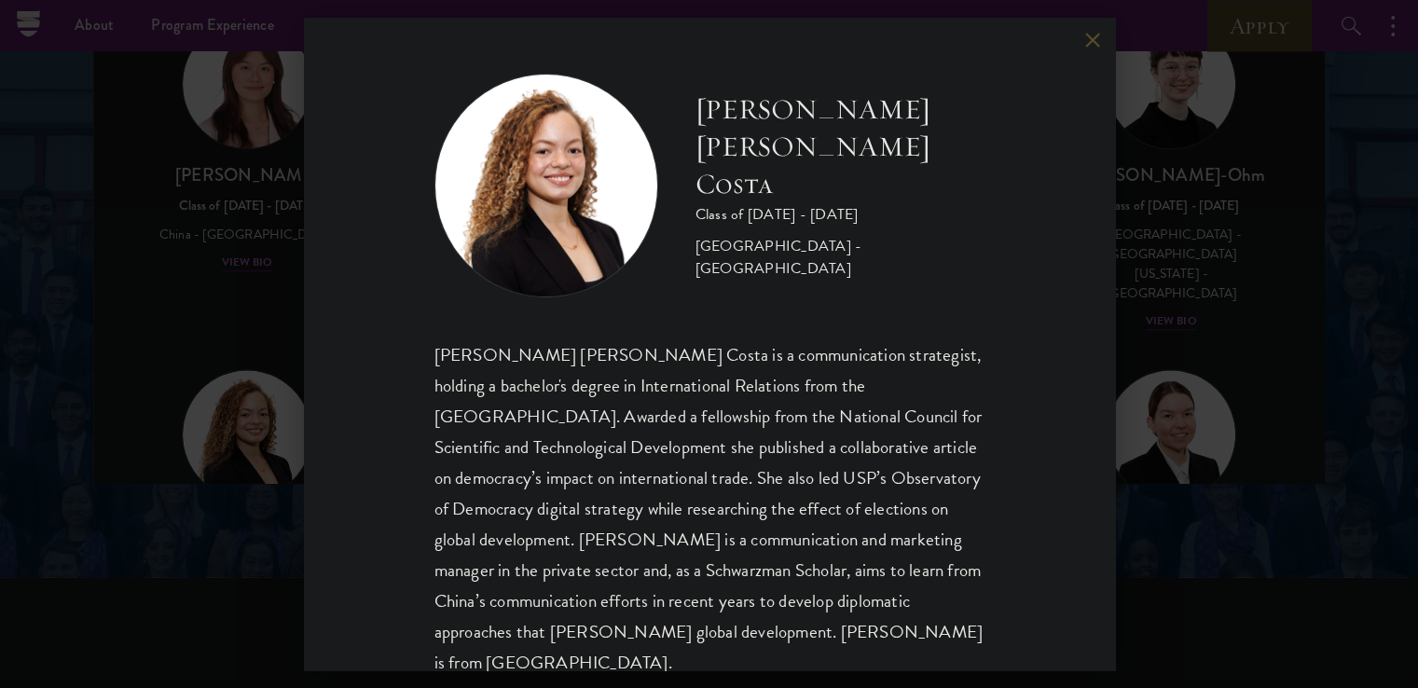
click at [126, 340] on div "[PERSON_NAME] [PERSON_NAME] Costa Class of [DATE] - [DATE] [GEOGRAPHIC_DATA] - …" at bounding box center [709, 344] width 1418 height 688
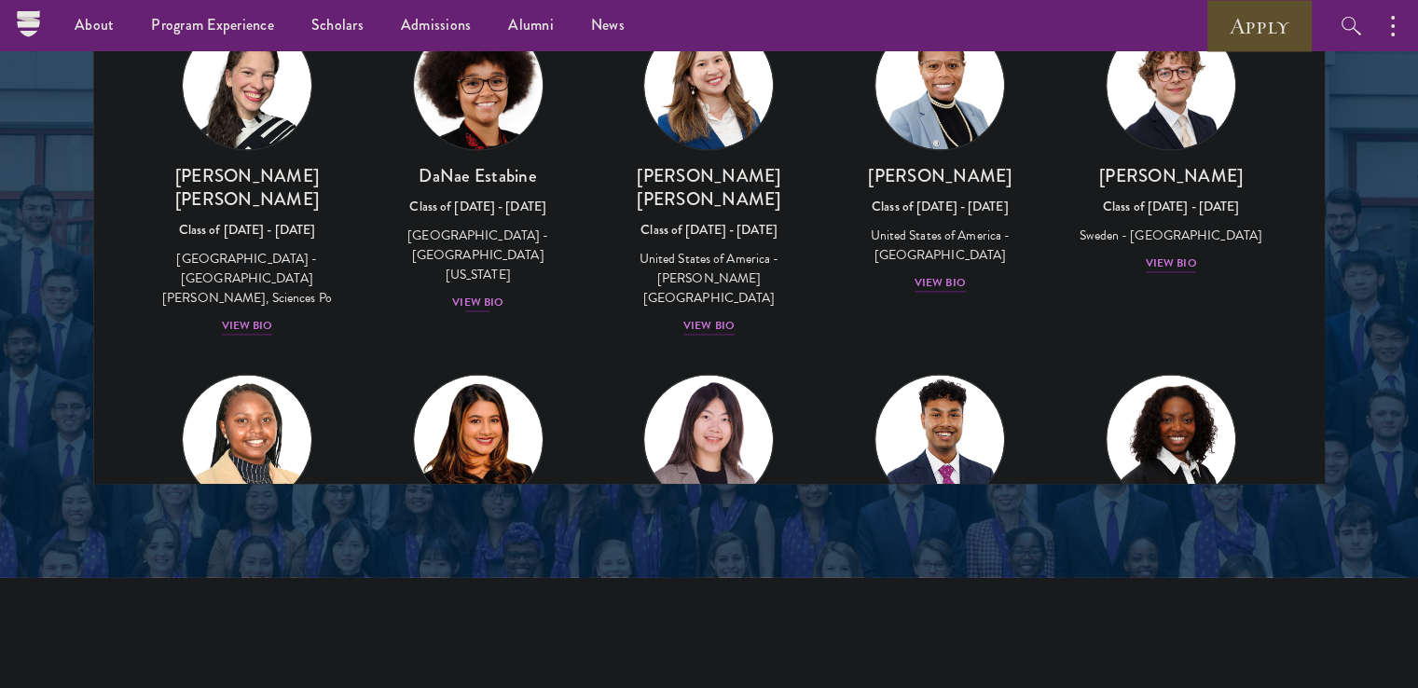
scroll to position [2471, 0]
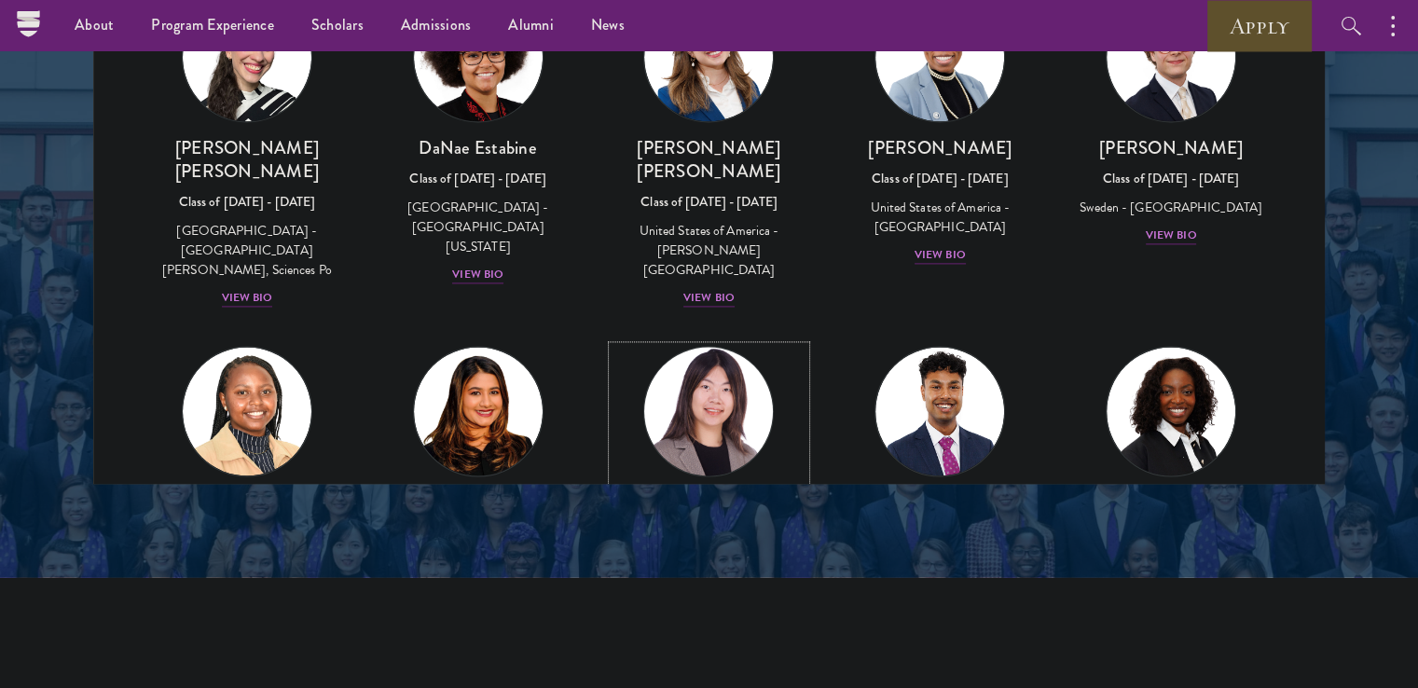
click at [733, 340] on img at bounding box center [710, 411] width 142 height 142
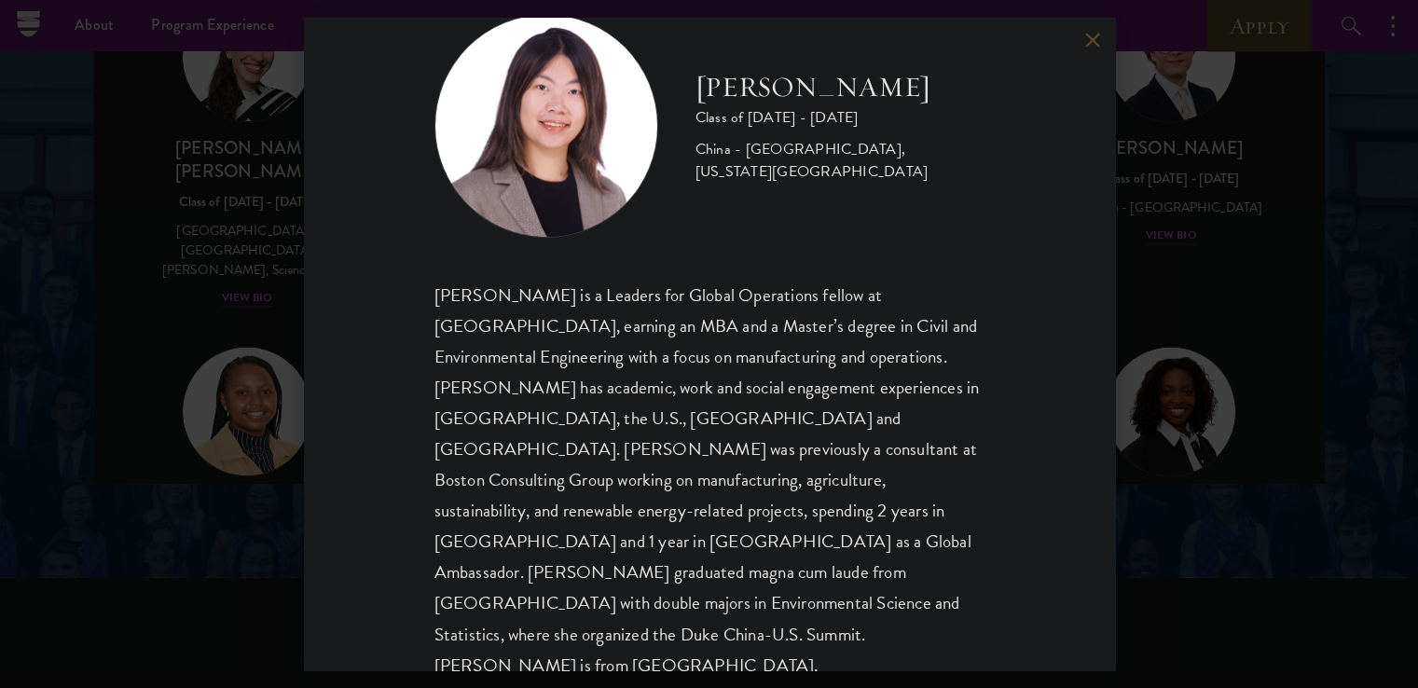
scroll to position [63, 0]
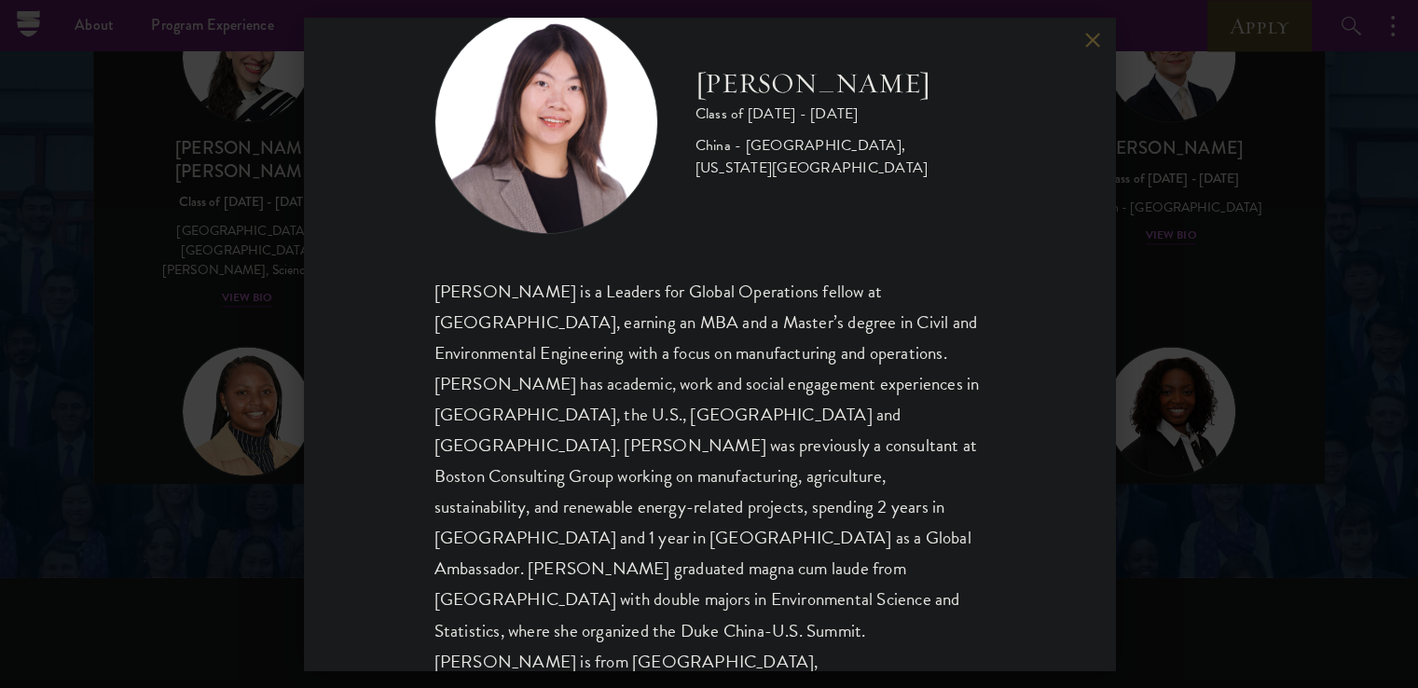
click at [164, 288] on div "[PERSON_NAME] Class of [DATE] - [DATE] [GEOGRAPHIC_DATA] - [GEOGRAPHIC_DATA], […" at bounding box center [709, 344] width 1418 height 688
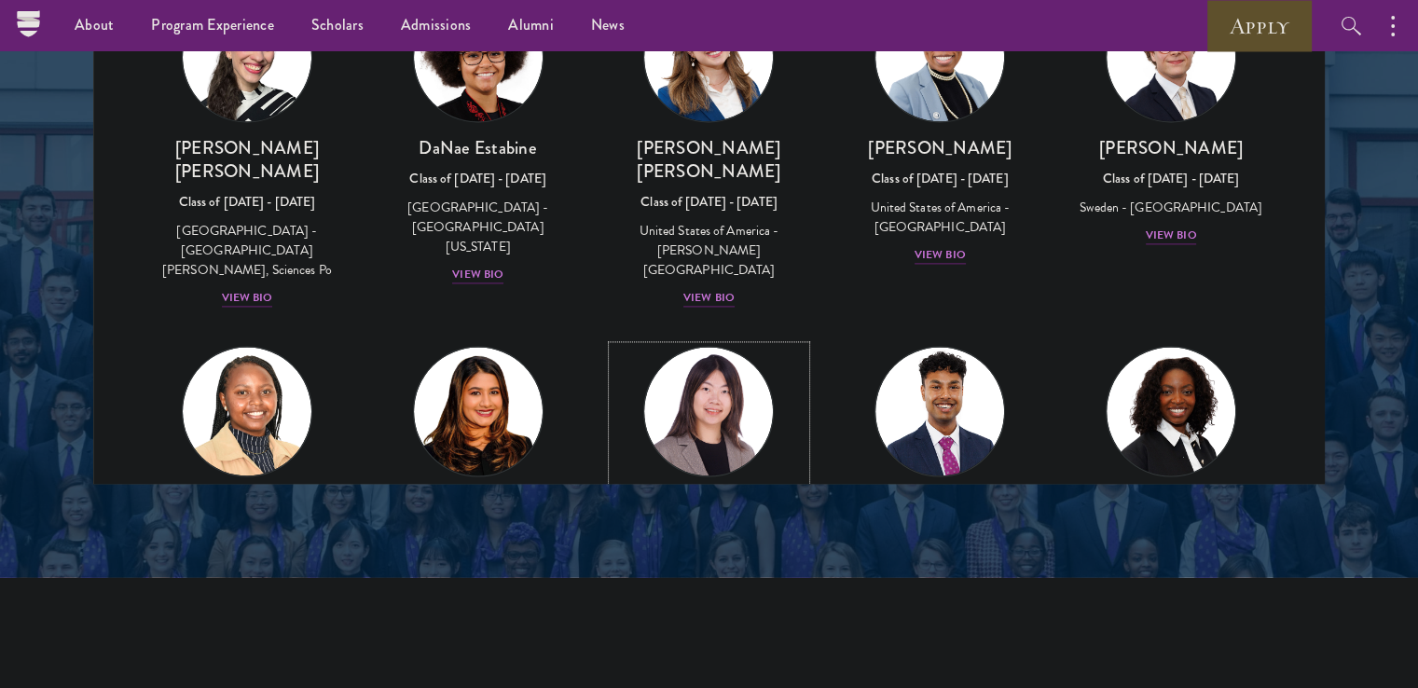
scroll to position [2537, 0]
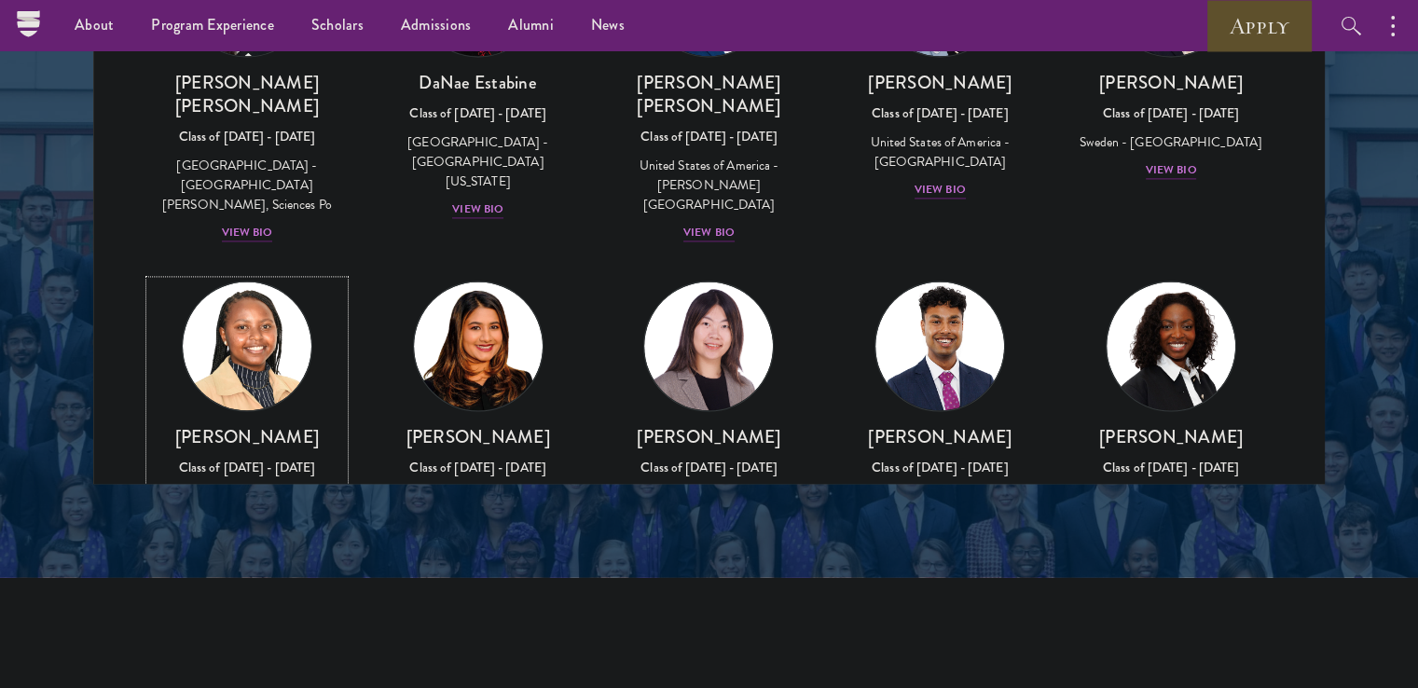
click at [178, 487] on div "Kenya - Multimedia [GEOGRAPHIC_DATA]" at bounding box center [247, 506] width 194 height 39
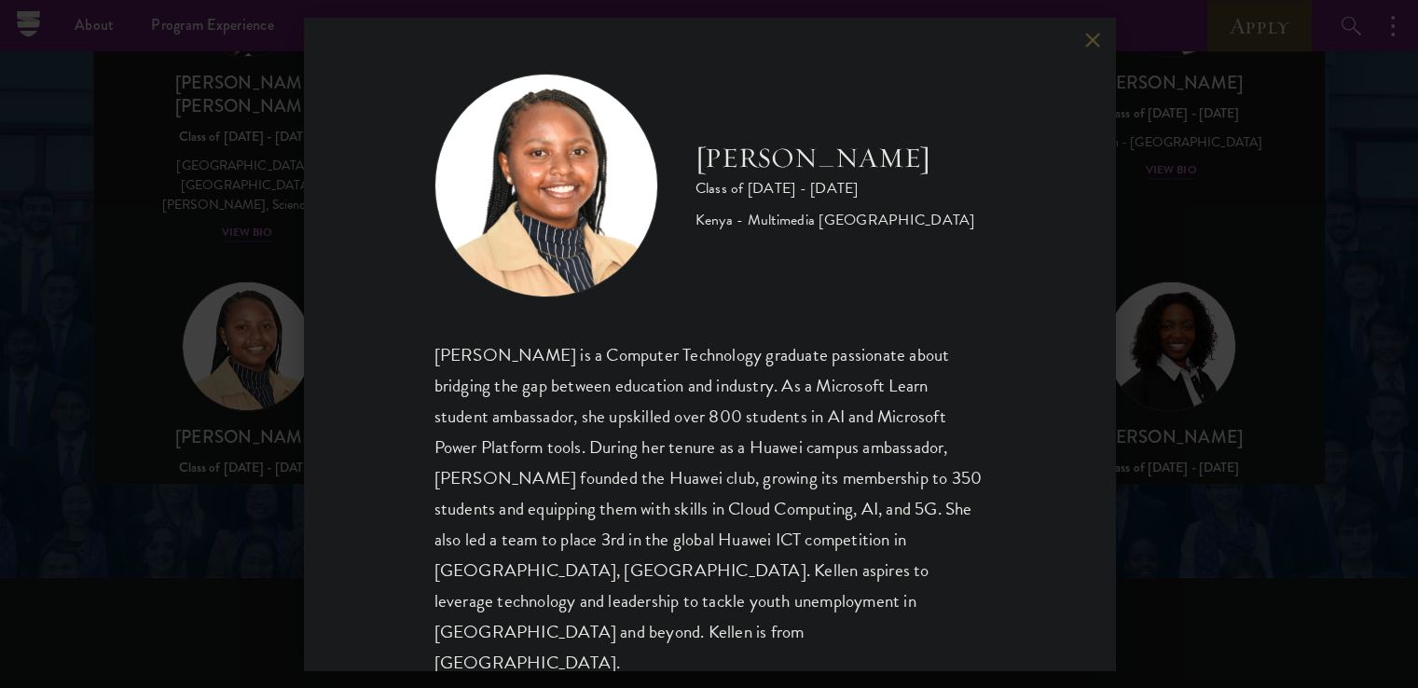
click at [178, 270] on div "[PERSON_NAME] Class of [DATE] - [DATE] [GEOGRAPHIC_DATA] - Multimedia [GEOGRAPH…" at bounding box center [709, 344] width 1418 height 688
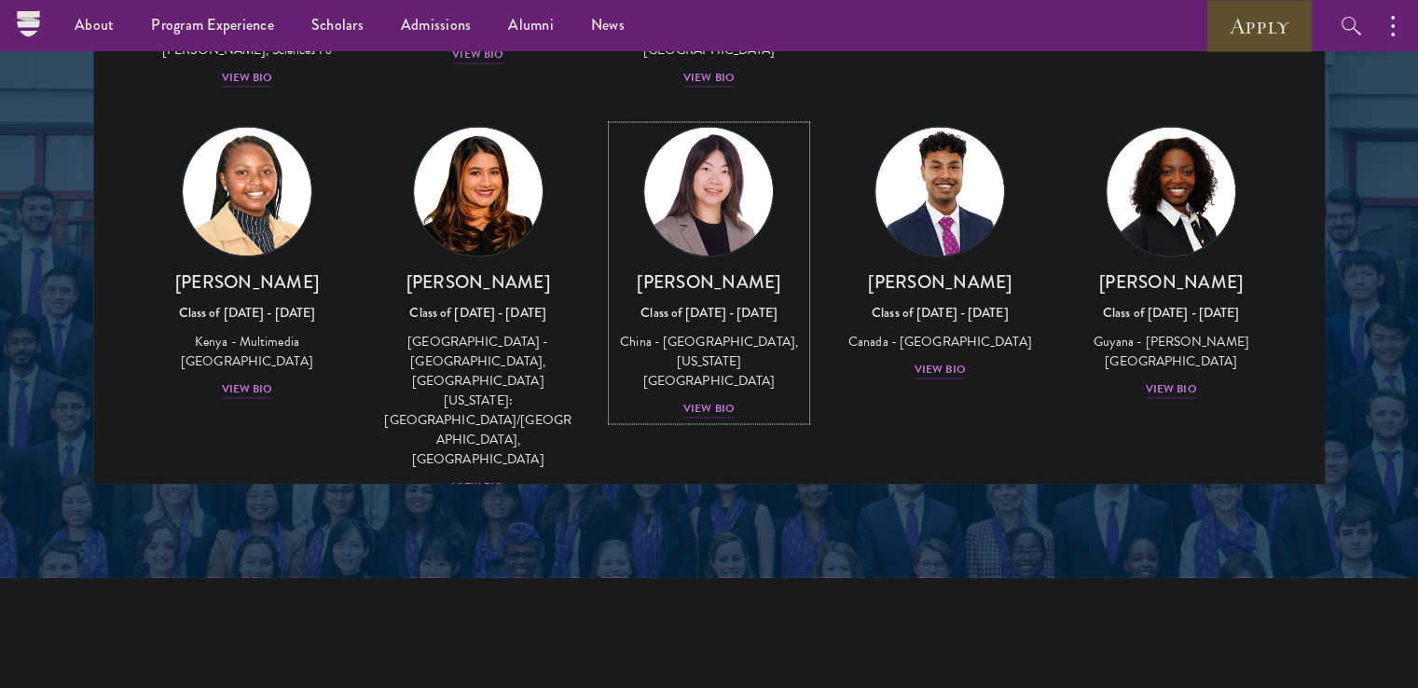
scroll to position [2694, 0]
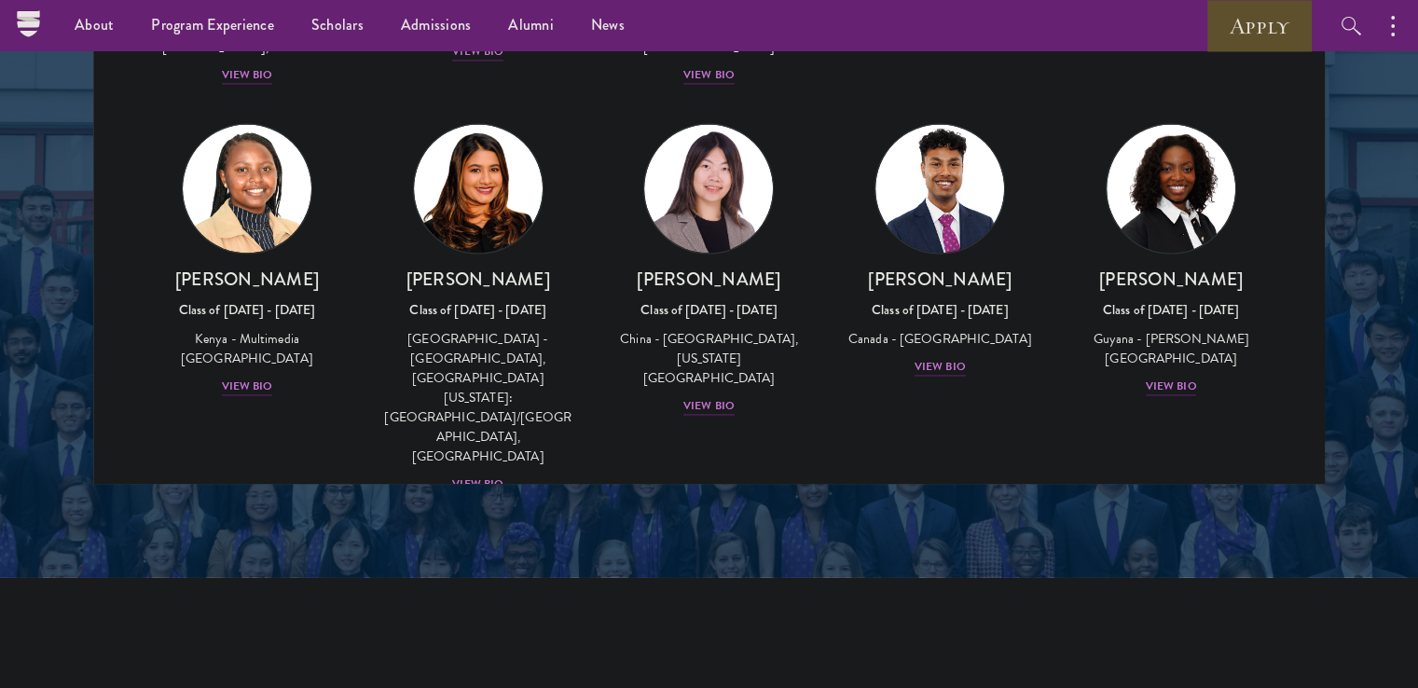
click at [459, 527] on img at bounding box center [479, 598] width 142 height 142
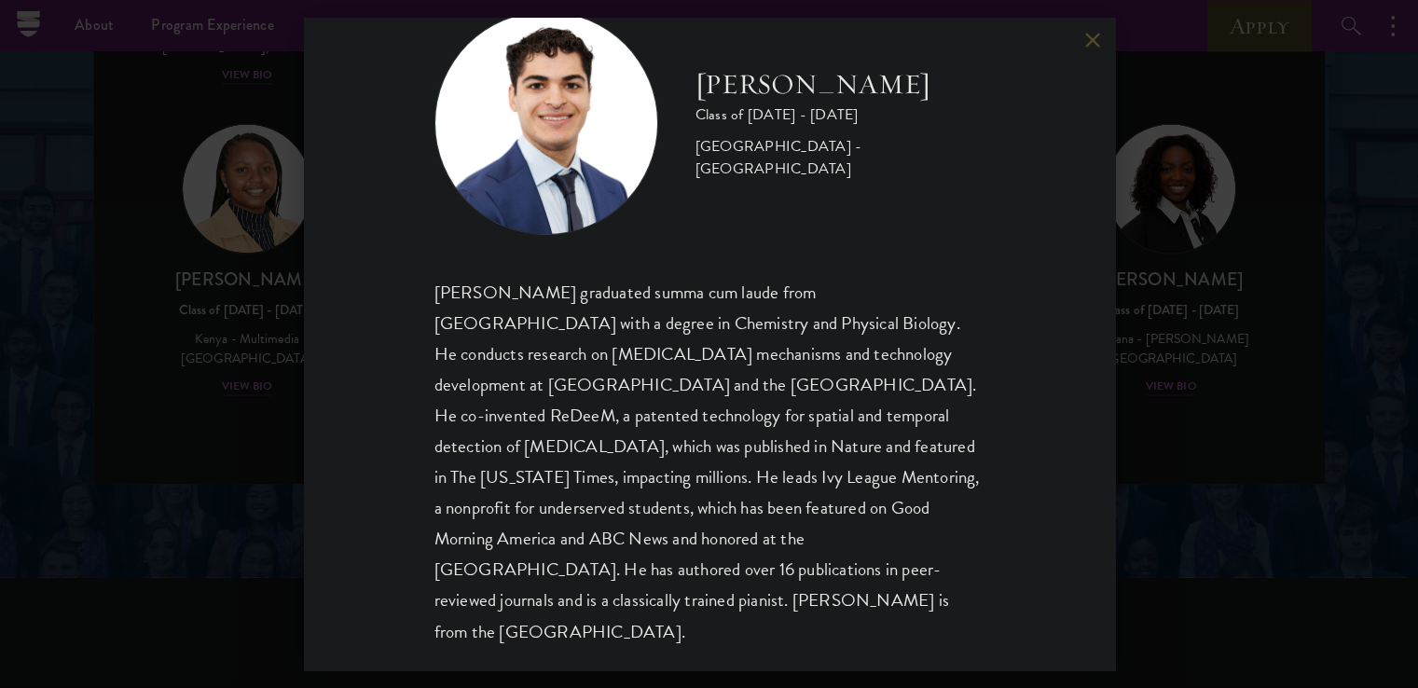
scroll to position [63, 0]
click at [459, 266] on div "[PERSON_NAME] Class of [DATE] - [DATE] [GEOGRAPHIC_DATA] - [GEOGRAPHIC_DATA] [P…" at bounding box center [710, 328] width 550 height 636
click at [295, 276] on div "[PERSON_NAME] Class of [DATE] - [DATE] [GEOGRAPHIC_DATA] - [GEOGRAPHIC_DATA] [P…" at bounding box center [709, 344] width 1418 height 688
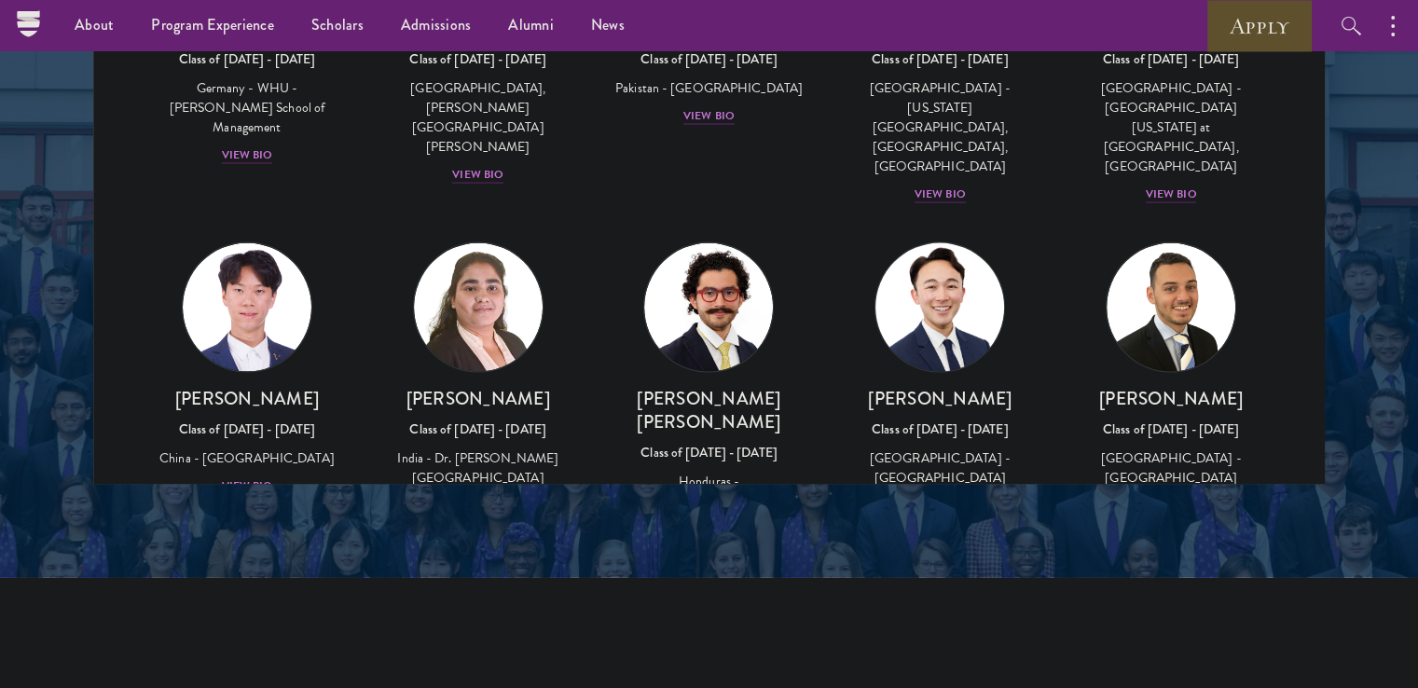
scroll to position [3719, 0]
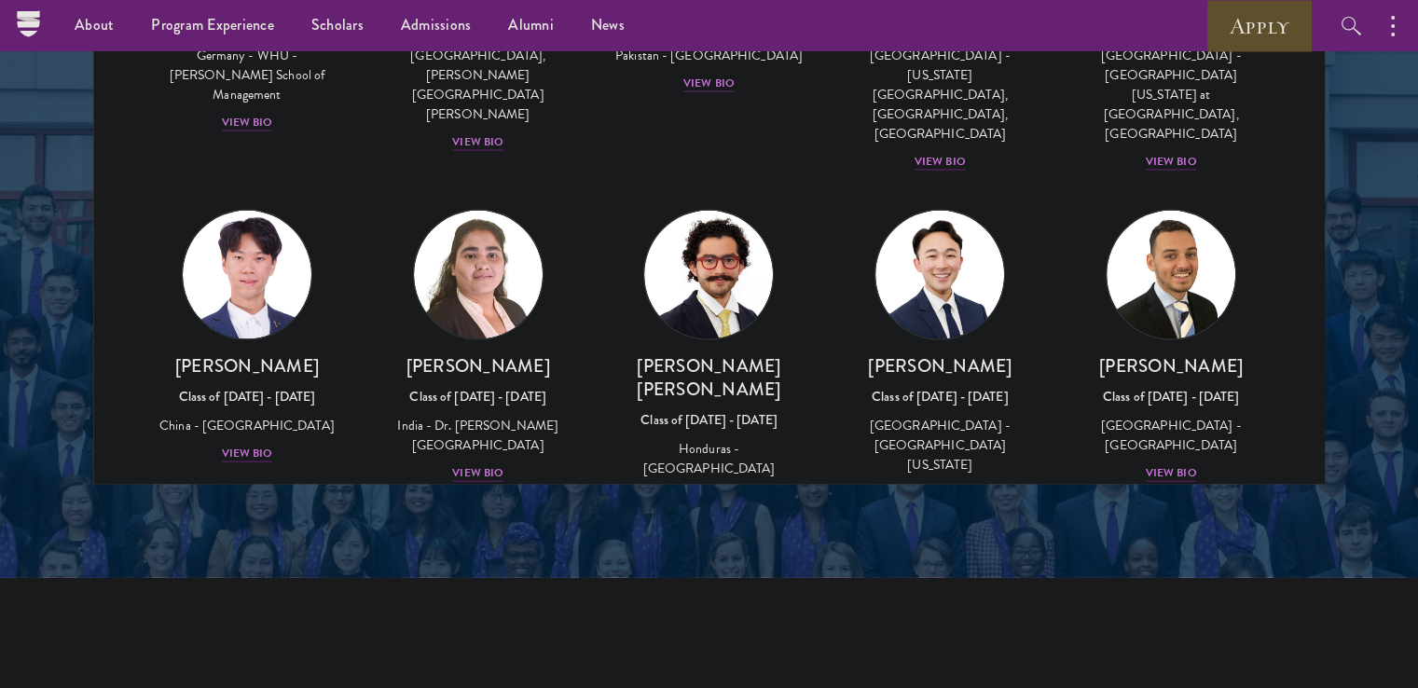
click at [404, 544] on link "[PERSON_NAME] Class of [DATE] - [DATE] [GEOGRAPHIC_DATA] - [GEOGRAPHIC_DATA], […" at bounding box center [478, 691] width 194 height 294
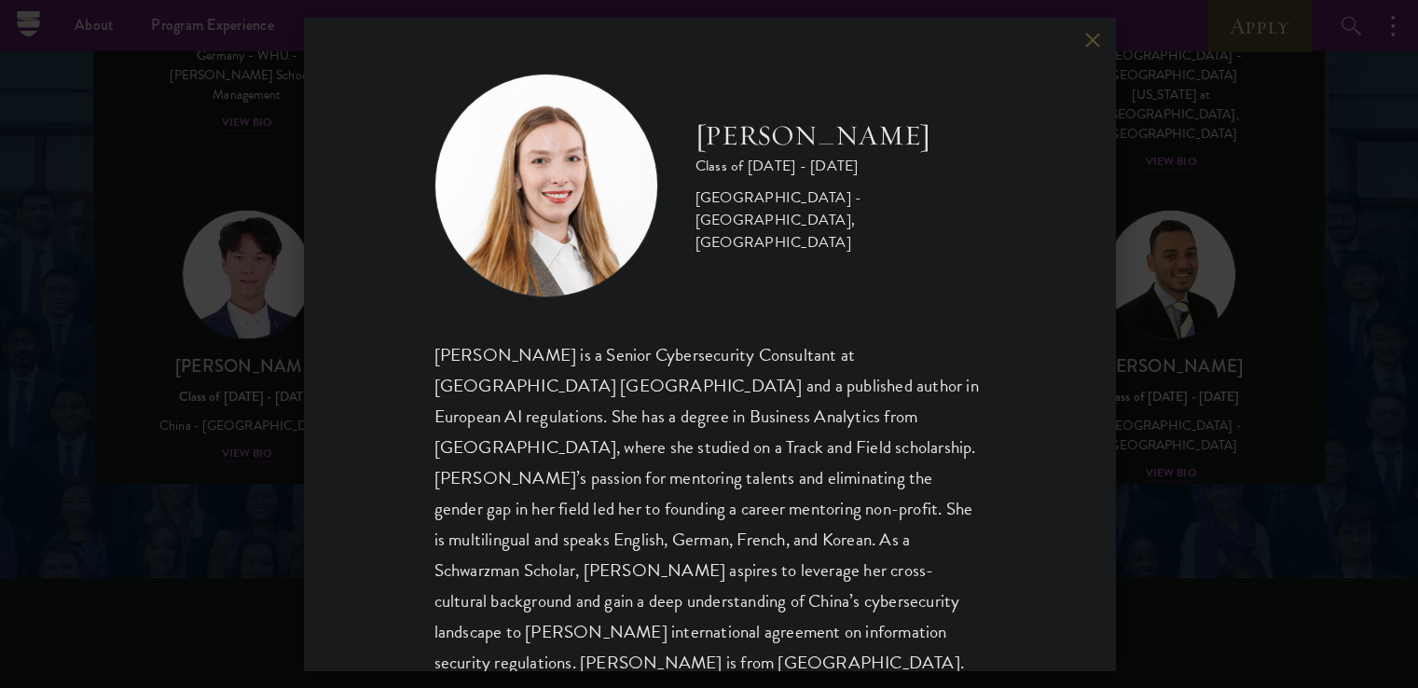
click at [212, 307] on div "[PERSON_NAME] Class of [DATE] - [DATE] [GEOGRAPHIC_DATA] - [GEOGRAPHIC_DATA], […" at bounding box center [709, 344] width 1418 height 688
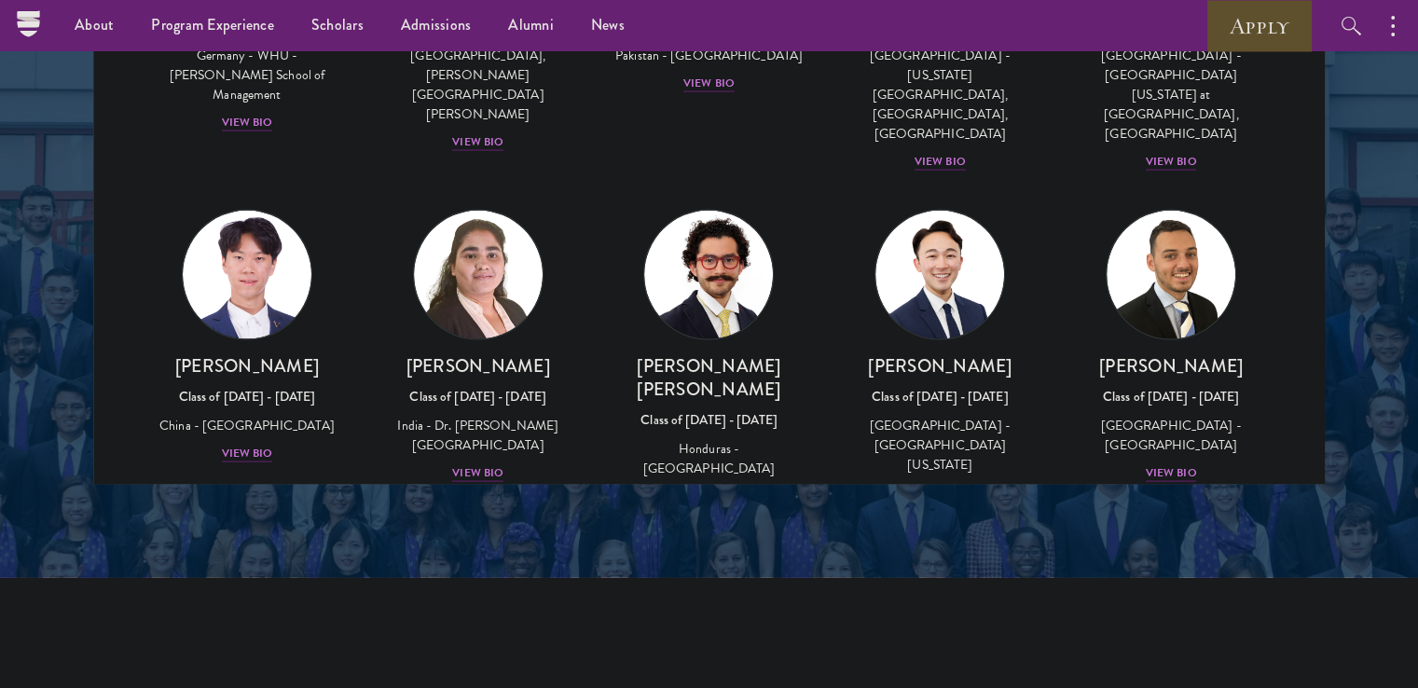
scroll to position [3850, 0]
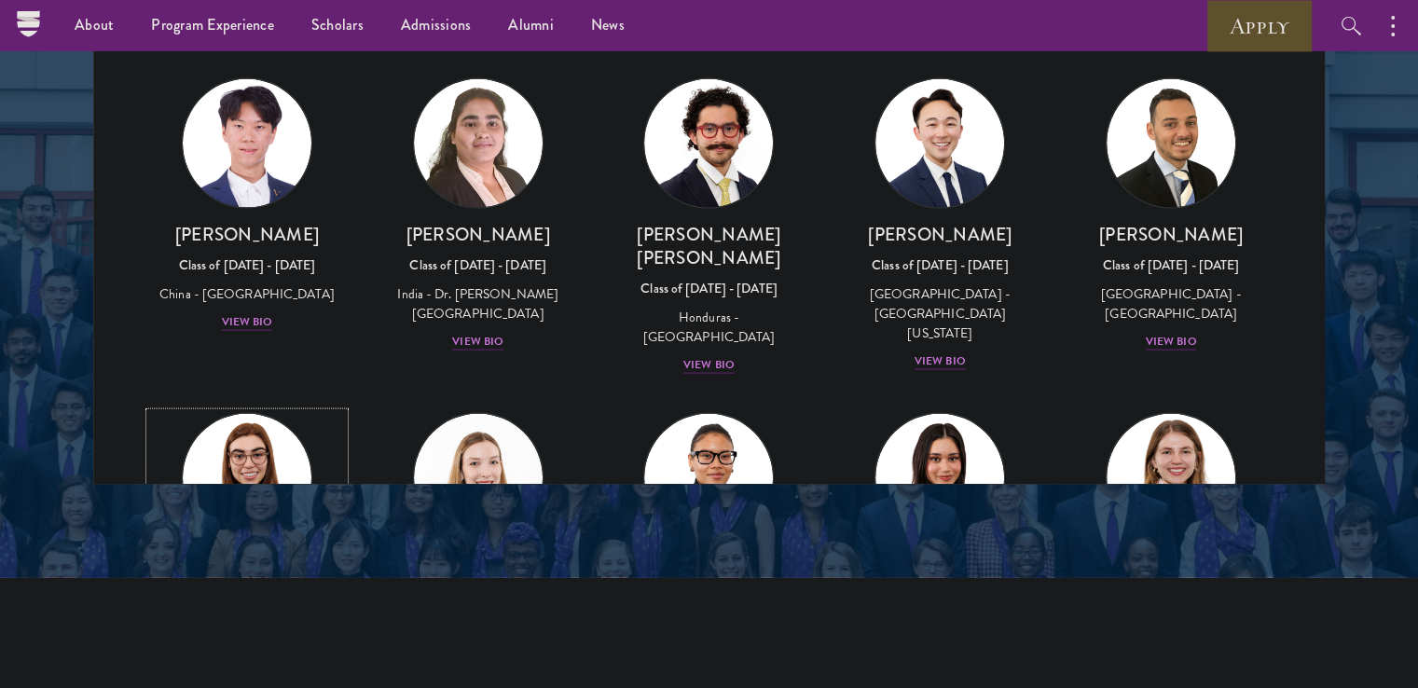
click at [212, 618] on div "[GEOGRAPHIC_DATA] - [GEOGRAPHIC_DATA]" at bounding box center [247, 637] width 194 height 39
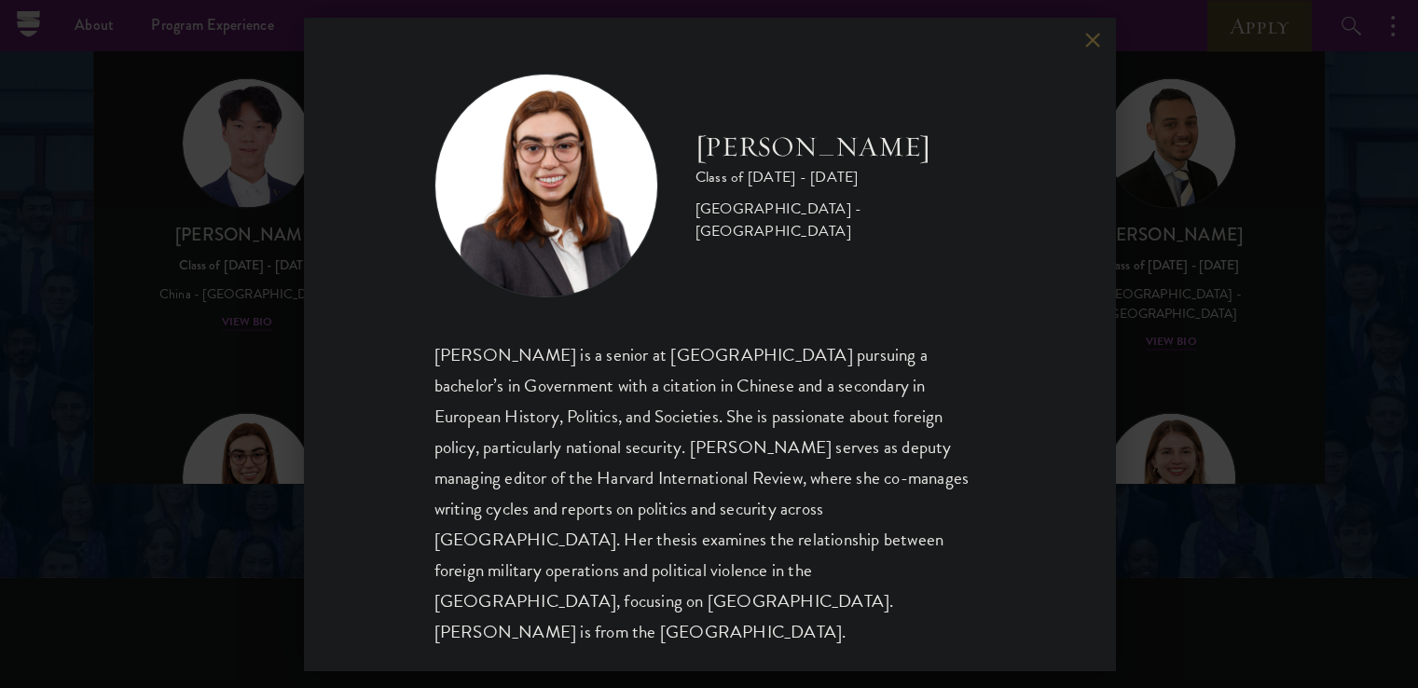
click at [220, 336] on div "[PERSON_NAME] Class of [DATE] - [DATE] [GEOGRAPHIC_DATA] - [GEOGRAPHIC_DATA] [P…" at bounding box center [709, 344] width 1418 height 688
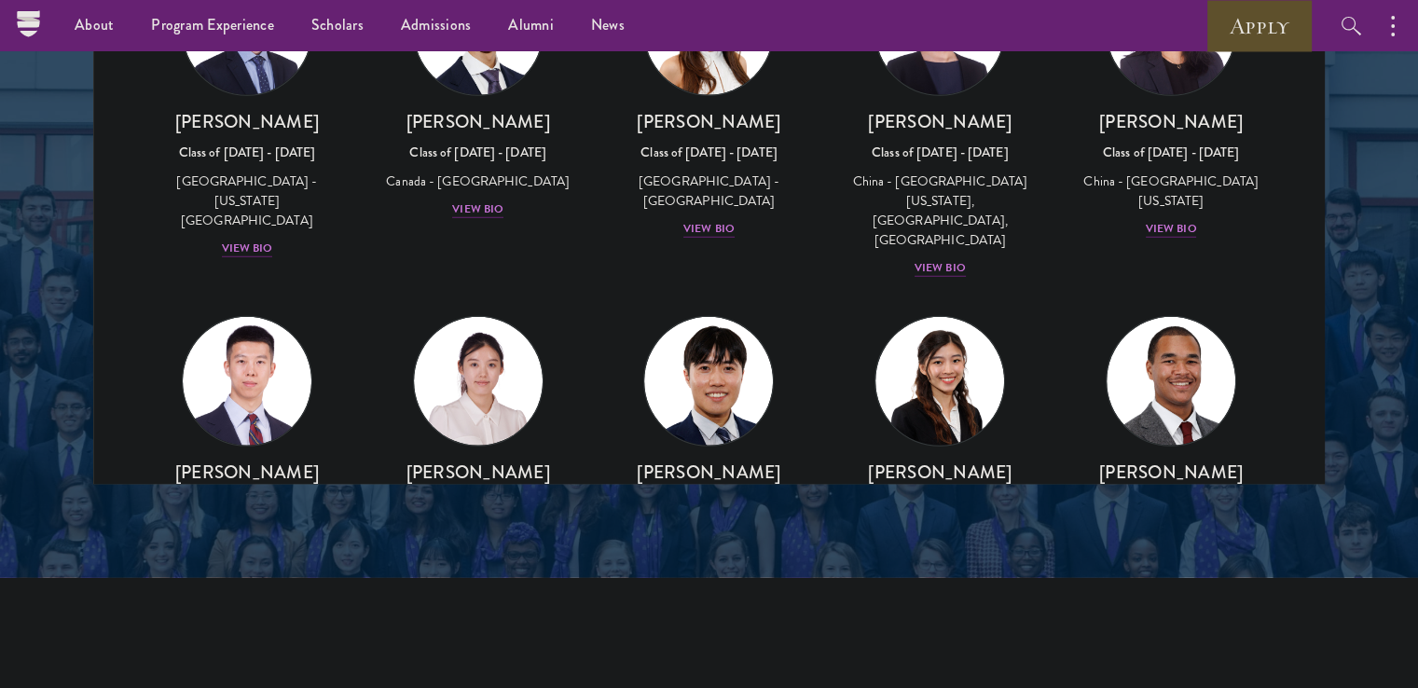
scroll to position [4992, 0]
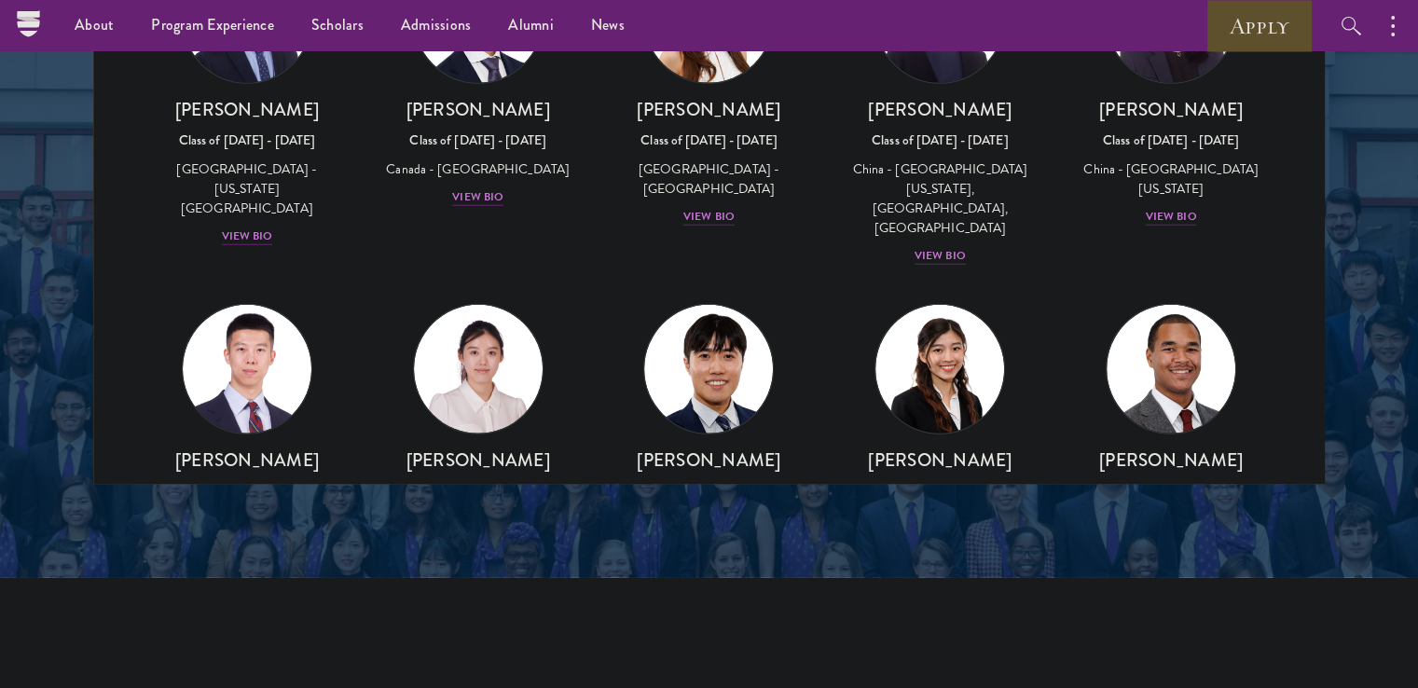
click at [645, 629] on img at bounding box center [710, 700] width 142 height 142
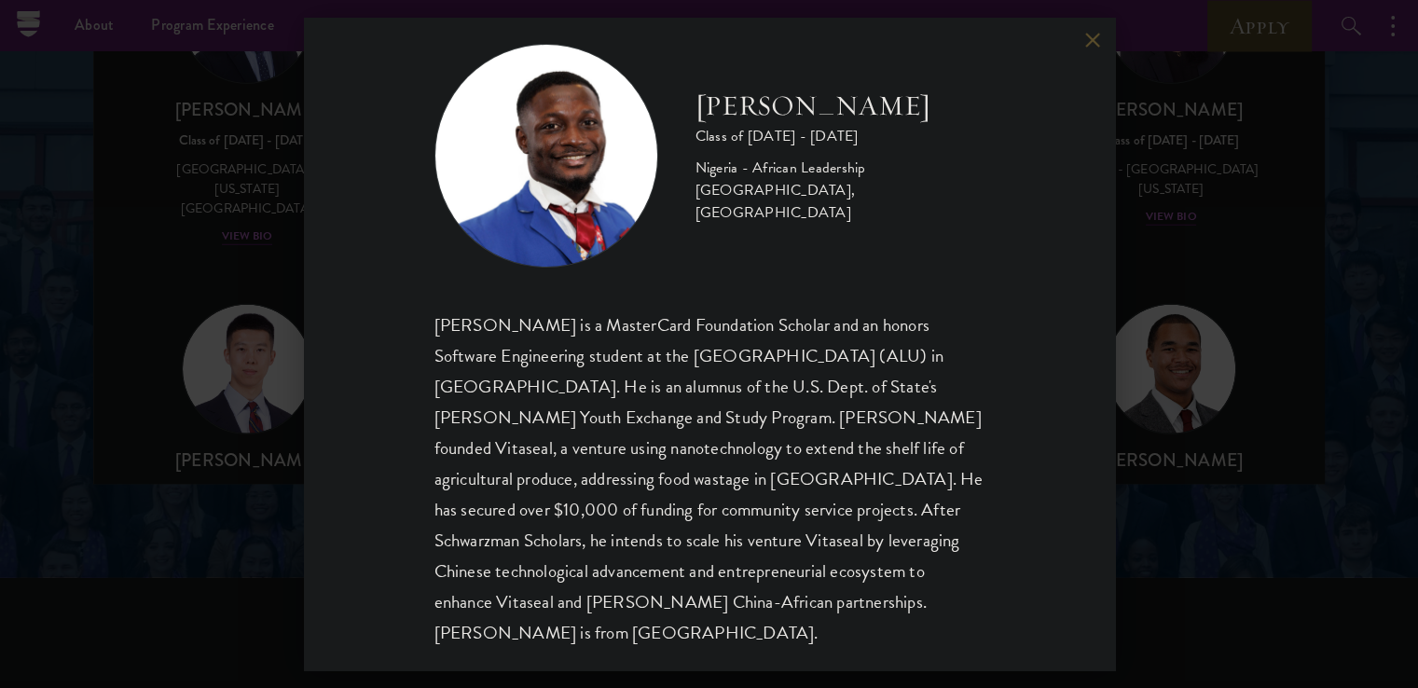
scroll to position [33, 0]
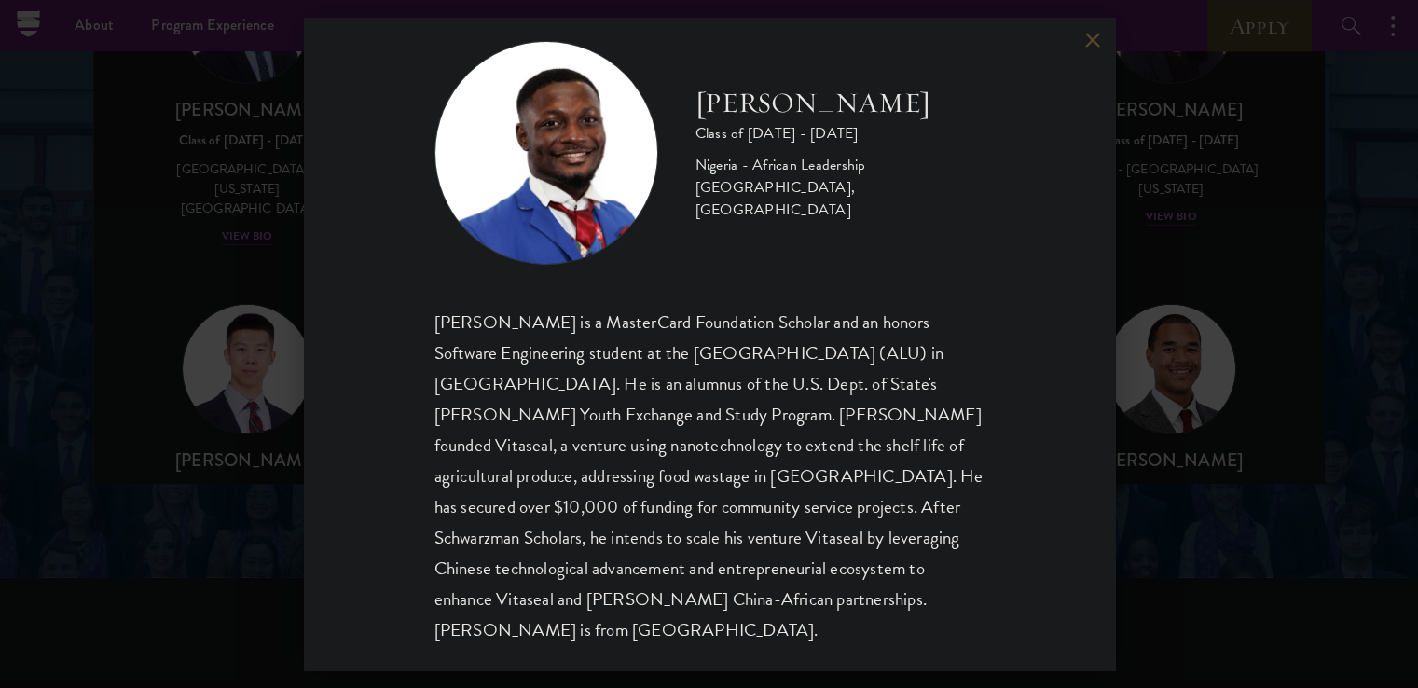
click at [275, 332] on div "[PERSON_NAME] Class of [DATE] - [DATE] [GEOGRAPHIC_DATA] - African Leadership […" at bounding box center [709, 344] width 1418 height 688
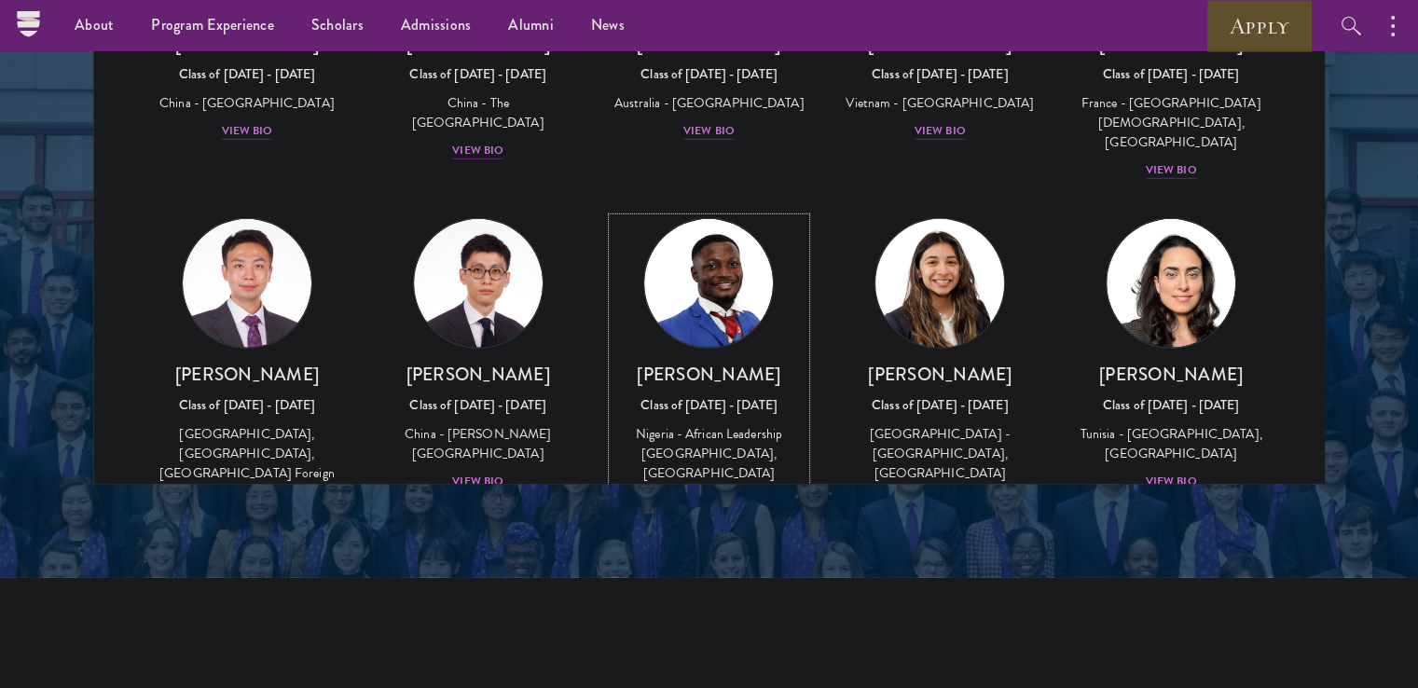
scroll to position [5450, 0]
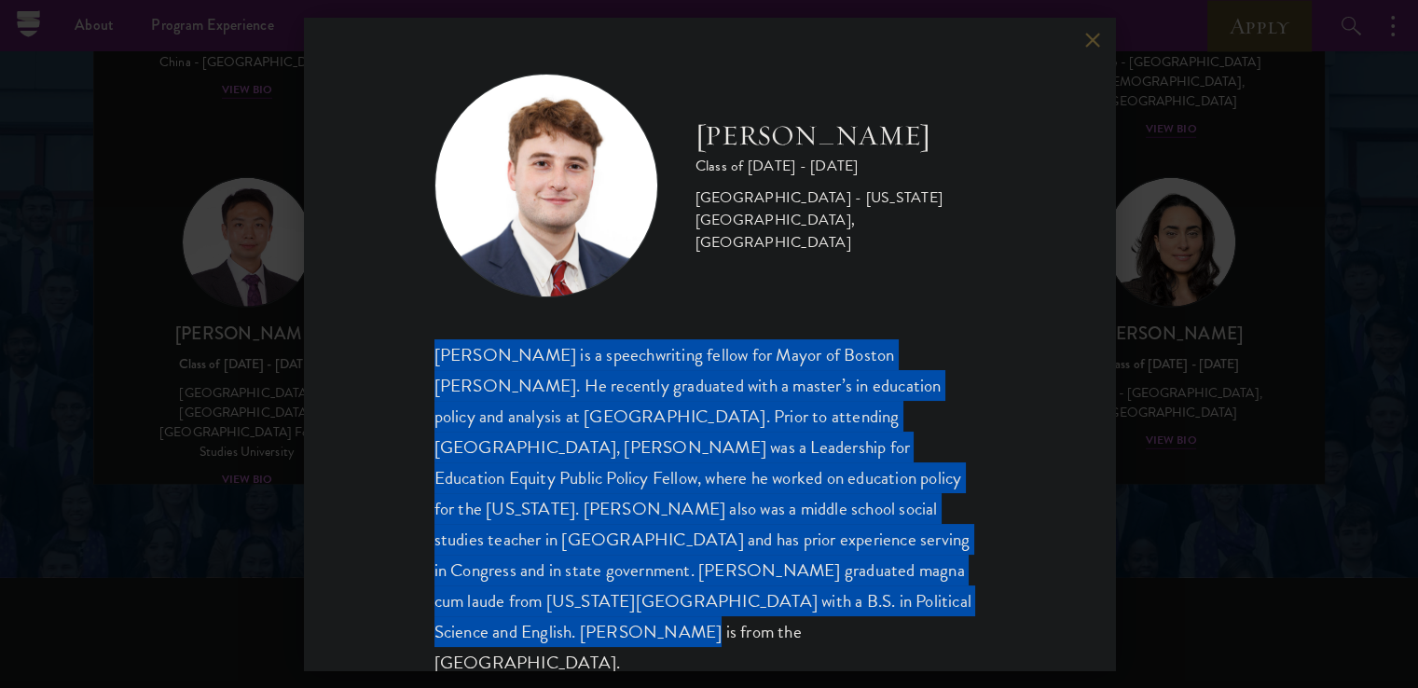
drag, startPoint x: 401, startPoint y: 350, endPoint x: 860, endPoint y: 618, distance: 531.6
click at [860, 618] on div "[PERSON_NAME] Class of [DATE] - [DATE] [GEOGRAPHIC_DATA] - [US_STATE][GEOGRAPHI…" at bounding box center [709, 344] width 811 height 653
copy div "[PERSON_NAME] is a speechwriting fellow for Mayor of Boston [PERSON_NAME]. He r…"
